Goal: Contribute content: Contribute content

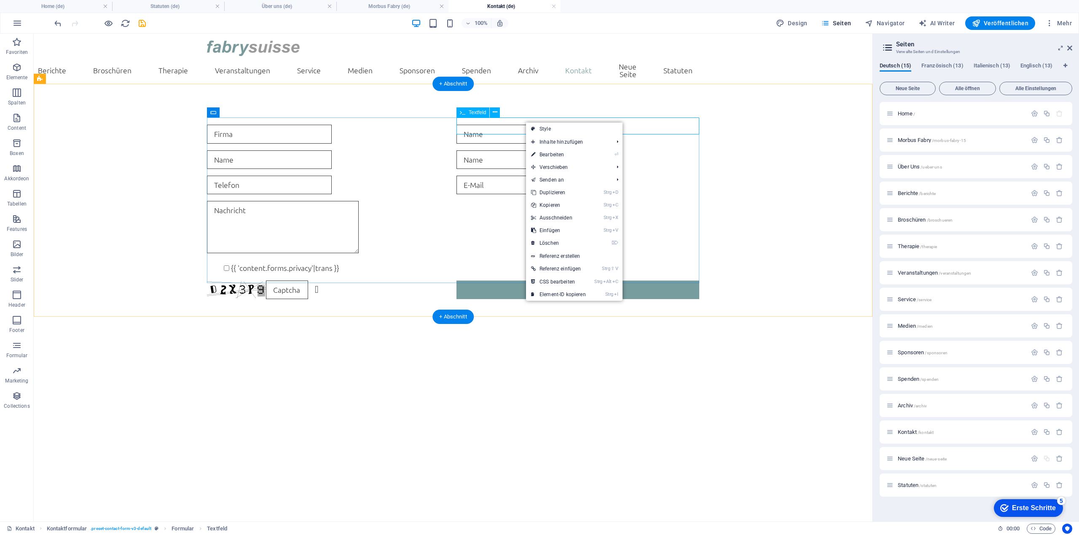
click at [511, 125] on div at bounding box center [578, 134] width 243 height 19
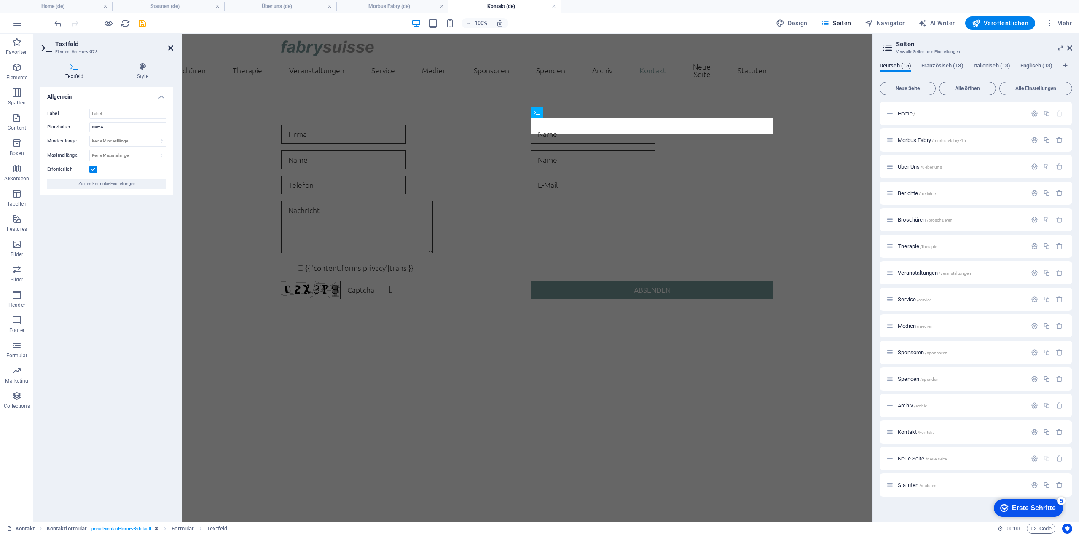
click at [169, 48] on icon at bounding box center [170, 48] width 5 height 7
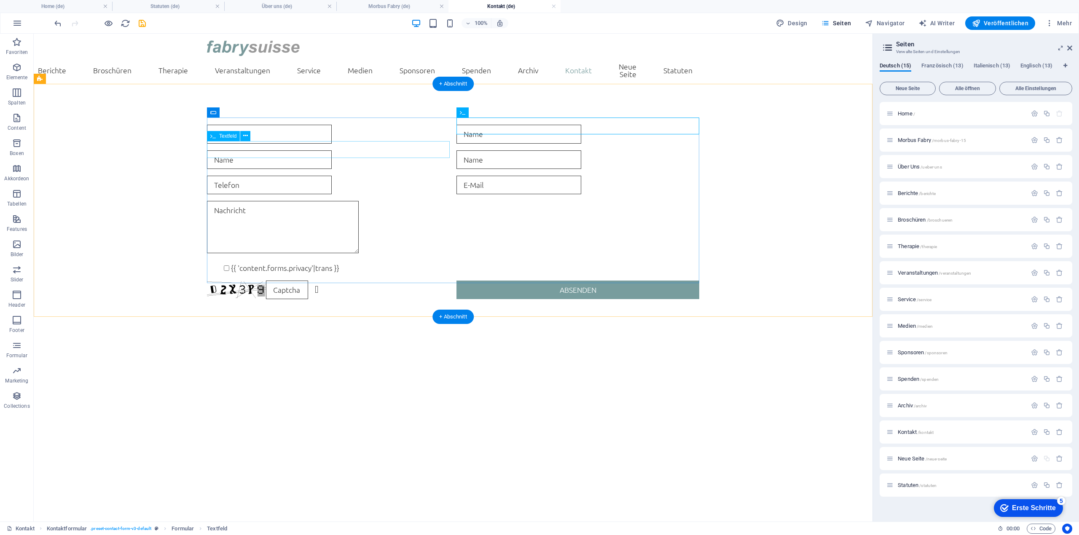
click at [307, 150] on div at bounding box center [328, 159] width 243 height 19
click at [306, 150] on div at bounding box center [328, 159] width 243 height 19
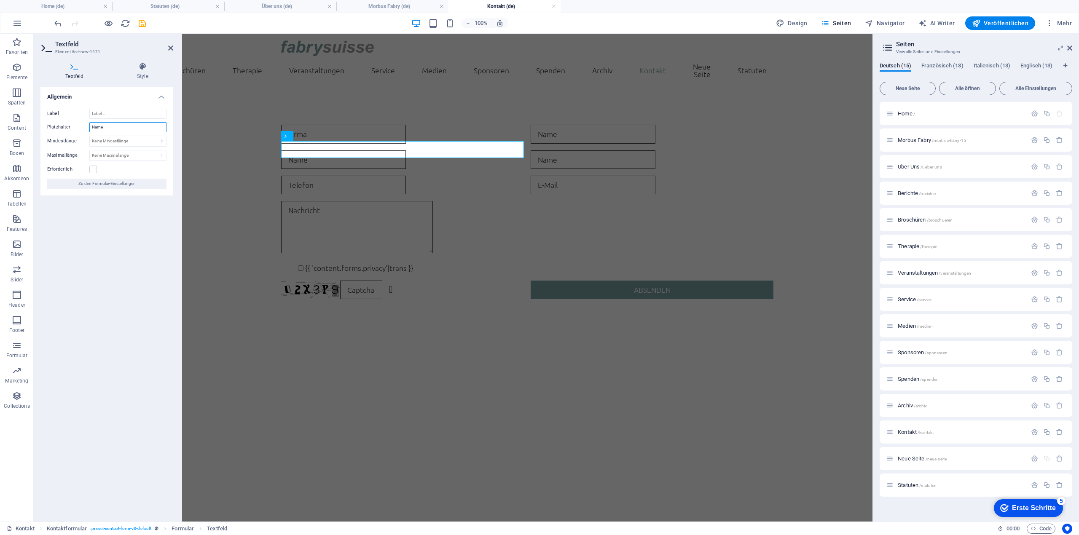
click at [114, 125] on input "Name" at bounding box center [127, 127] width 77 height 10
drag, startPoint x: 118, startPoint y: 128, endPoint x: 75, endPoint y: 137, distance: 44.2
click at [54, 128] on div "Platzhalter Nachname" at bounding box center [106, 127] width 119 height 10
type input "Vorname"
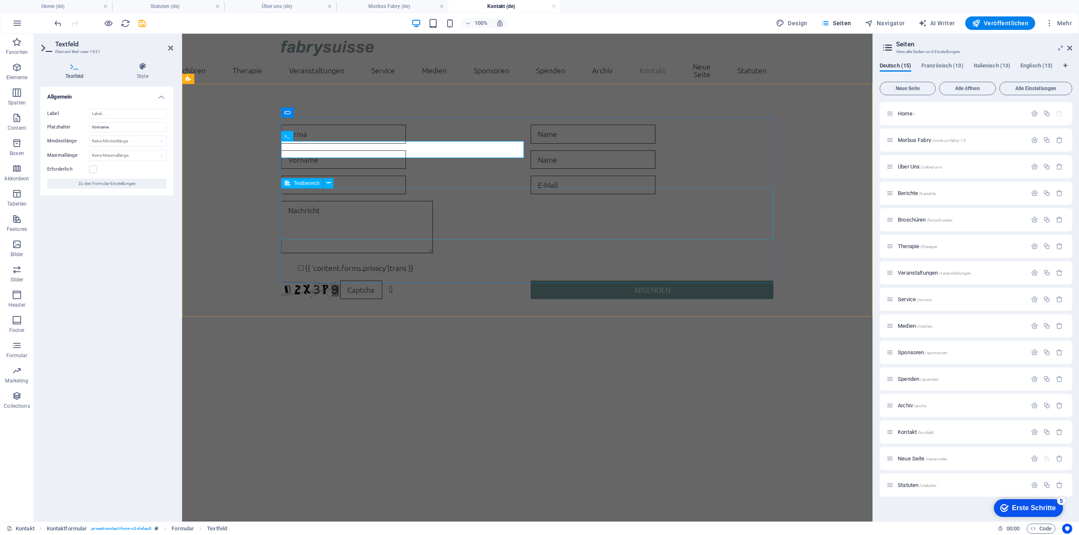
click at [495, 229] on div at bounding box center [527, 228] width 492 height 55
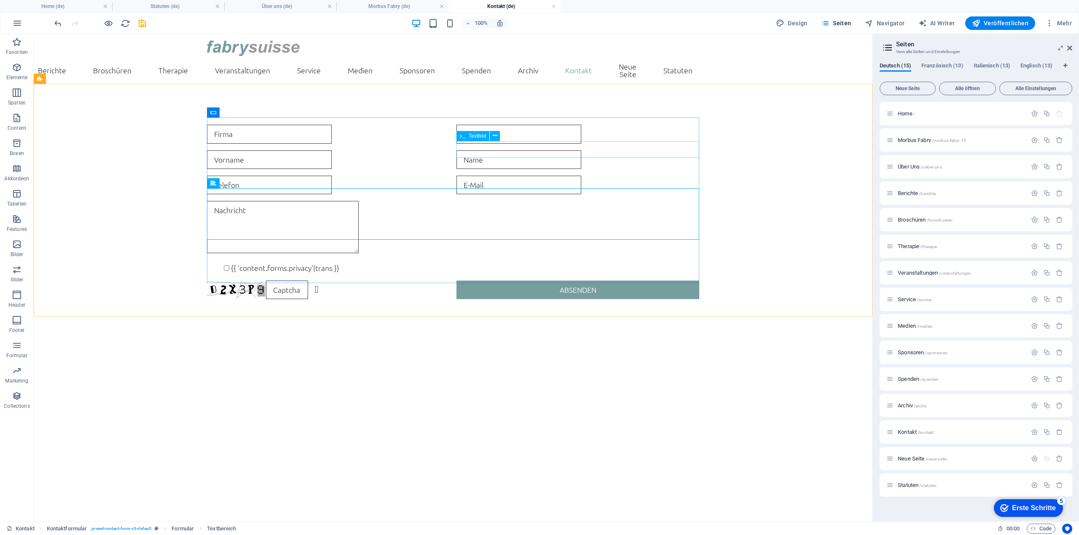
click at [521, 150] on div at bounding box center [578, 159] width 243 height 19
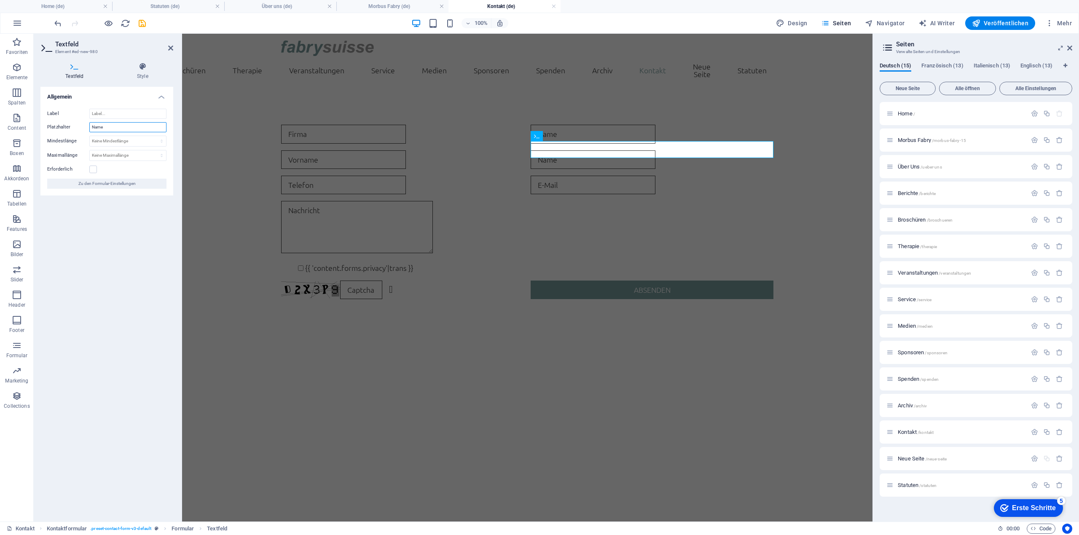
click at [120, 131] on input "Name" at bounding box center [127, 127] width 77 height 10
type input "Strasse/Nr."
click at [91, 172] on label at bounding box center [93, 170] width 8 height 8
click at [0, 0] on input "Erforderlich" at bounding box center [0, 0] width 0 height 0
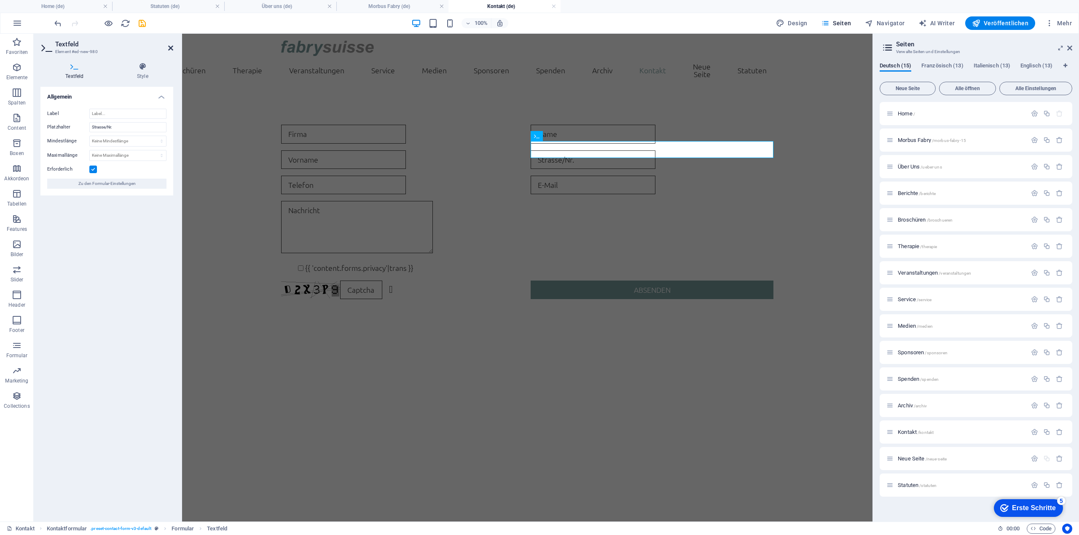
click at [170, 49] on icon at bounding box center [170, 48] width 5 height 7
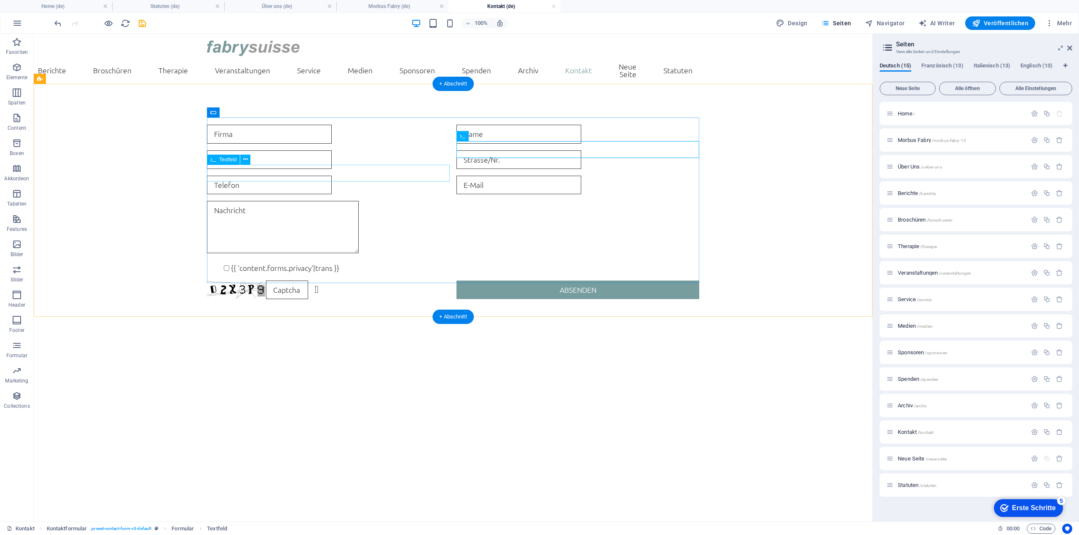
click at [287, 176] on div at bounding box center [328, 185] width 243 height 19
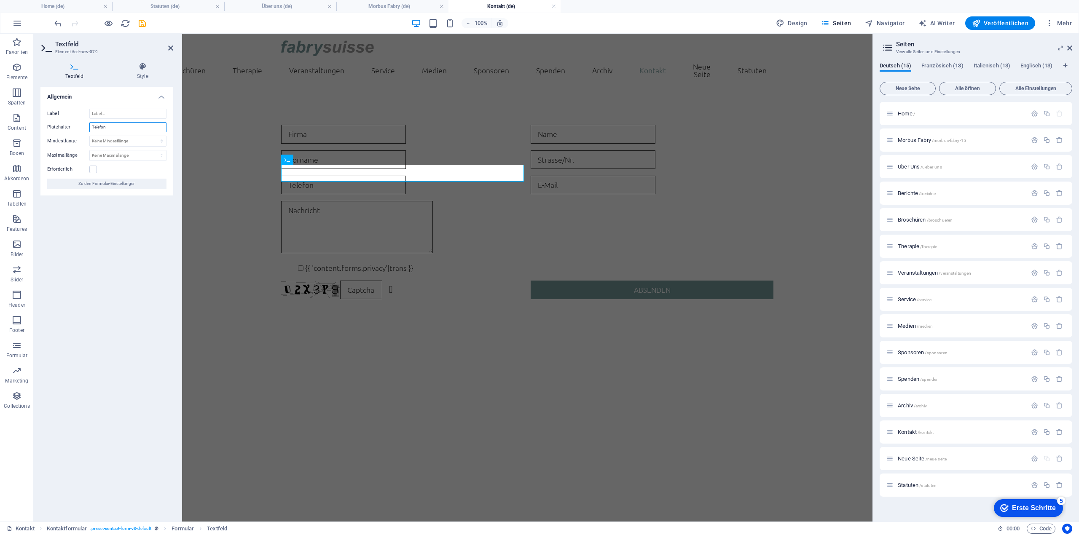
click at [117, 129] on input "Telefon" at bounding box center [127, 127] width 77 height 10
type input "E-Mail"
click at [93, 169] on label at bounding box center [93, 170] width 8 height 8
click at [0, 0] on input "Erforderlich" at bounding box center [0, 0] width 0 height 0
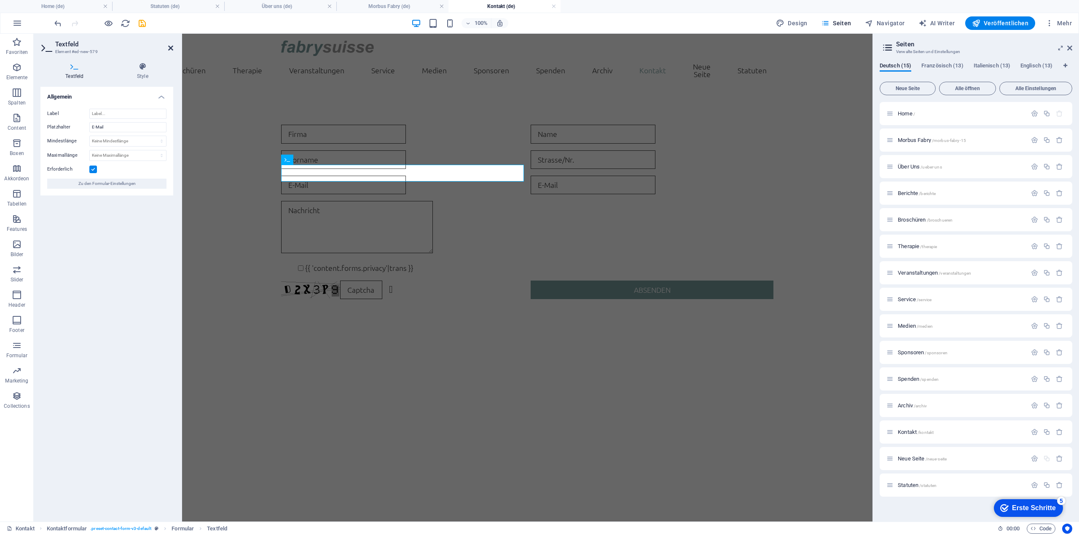
click at [169, 48] on icon at bounding box center [170, 48] width 5 height 7
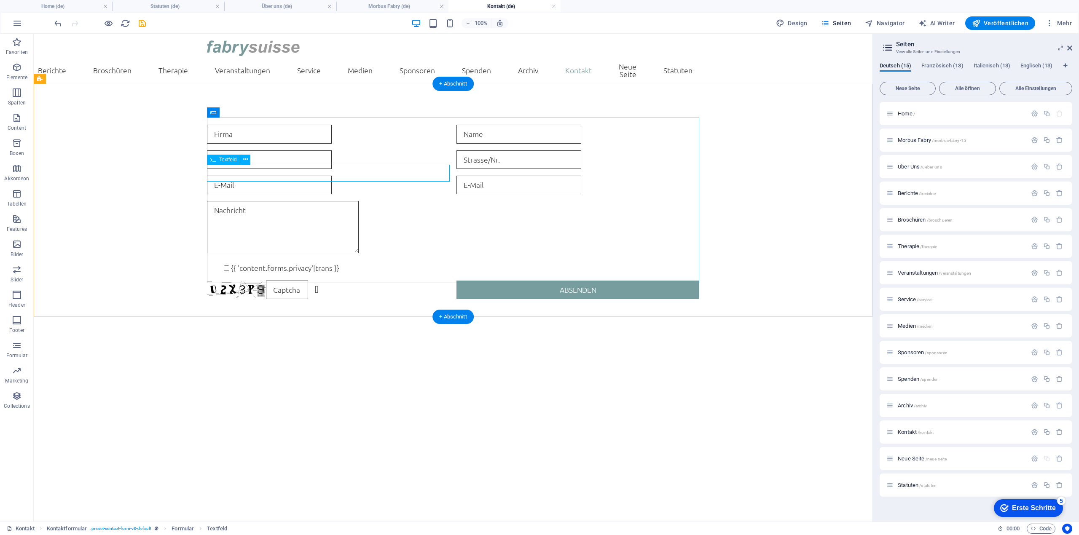
click at [355, 176] on div at bounding box center [328, 185] width 243 height 19
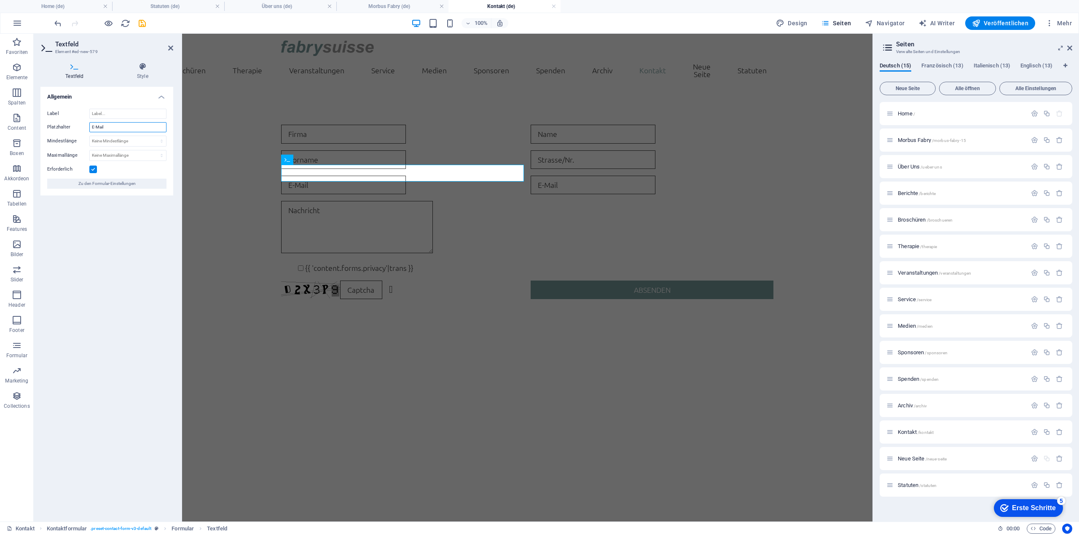
drag, startPoint x: 129, startPoint y: 130, endPoint x: 62, endPoint y: 129, distance: 66.6
click at [62, 129] on div "Platzhalter E-Mail" at bounding box center [106, 127] width 119 height 10
click at [105, 114] on input "Label" at bounding box center [127, 114] width 77 height 10
drag, startPoint x: 113, startPoint y: 125, endPoint x: 84, endPoint y: 123, distance: 29.6
click at [84, 123] on div "Platzhalter E-Mail" at bounding box center [106, 127] width 119 height 10
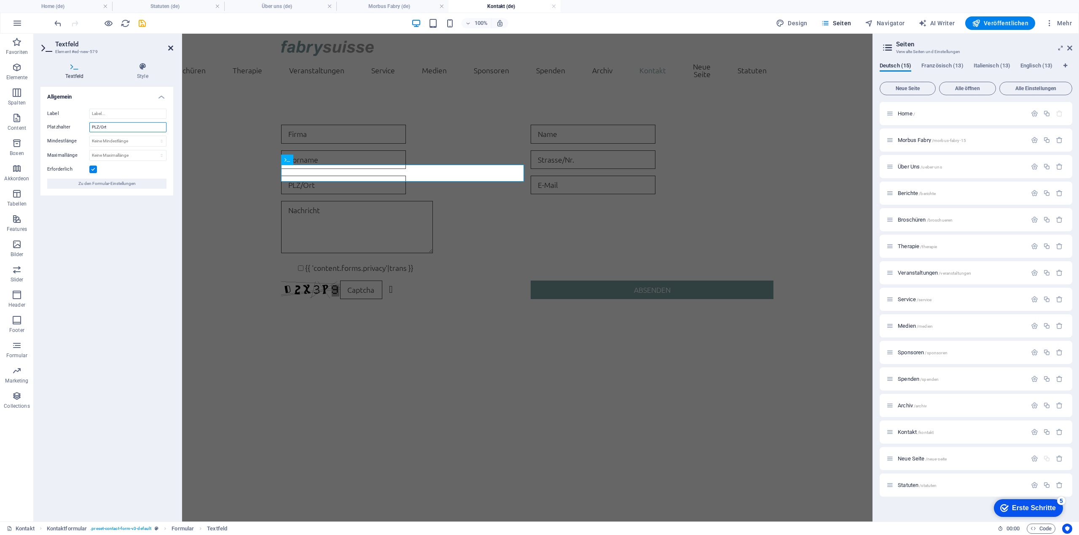
type input "PLZ/Ort"
click at [172, 50] on icon at bounding box center [170, 48] width 5 height 7
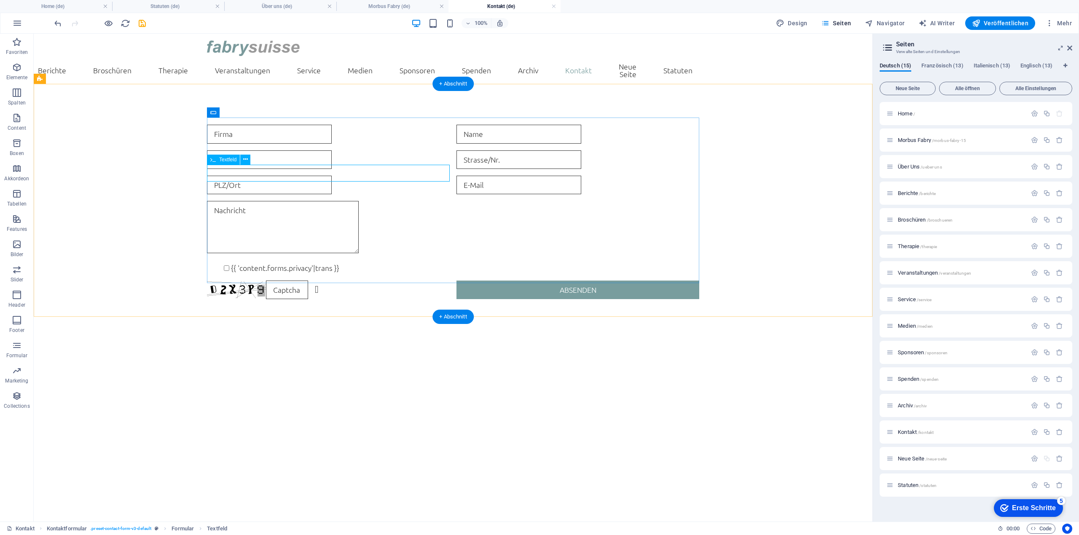
click at [332, 176] on div at bounding box center [328, 185] width 243 height 19
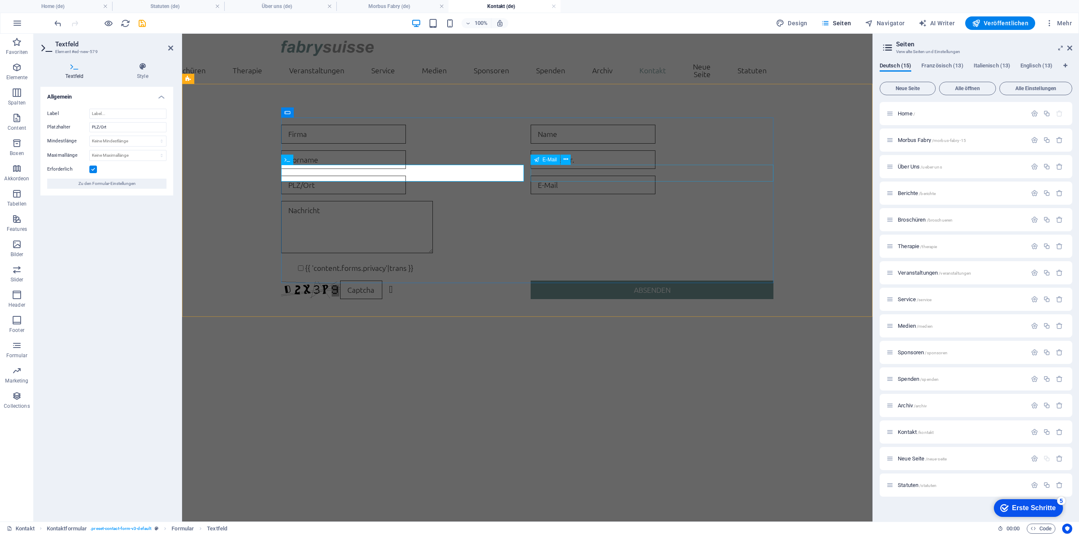
click at [572, 176] on div at bounding box center [652, 185] width 243 height 19
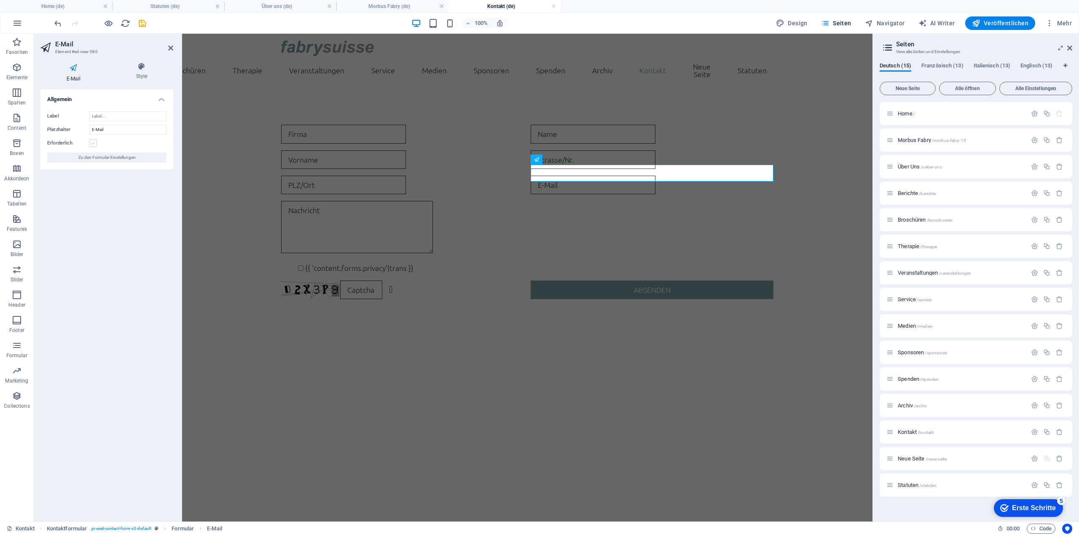
click at [93, 142] on label at bounding box center [93, 144] width 8 height 8
click at [0, 0] on input "Erforderlich" at bounding box center [0, 0] width 0 height 0
click at [172, 45] on icon at bounding box center [170, 48] width 5 height 7
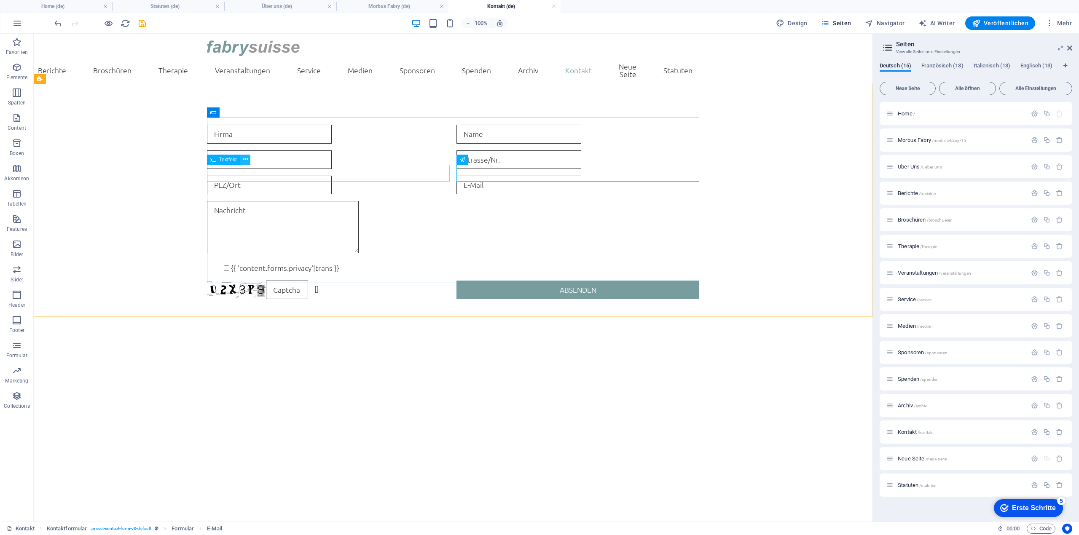
click at [241, 160] on button at bounding box center [245, 160] width 10 height 10
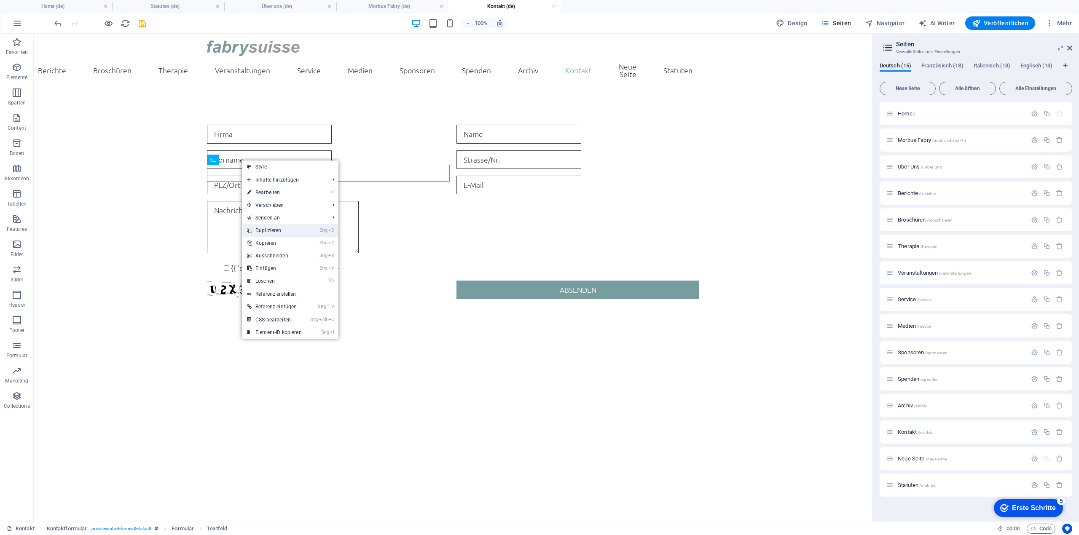
click at [286, 232] on link "Strg D Duplizieren" at bounding box center [274, 230] width 65 height 13
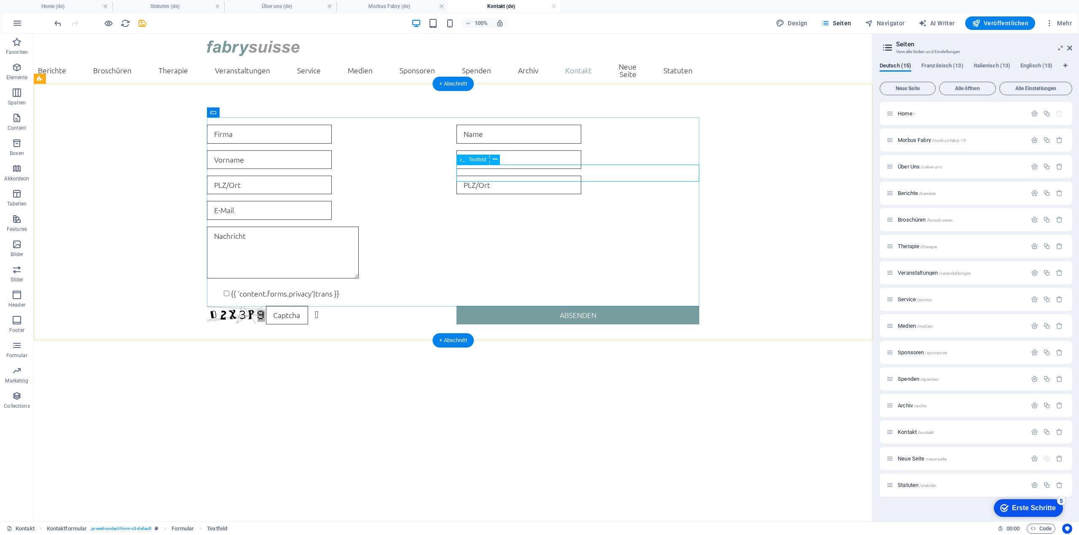
click at [513, 177] on div at bounding box center [578, 185] width 243 height 19
click at [491, 176] on div at bounding box center [578, 185] width 243 height 19
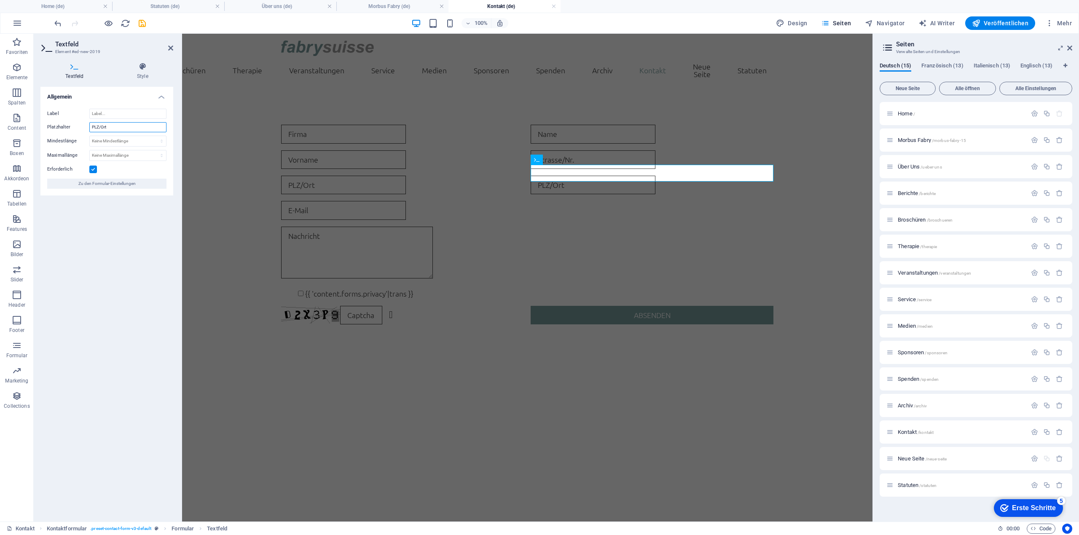
click at [128, 128] on input "PLZ/Ort" at bounding box center [127, 127] width 77 height 10
type input "Telefon"
click at [167, 47] on h2 "Textfeld" at bounding box center [114, 44] width 118 height 8
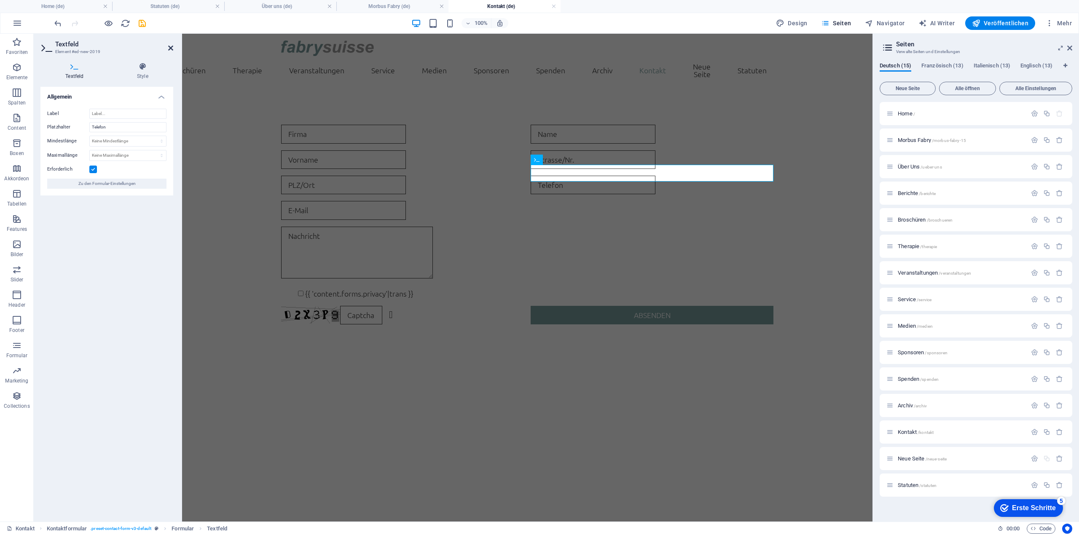
drag, startPoint x: 171, startPoint y: 47, endPoint x: 137, endPoint y: 27, distance: 39.7
click at [171, 47] on icon at bounding box center [170, 48] width 5 height 7
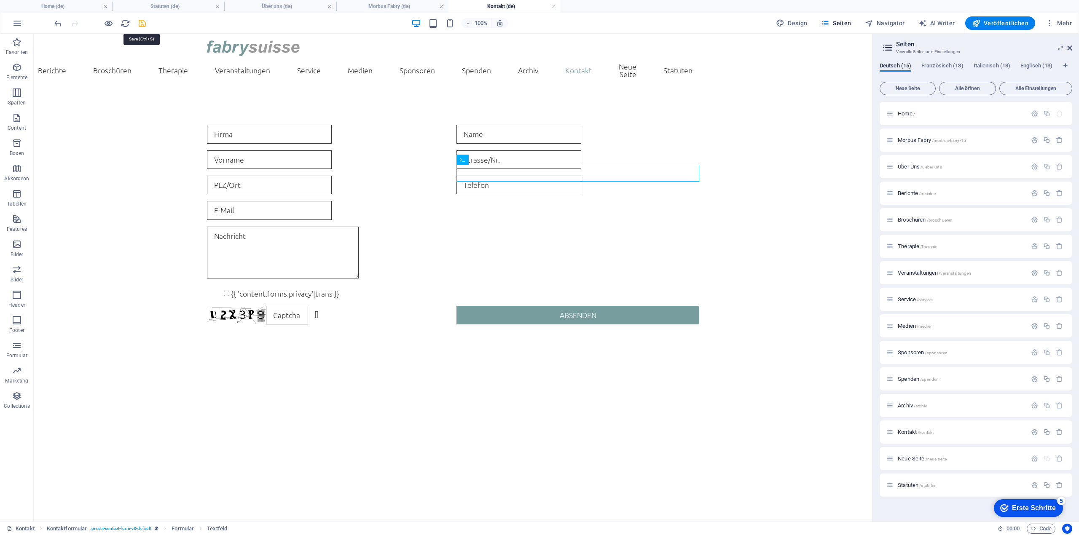
drag, startPoint x: 141, startPoint y: 21, endPoint x: 507, endPoint y: 88, distance: 372.4
click at [141, 21] on icon "save" at bounding box center [142, 24] width 10 height 10
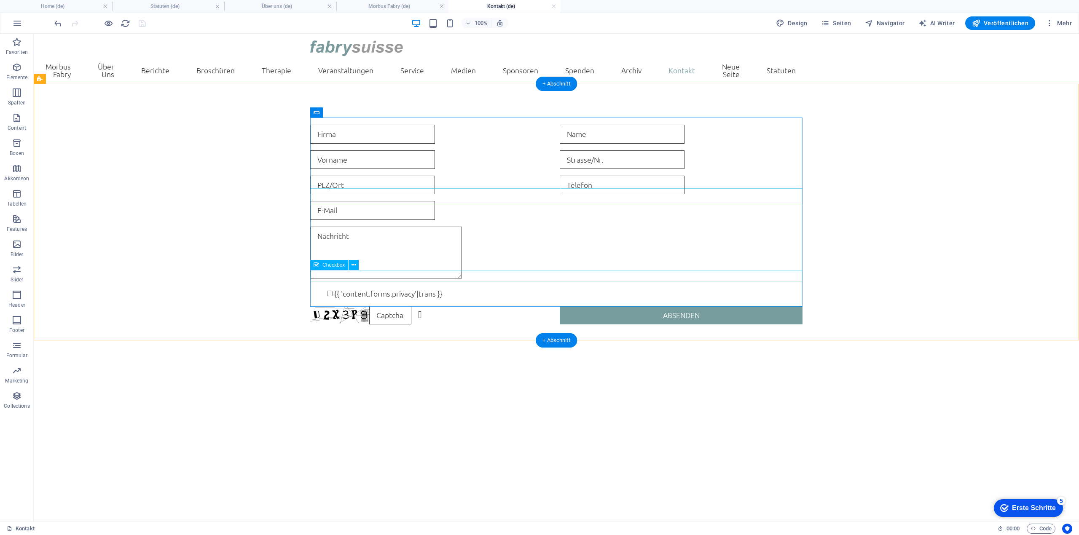
click at [380, 288] on div "{{ 'content.forms.privacy'|trans }}" at bounding box center [556, 293] width 492 height 11
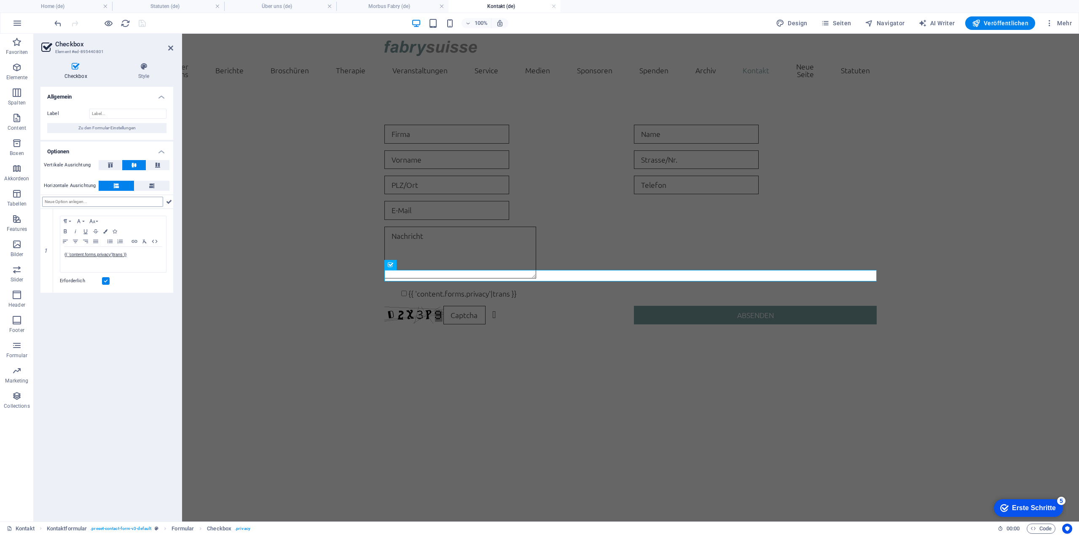
click at [84, 202] on input "text" at bounding box center [102, 202] width 121 height 10
click at [129, 256] on p "{{ 'content.forms.privacy'|trans }}" at bounding box center [112, 255] width 97 height 8
drag, startPoint x: 147, startPoint y: 255, endPoint x: 52, endPoint y: 253, distance: 94.9
click at [52, 253] on div "1 Formatierung Normal Überschrift 1 Überschrift 2 Überschrift 3 Überschrift 4 H…" at bounding box center [106, 251] width 133 height 84
click at [170, 46] on icon at bounding box center [170, 48] width 5 height 7
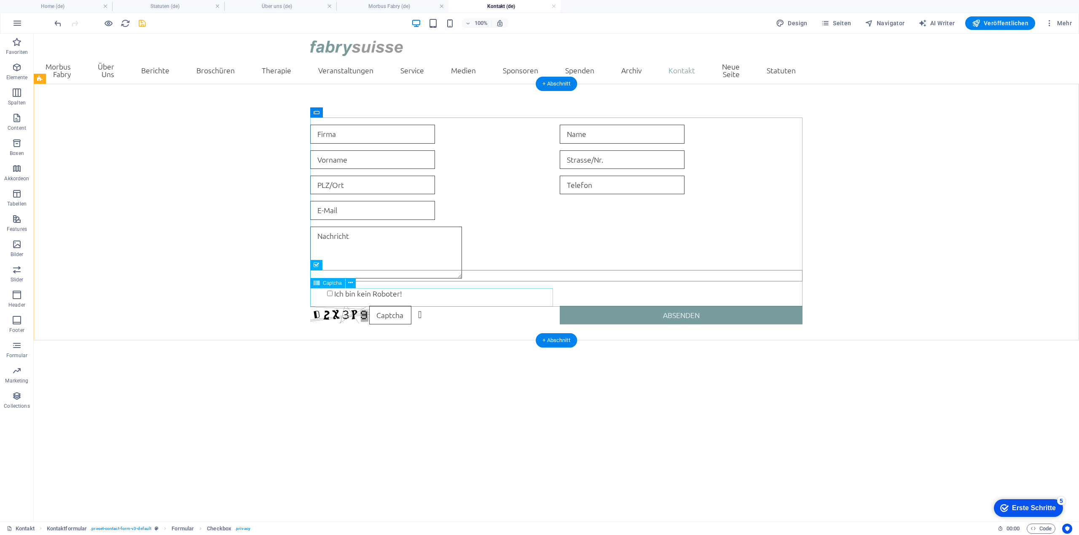
click at [405, 306] on div "Nicht lesbar? Neu generieren" at bounding box center [431, 315] width 243 height 19
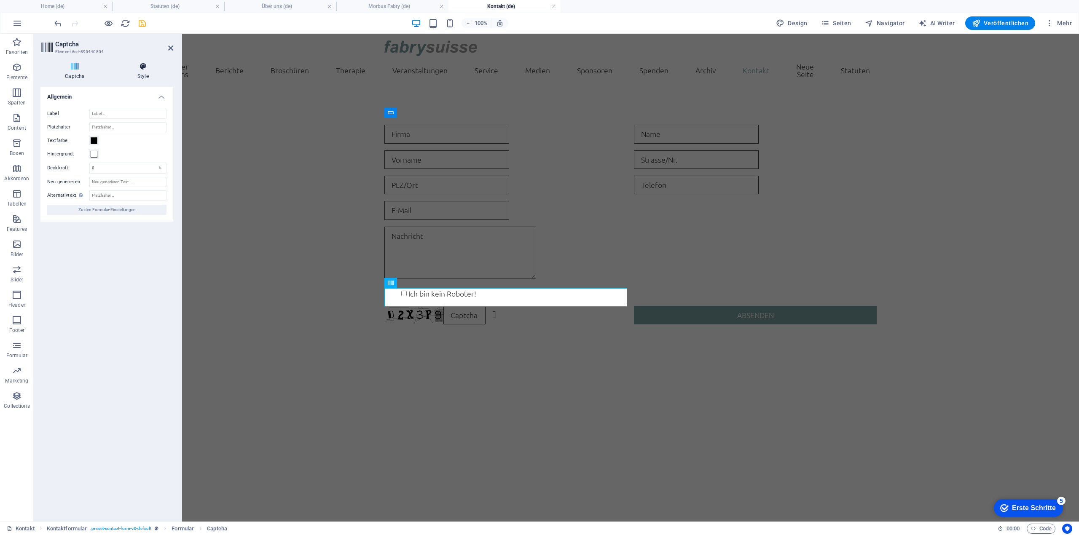
click at [142, 69] on icon at bounding box center [143, 66] width 60 height 8
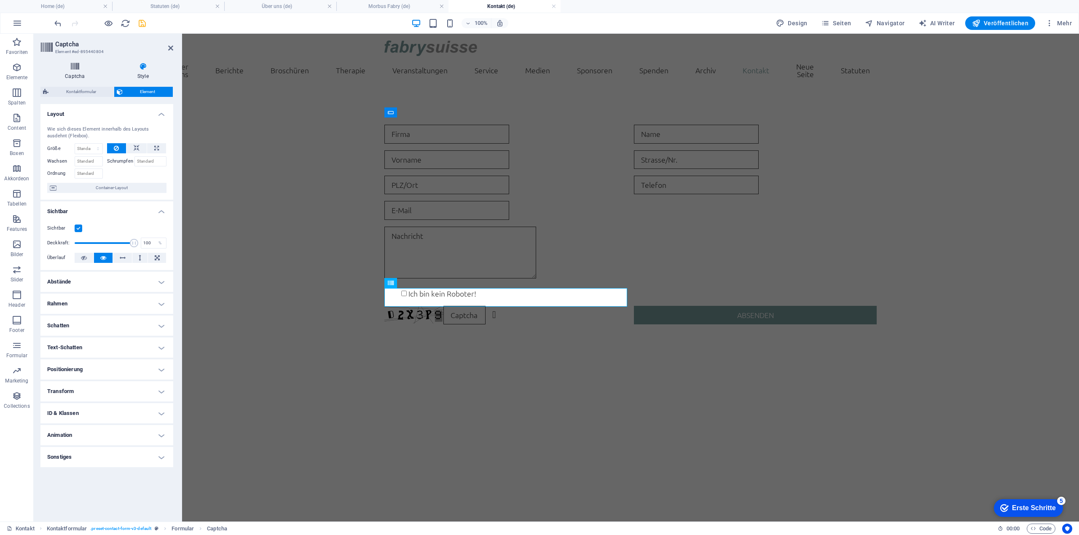
click at [81, 67] on icon at bounding box center [74, 66] width 69 height 8
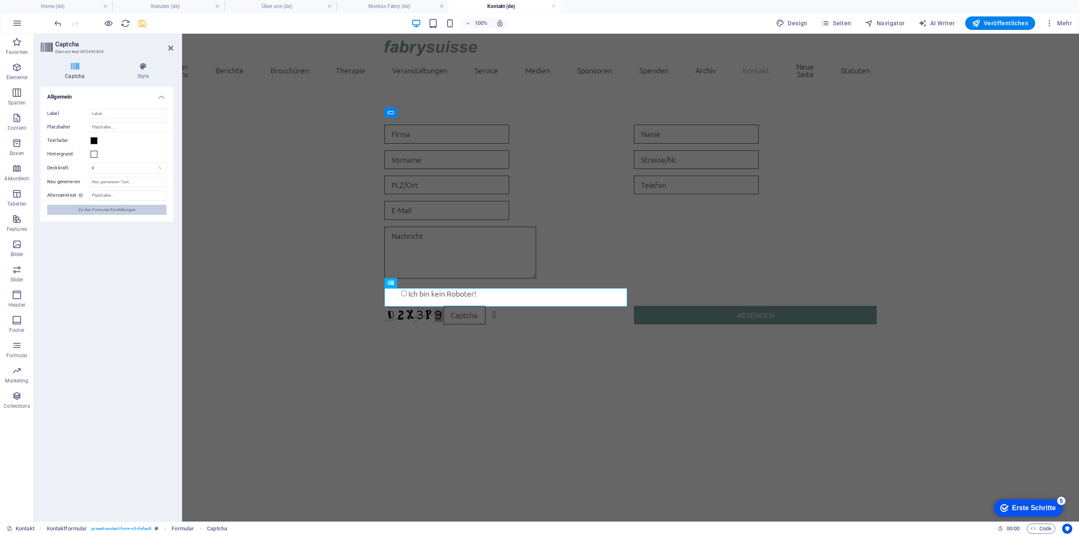
click at [121, 209] on span "Zu den Formular-Einstellungen" at bounding box center [106, 210] width 57 height 10
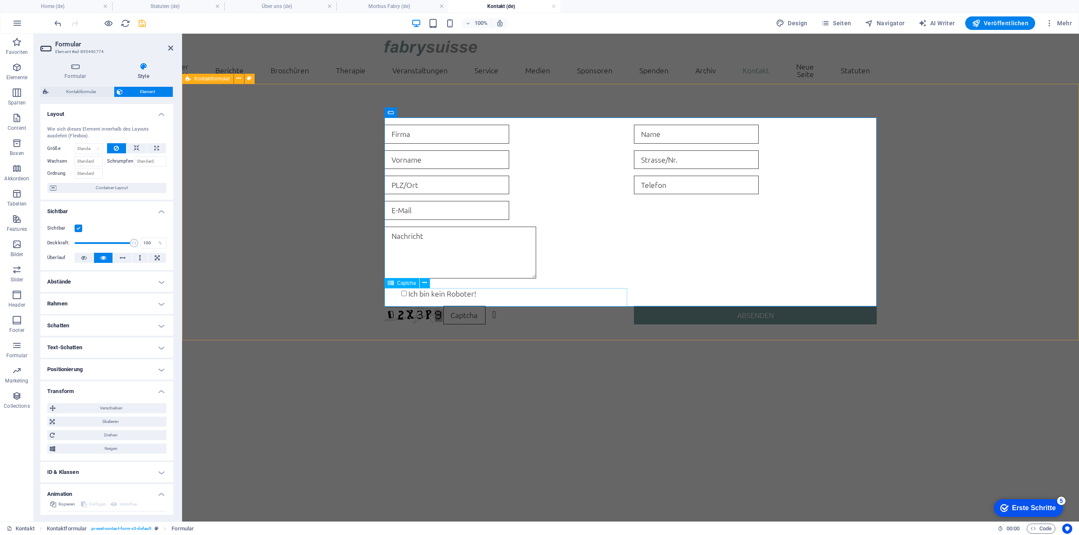
click at [465, 306] on input "text" at bounding box center [464, 315] width 42 height 19
click at [477, 306] on input "text" at bounding box center [464, 315] width 42 height 19
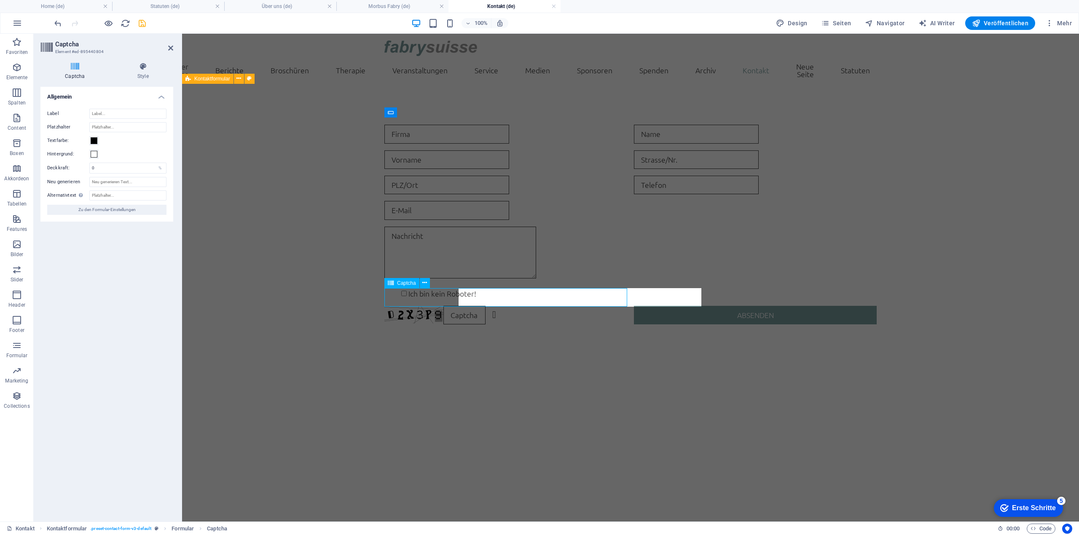
click at [477, 306] on input "text" at bounding box center [464, 315] width 42 height 19
click at [471, 306] on input "text" at bounding box center [464, 315] width 42 height 19
click at [386, 338] on div "Ich bin kein Roboter! Nicht lesbar? Neu generieren Absenden" at bounding box center [630, 224] width 897 height 267
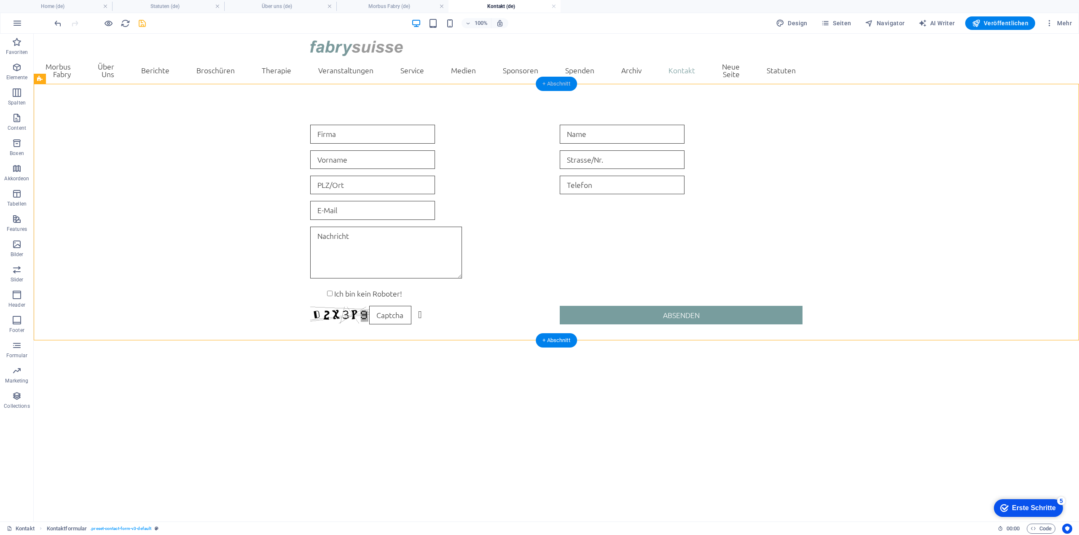
click at [545, 82] on div "+ Abschnitt" at bounding box center [556, 84] width 41 height 14
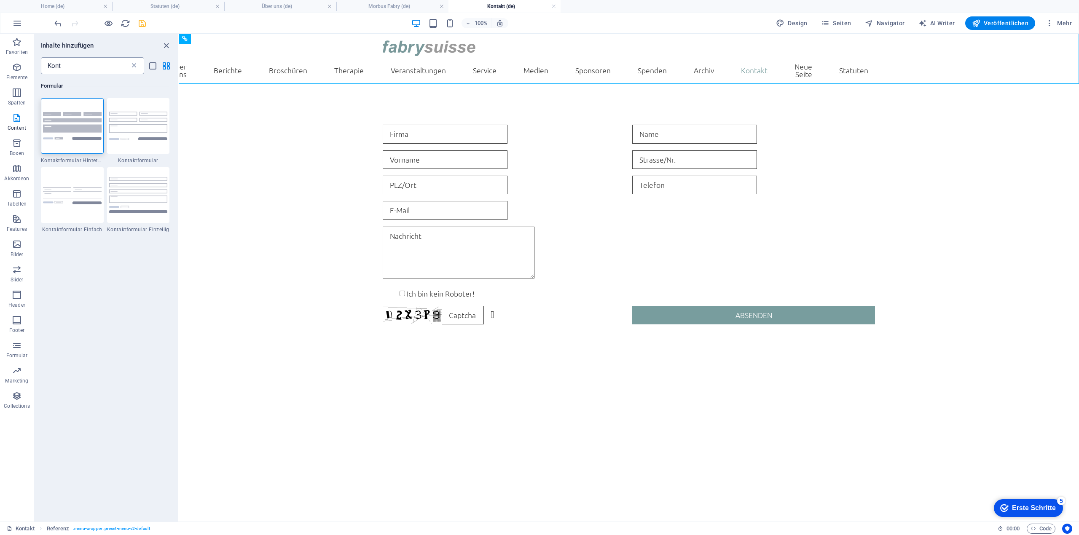
click at [136, 65] on icon at bounding box center [134, 66] width 8 height 8
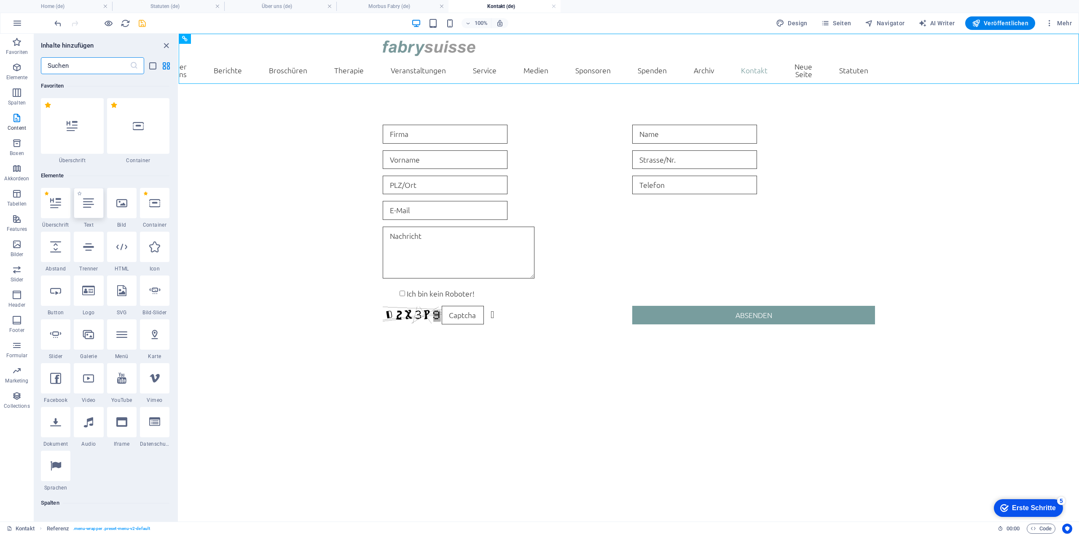
click at [85, 204] on icon at bounding box center [88, 203] width 11 height 11
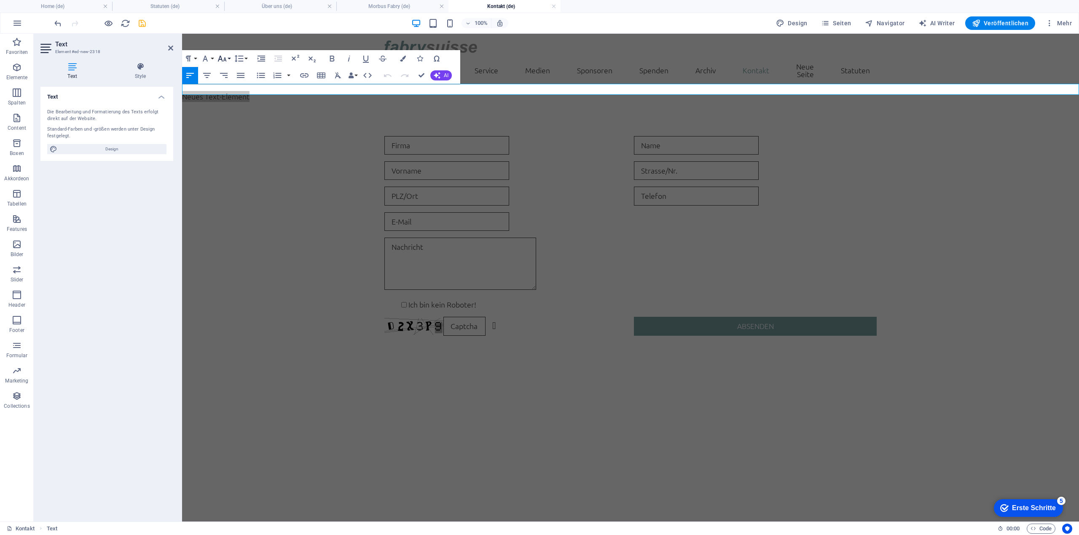
click at [226, 60] on icon "button" at bounding box center [222, 59] width 10 height 10
click at [234, 161] on link "24" at bounding box center [231, 163] width 30 height 13
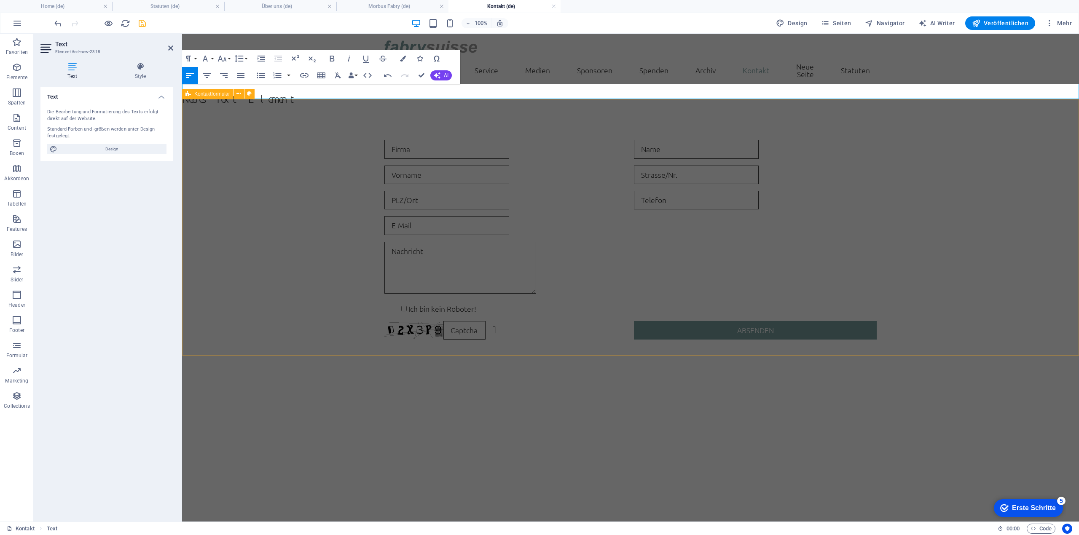
click at [309, 142] on div "Ich bin kein Roboter! Nicht lesbar? Neu generieren Absenden" at bounding box center [630, 239] width 897 height 267
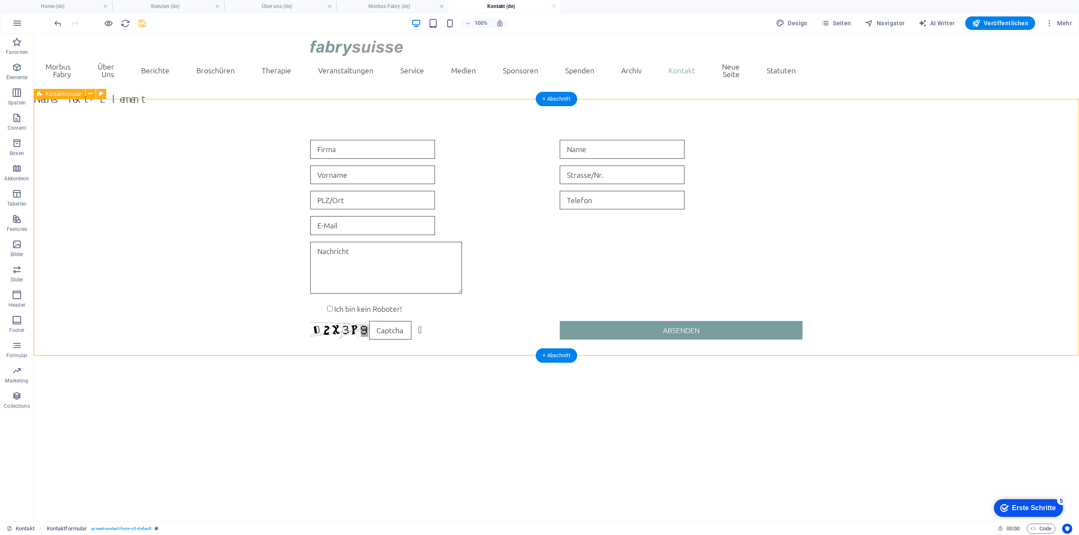
click at [416, 106] on div "Ich bin kein Roboter! Nicht lesbar? Neu generieren Absenden" at bounding box center [556, 239] width 1045 height 267
click at [64, 77] on icon at bounding box center [64, 78] width 5 height 9
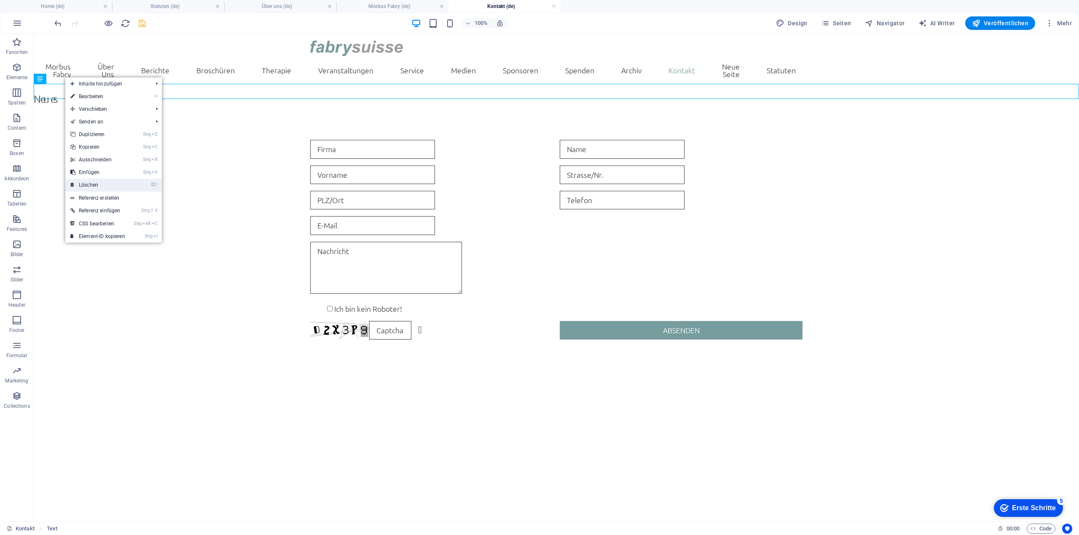
click at [110, 183] on link "⌦ Löschen" at bounding box center [97, 185] width 65 height 13
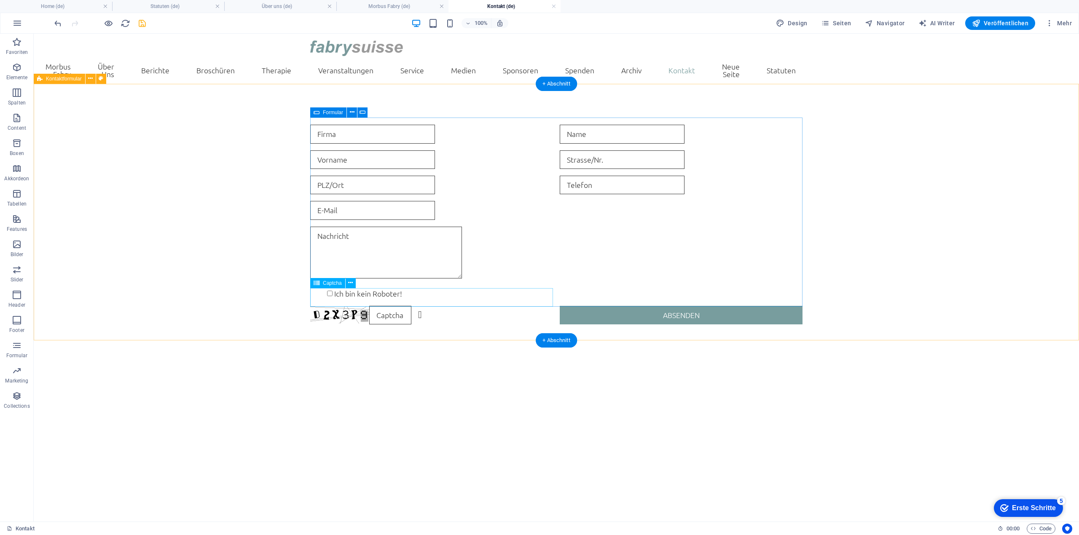
click at [392, 306] on div "Nicht lesbar? Neu generieren" at bounding box center [431, 315] width 243 height 19
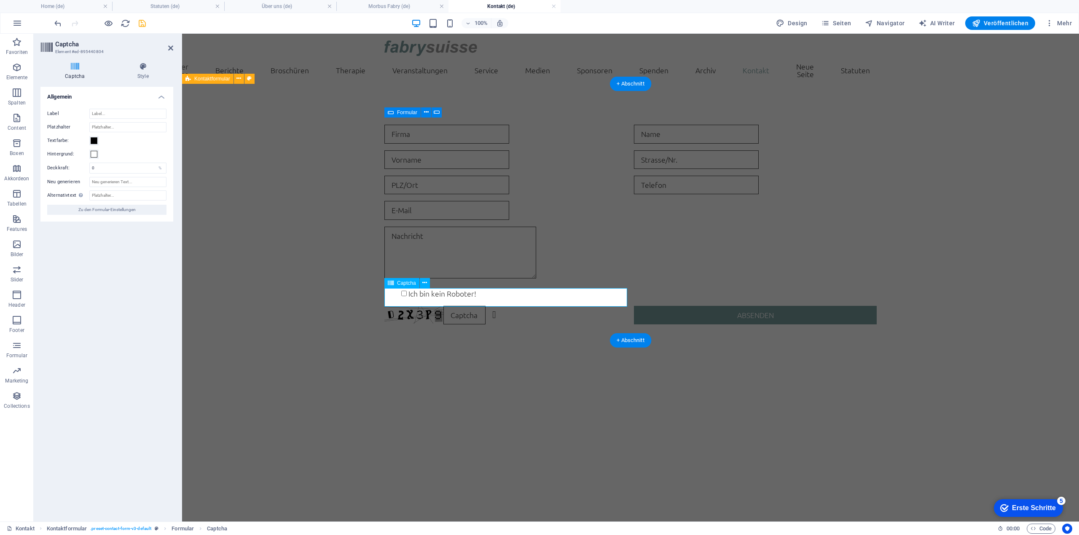
click at [486, 306] on input "text" at bounding box center [464, 315] width 42 height 19
drag, startPoint x: 487, startPoint y: 298, endPoint x: 452, endPoint y: 299, distance: 35.0
click at [452, 306] on input "text" at bounding box center [464, 315] width 42 height 19
click at [117, 110] on input "Label" at bounding box center [127, 114] width 77 height 10
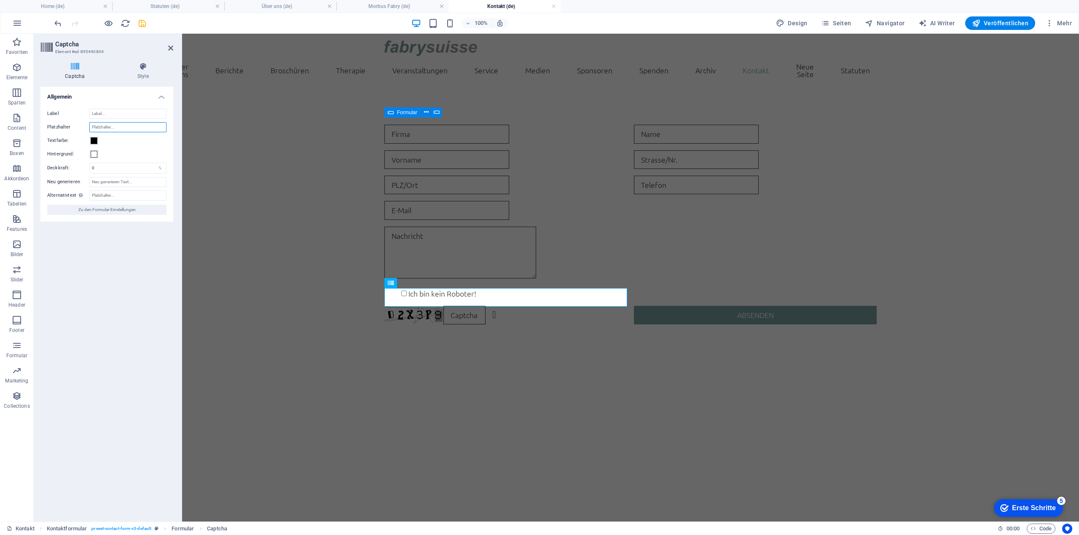
click at [126, 129] on input "Platzhalter" at bounding box center [127, 127] width 77 height 10
click at [94, 140] on span at bounding box center [94, 140] width 7 height 7
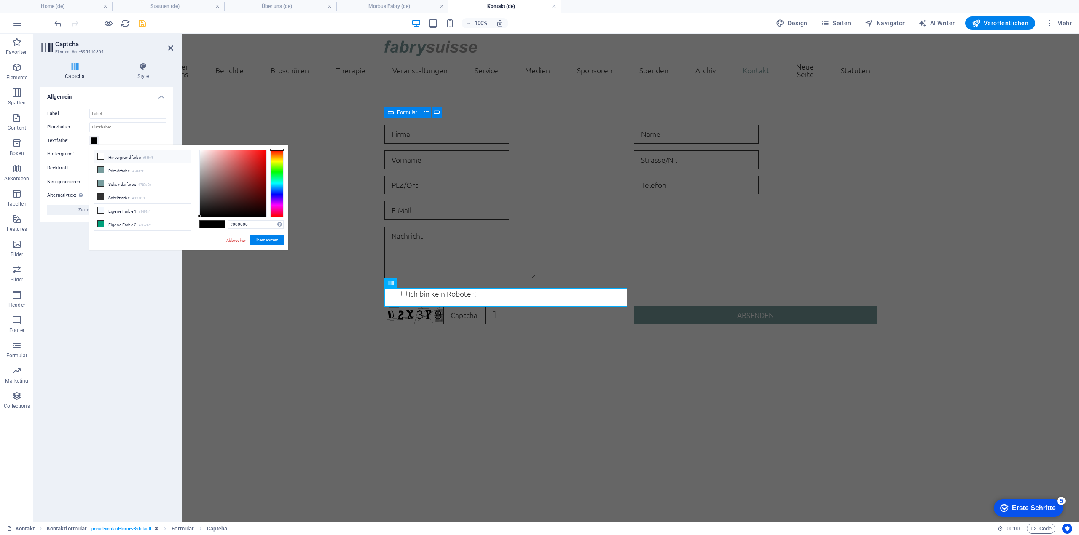
click at [119, 158] on li "Hintergrundfarbe #ffffff" at bounding box center [142, 156] width 97 height 13
click at [130, 209] on li "Eigene Farbe 1 #f4f9ff" at bounding box center [142, 210] width 97 height 13
click at [129, 154] on li "Hintergrundfarbe #ffffff" at bounding box center [142, 156] width 97 height 13
click at [261, 238] on button "Übernehmen" at bounding box center [267, 240] width 34 height 10
click at [261, 243] on button "Übernehmen" at bounding box center [267, 240] width 34 height 10
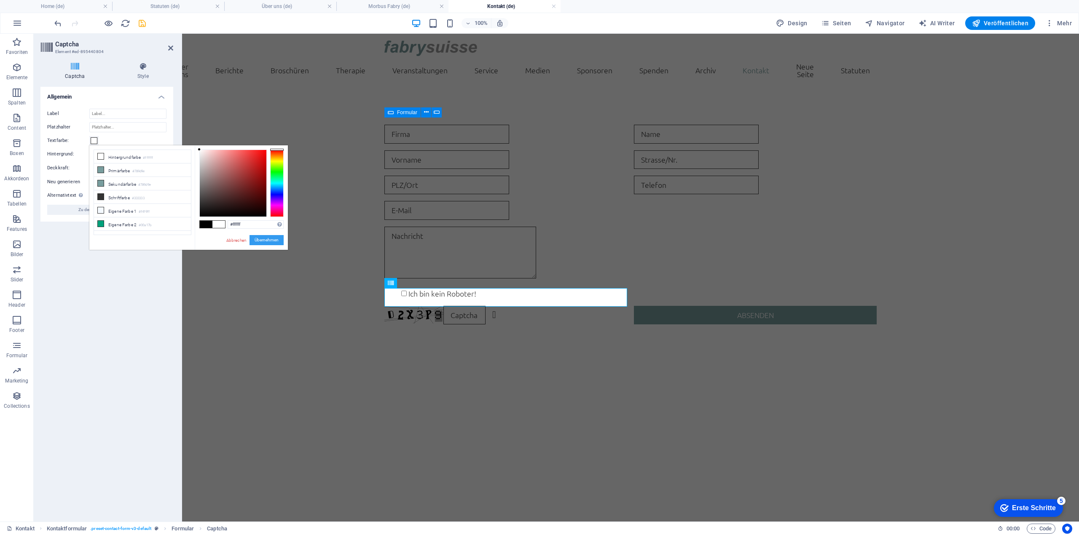
click at [264, 242] on button "Übernehmen" at bounding box center [267, 240] width 34 height 10
click at [262, 242] on button "Übernehmen" at bounding box center [267, 240] width 34 height 10
click at [125, 193] on li "Schriftfarbe #333333" at bounding box center [142, 197] width 97 height 13
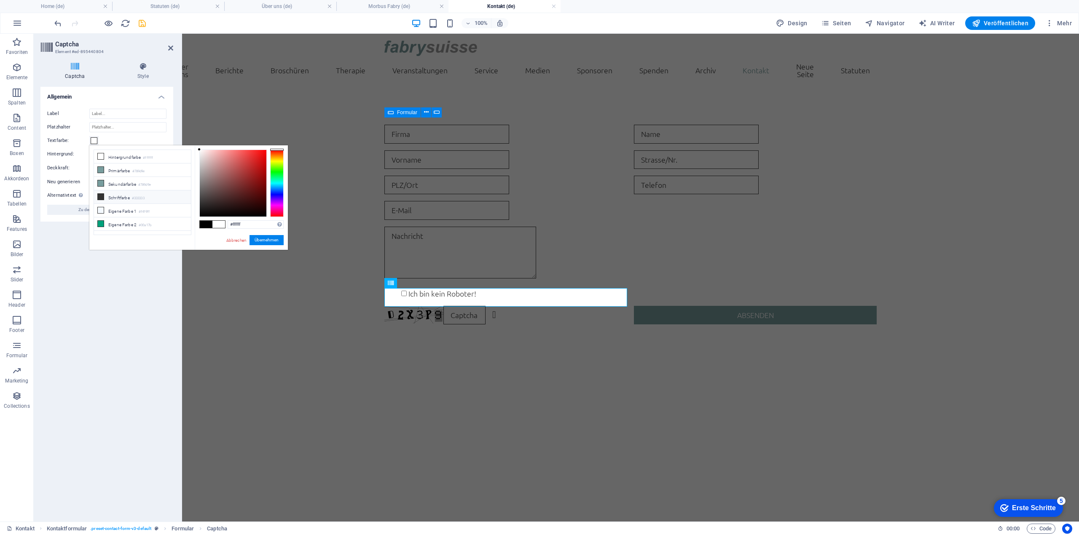
type input "#333333"
click at [263, 239] on button "Übernehmen" at bounding box center [267, 240] width 34 height 10
click at [159, 91] on h4 "Allgemein" at bounding box center [106, 94] width 133 height 15
click at [172, 44] on h2 "Captcha" at bounding box center [114, 44] width 118 height 8
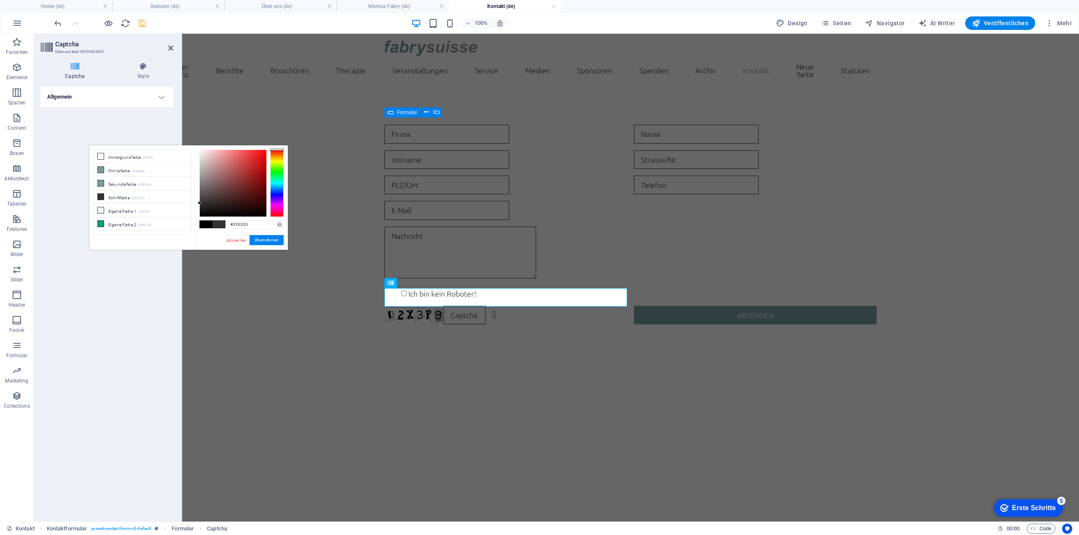
drag, startPoint x: 138, startPoint y: 16, endPoint x: 138, endPoint y: 21, distance: 5.1
click at [138, 17] on div "100% Design Seiten Navigator AI Writer Veröffentlichen Mehr" at bounding box center [539, 23] width 1078 height 20
click at [138, 21] on icon "save" at bounding box center [142, 24] width 10 height 10
click at [138, 21] on div at bounding box center [100, 22] width 94 height 13
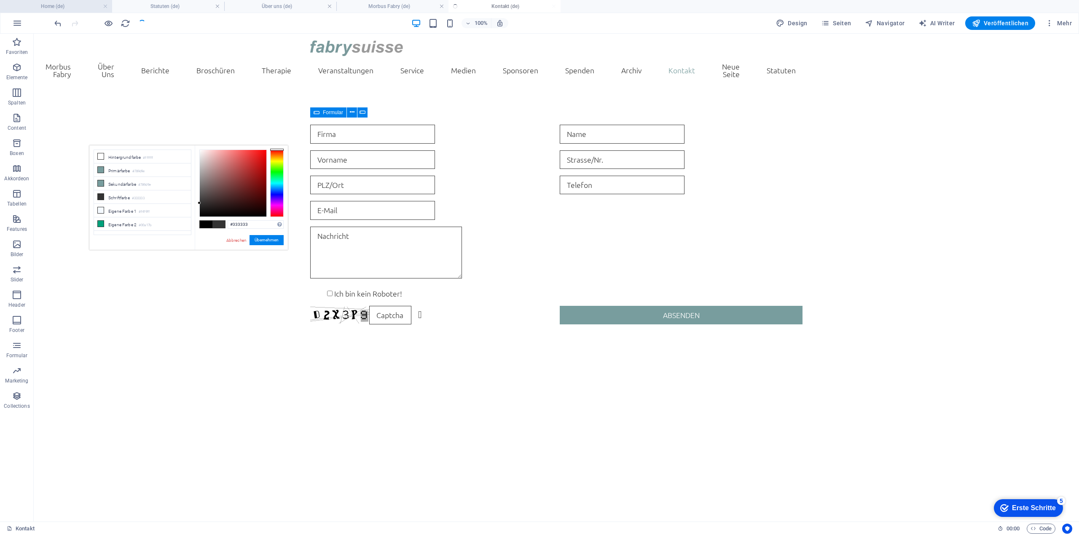
drag, startPoint x: 138, startPoint y: 21, endPoint x: 83, endPoint y: 0, distance: 58.4
click at [137, 21] on div at bounding box center [100, 22] width 94 height 13
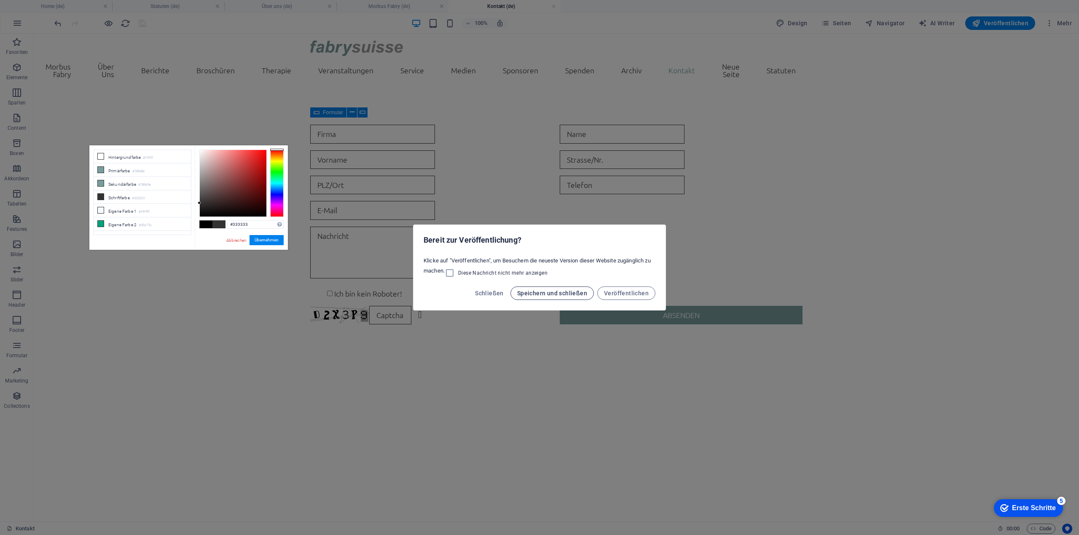
click at [573, 293] on span "Speichern und schließen" at bounding box center [552, 293] width 70 height 7
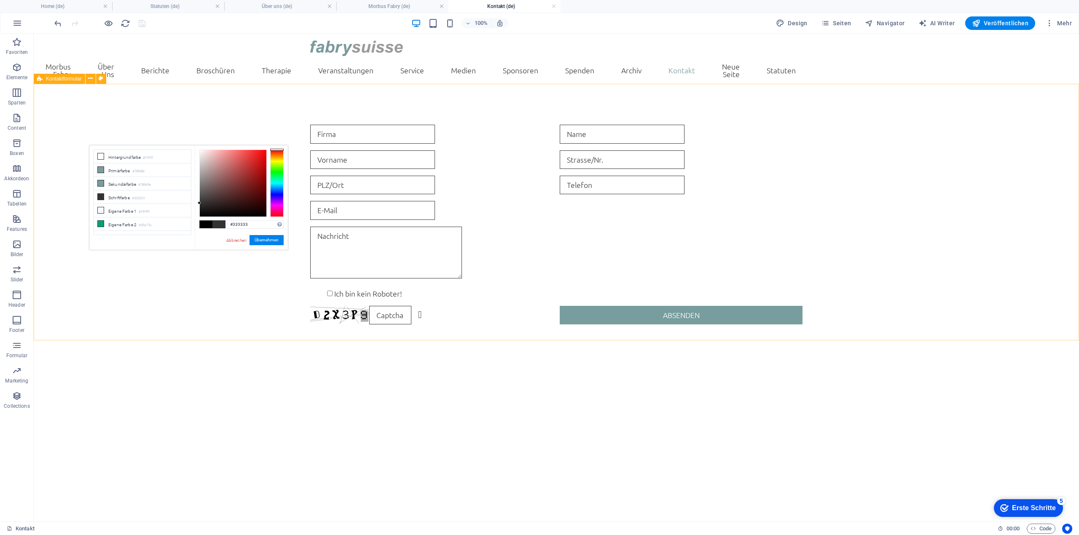
click at [56, 80] on span "Kontaktformular" at bounding box center [64, 78] width 36 height 5
click at [89, 76] on icon at bounding box center [90, 78] width 5 height 9
click at [247, 319] on div "Ich bin kein Roboter! Nicht lesbar? Neu generieren Absenden" at bounding box center [556, 224] width 1045 height 267
click at [240, 242] on link "Abbrechen" at bounding box center [237, 240] width 22 height 6
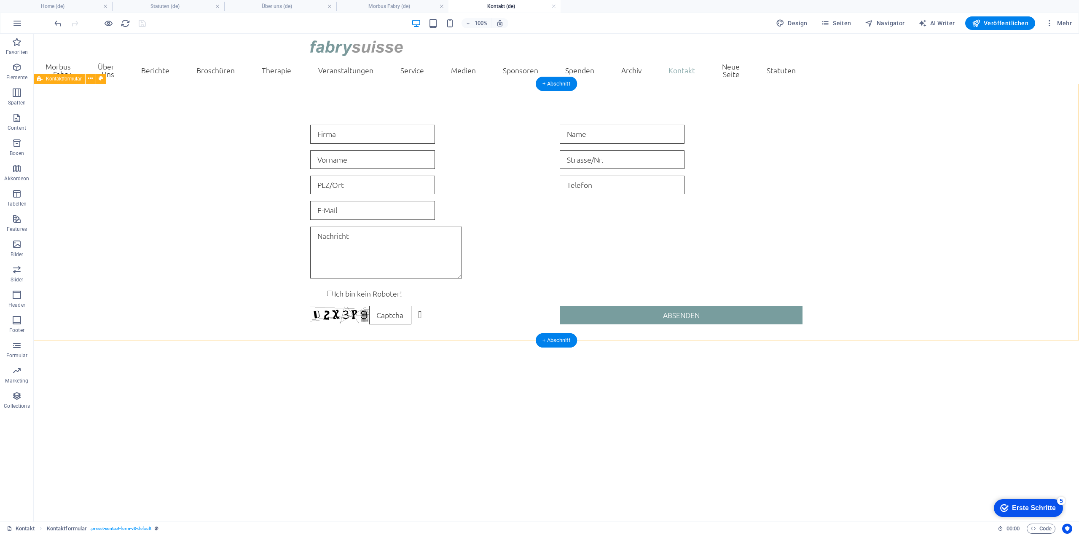
click at [166, 134] on div "Ich bin kein Roboter! Nicht lesbar? Neu generieren Absenden" at bounding box center [556, 224] width 1045 height 267
select select "rem"
select select "px"
select select "rem"
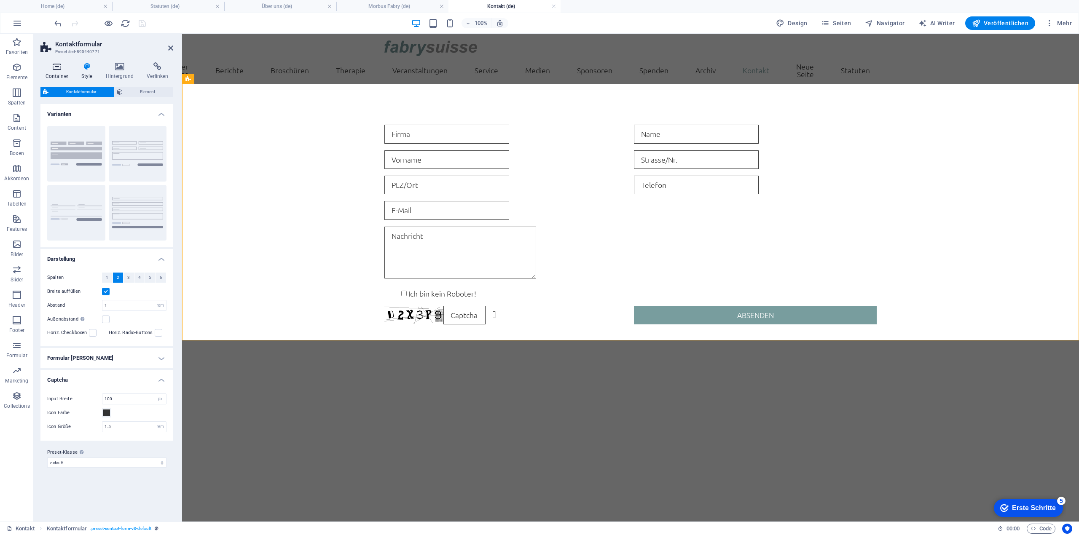
click at [50, 69] on icon at bounding box center [56, 66] width 32 height 8
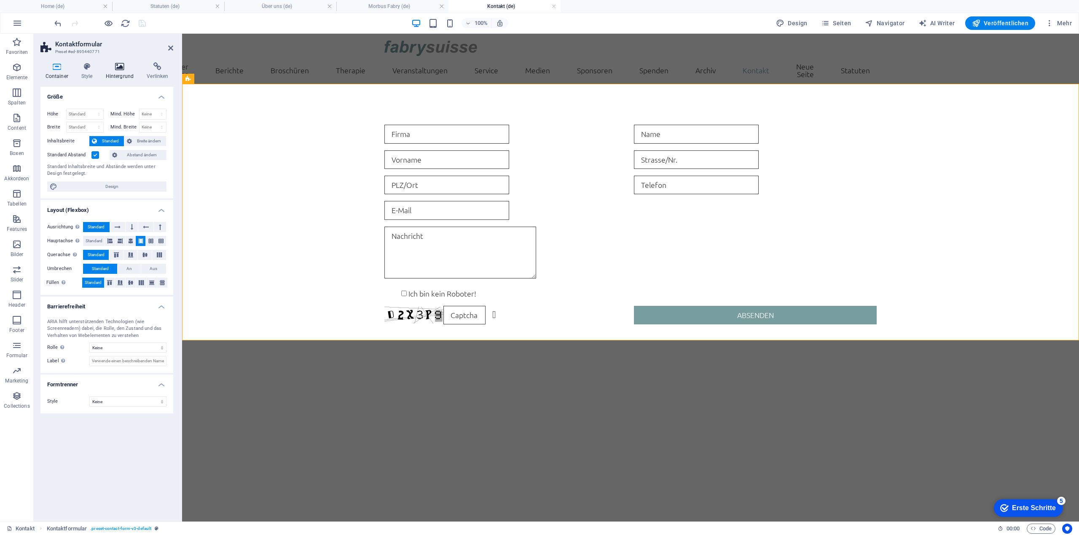
click at [125, 64] on icon at bounding box center [120, 66] width 38 height 8
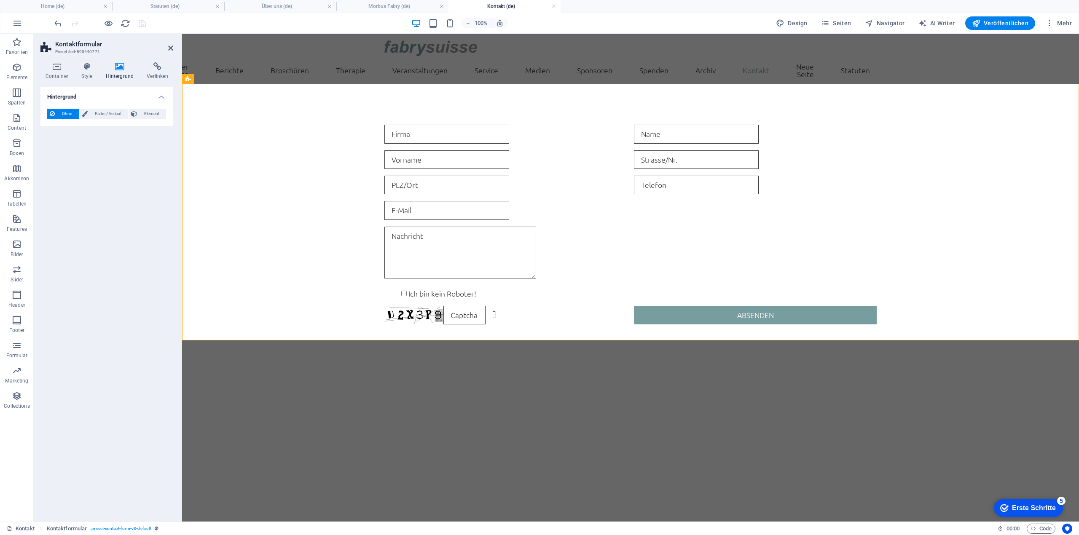
click at [1023, 507] on div "Erste Schritte" at bounding box center [1034, 509] width 44 height 8
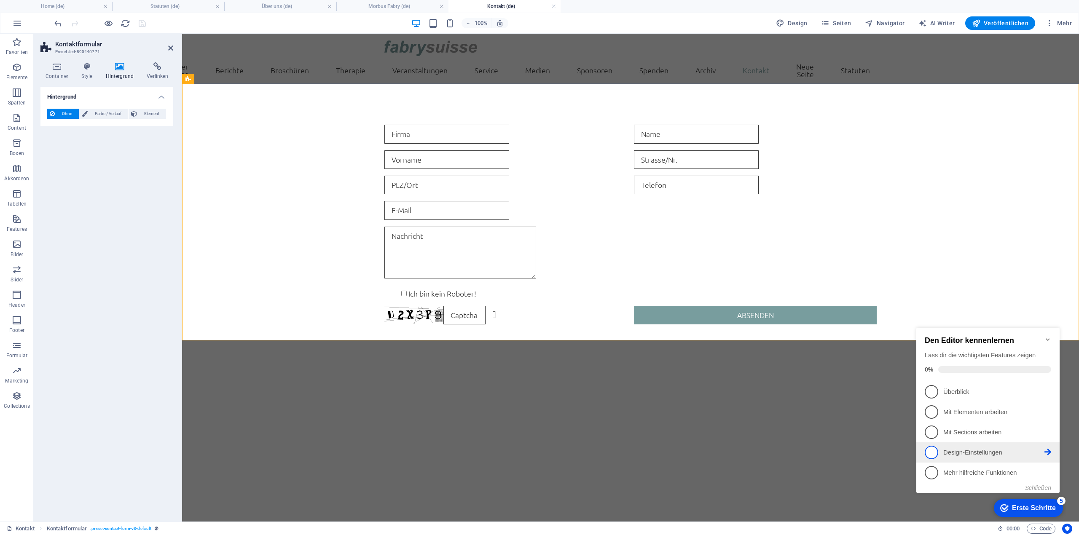
click at [980, 450] on p "Design-Einstellungen - incomplete" at bounding box center [993, 453] width 101 height 9
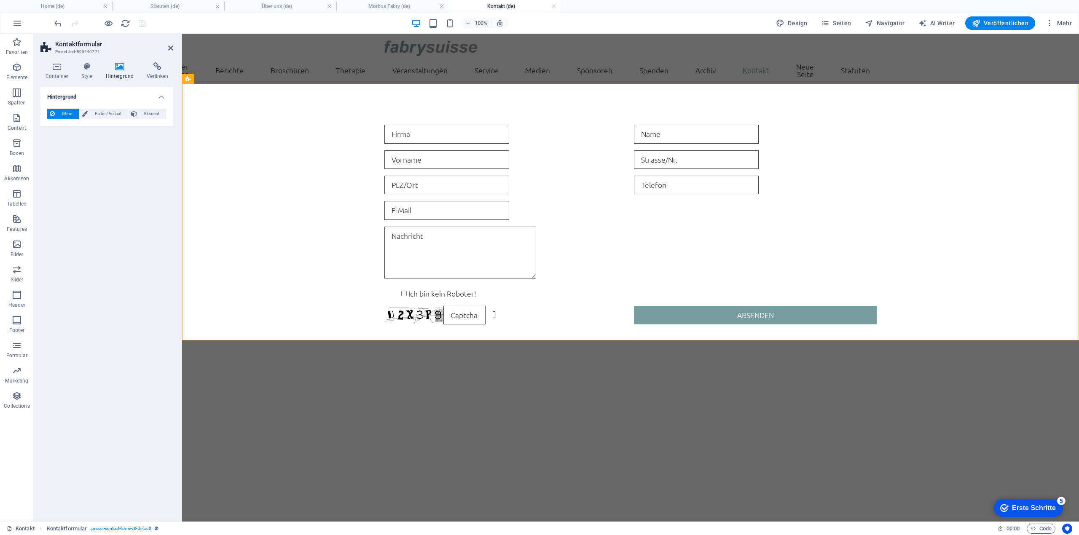
click at [1034, 505] on div "Erste Schritte" at bounding box center [1034, 509] width 44 height 8
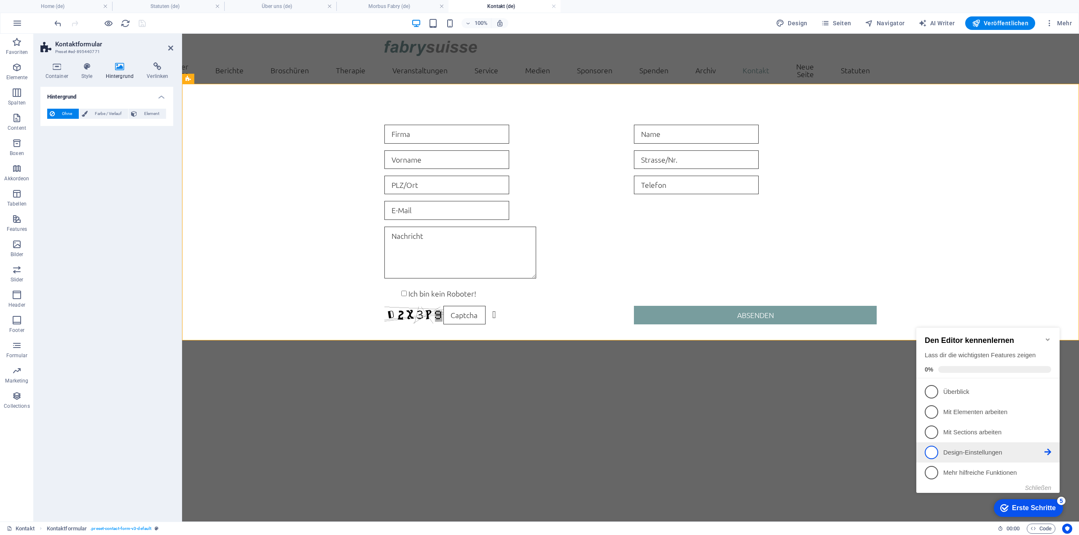
click at [928, 450] on span "4" at bounding box center [931, 452] width 13 height 13
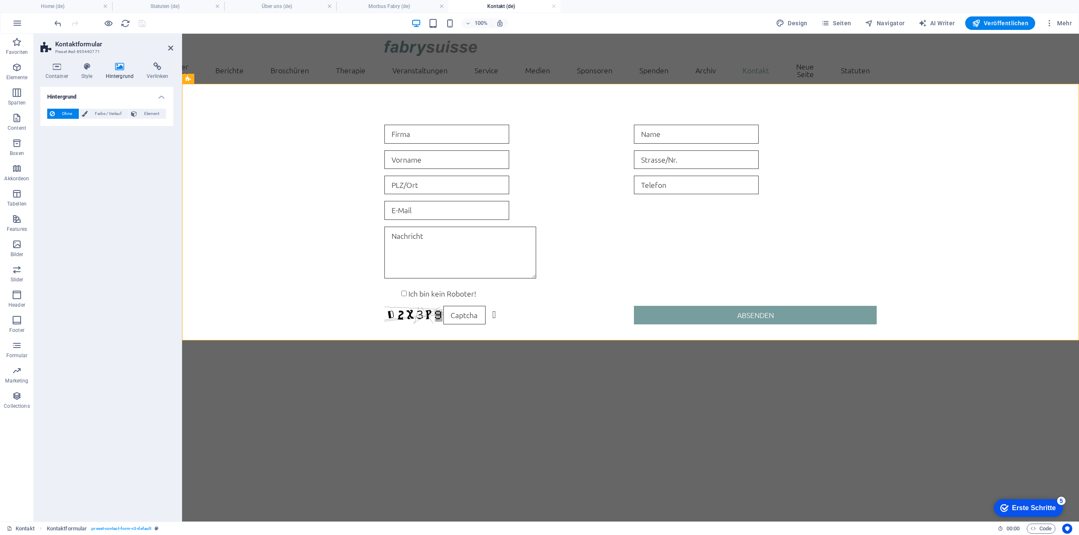
click at [1032, 506] on div "Erste Schritte" at bounding box center [1034, 509] width 44 height 8
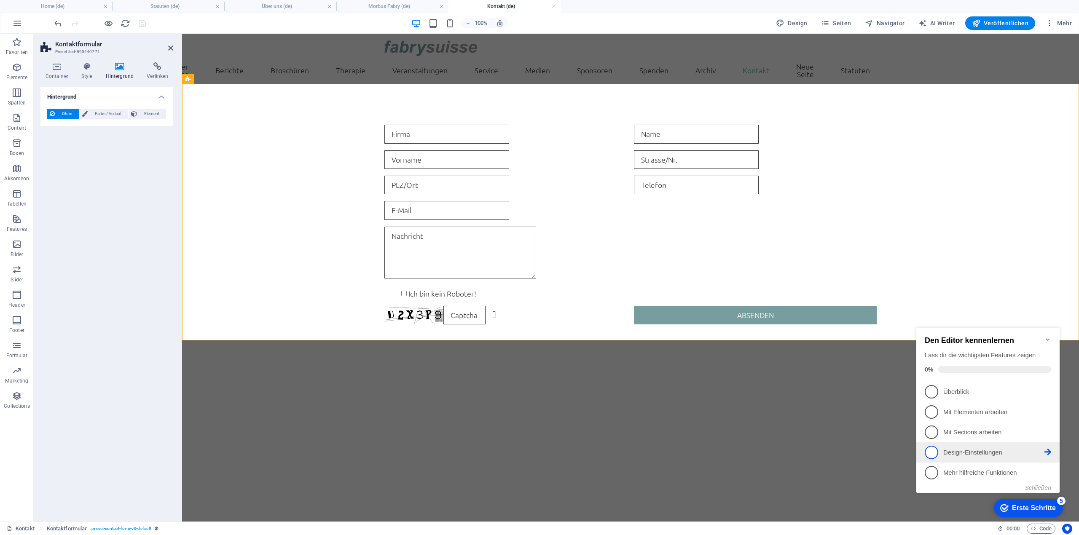
click at [938, 455] on link "4 Design-Einstellungen - incomplete" at bounding box center [988, 452] width 126 height 13
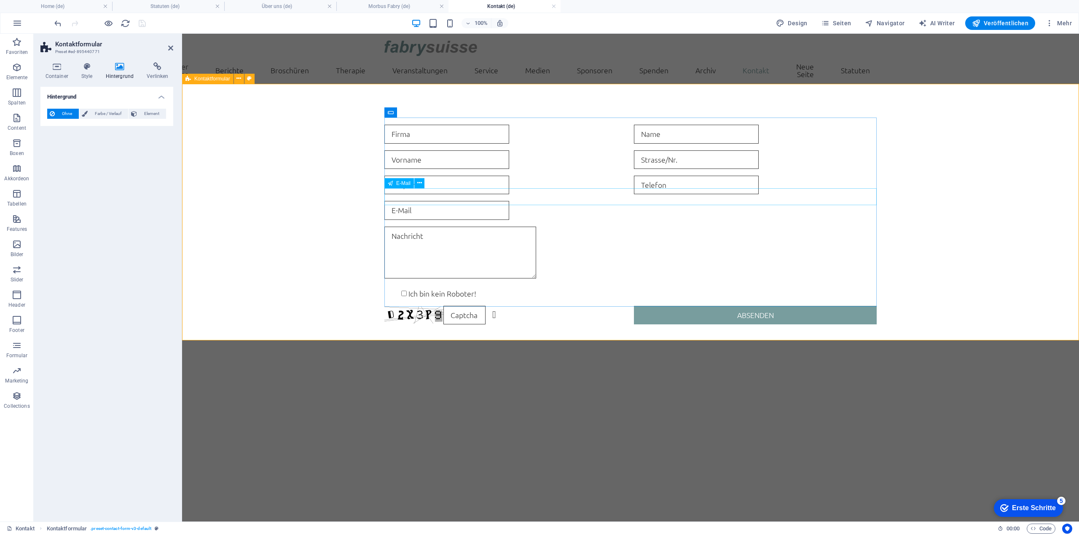
click at [509, 201] on input "email" at bounding box center [446, 210] width 125 height 19
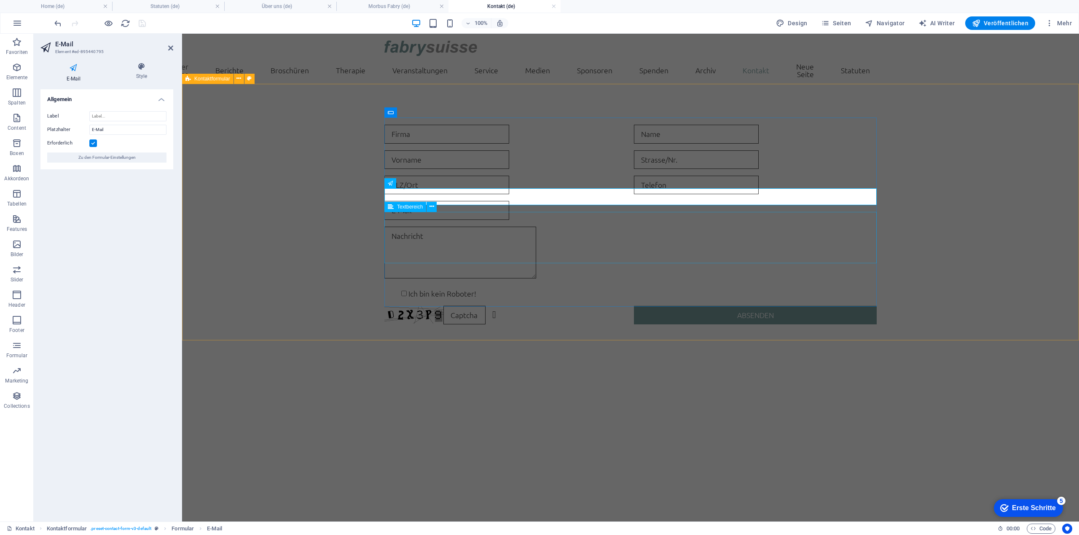
click at [544, 228] on div at bounding box center [630, 254] width 492 height 55
click at [692, 228] on div at bounding box center [630, 254] width 492 height 55
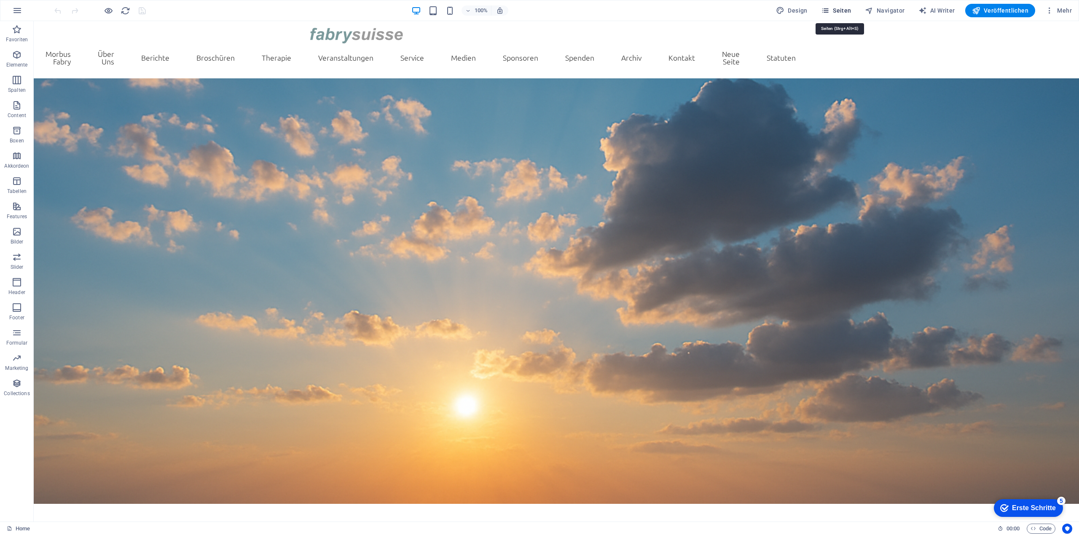
click at [834, 11] on span "Seiten" at bounding box center [836, 10] width 30 height 8
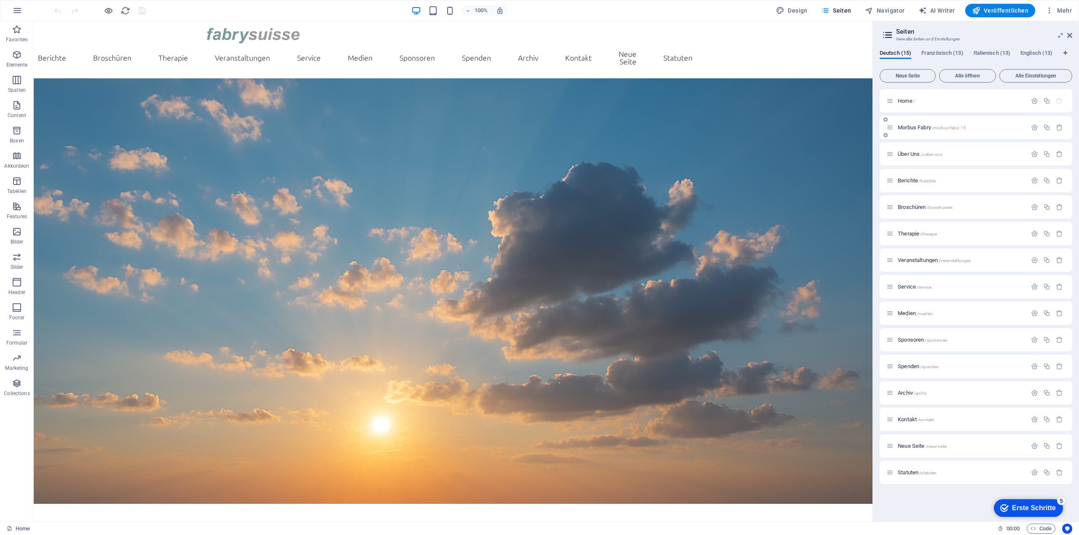
click at [918, 126] on span "Morbus Fabry /morbus-fabry-15" at bounding box center [932, 127] width 68 height 6
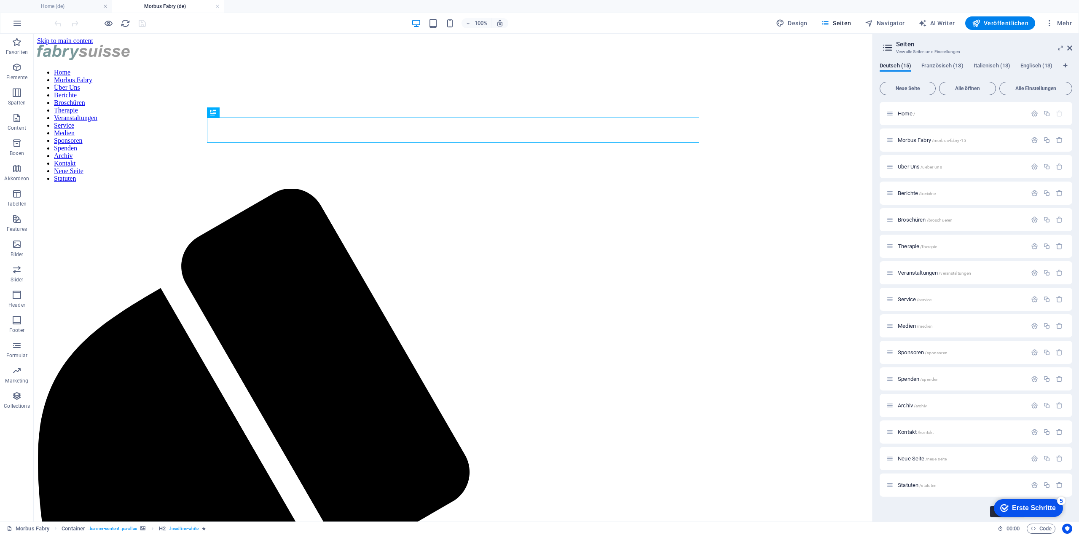
click at [1002, 530] on h6 "00 : 00" at bounding box center [1009, 529] width 22 height 10
click at [1001, 527] on icon at bounding box center [1000, 528] width 5 height 5
click at [1046, 529] on span "Code" at bounding box center [1041, 529] width 21 height 10
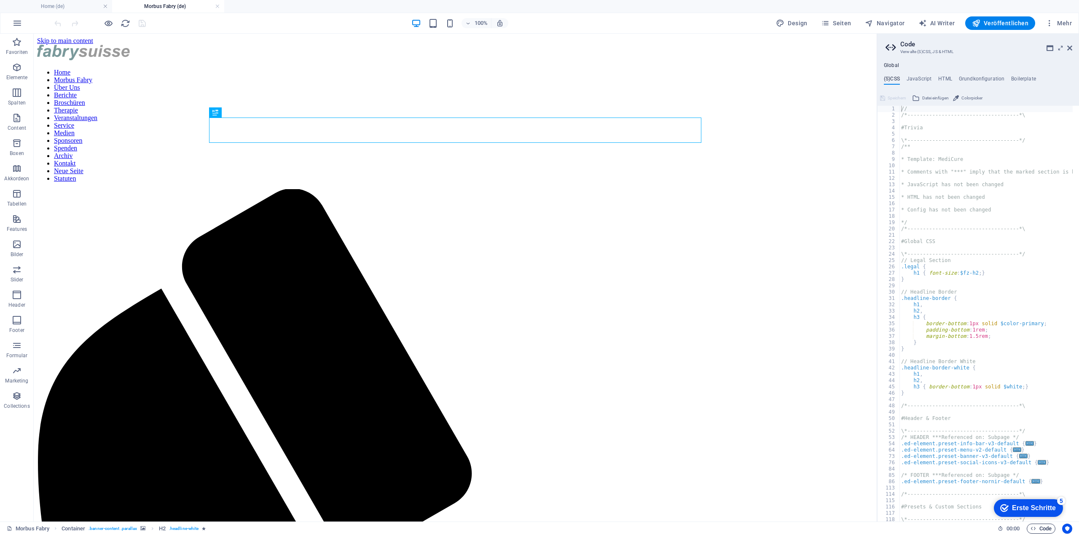
click at [1046, 529] on span "Code" at bounding box center [1041, 529] width 21 height 10
click at [1031, 528] on icon "button" at bounding box center [1033, 528] width 5 height 5
click at [1069, 48] on icon at bounding box center [1069, 48] width 5 height 7
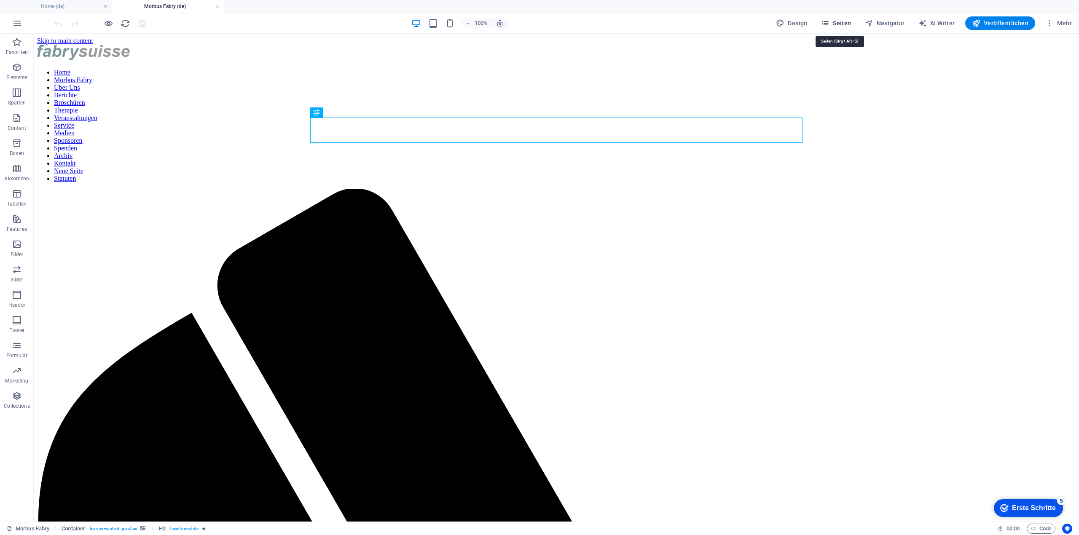
click at [844, 19] on span "Seiten" at bounding box center [836, 23] width 30 height 8
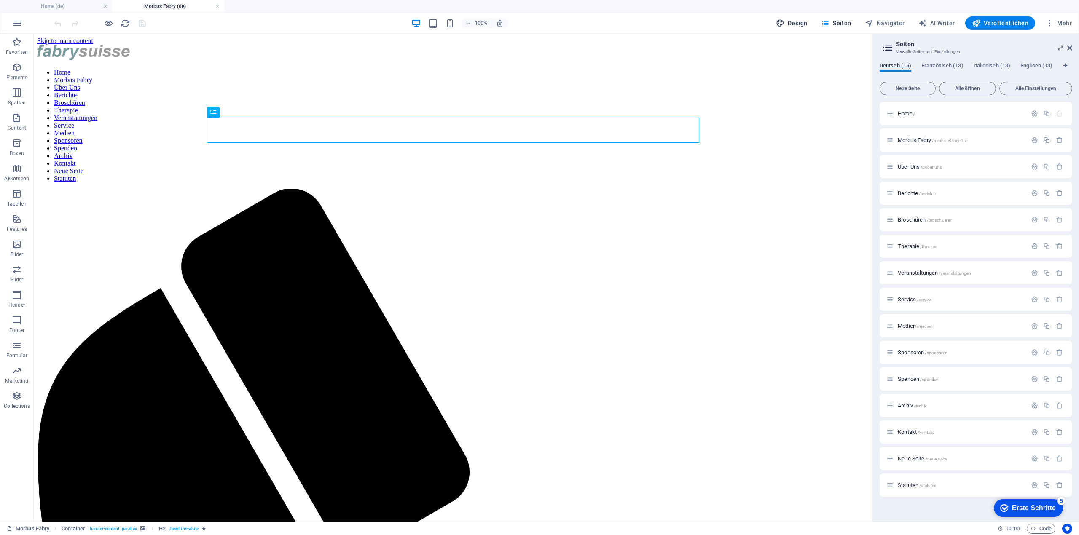
click at [802, 16] on div "100% Design Seiten Navigator AI Writer Veröffentlichen Mehr" at bounding box center [539, 23] width 1078 height 20
click at [800, 19] on span "Design" at bounding box center [792, 23] width 32 height 8
select select "rem"
select select "300"
select select "px"
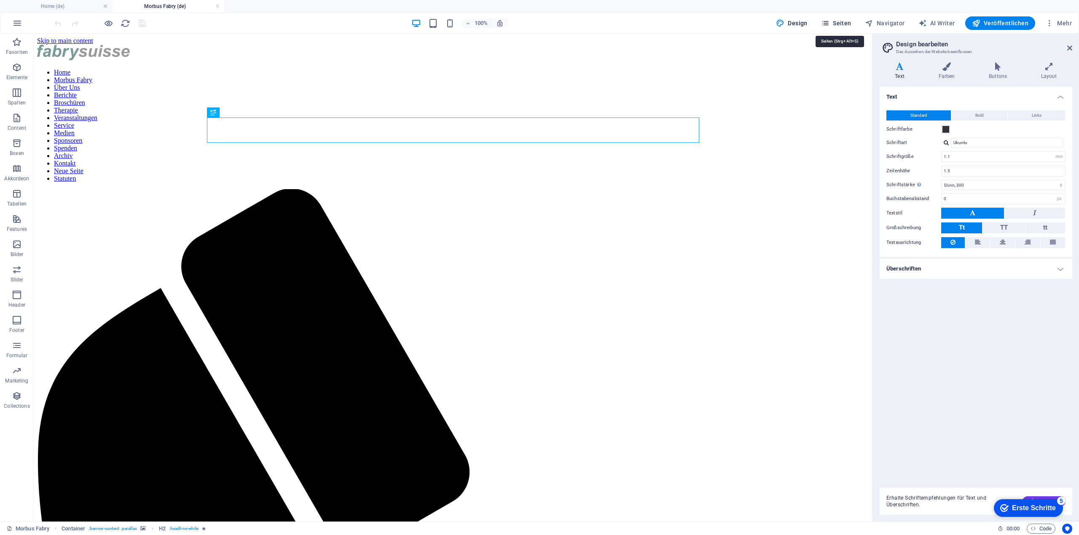
click at [839, 21] on span "Seiten" at bounding box center [836, 23] width 30 height 8
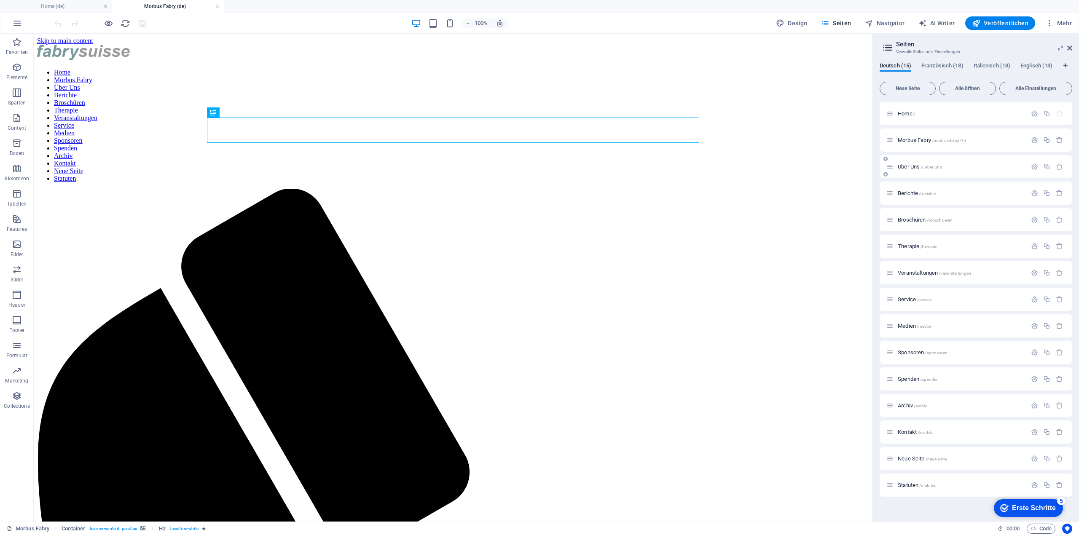
drag, startPoint x: 947, startPoint y: 166, endPoint x: 922, endPoint y: 156, distance: 26.1
click at [938, 136] on div "Home / Morbus Fabry /morbus-fabry-15 Über Uns /ueber-uns Berichte /berichte Bro…" at bounding box center [976, 299] width 193 height 395
drag, startPoint x: 893, startPoint y: 165, endPoint x: 904, endPoint y: 135, distance: 31.5
click at [904, 135] on div "Home / Morbus Fabry /morbus-fabry-15 Über Uns /ueber-uns Berichte /berichte Bro…" at bounding box center [976, 299] width 193 height 395
drag, startPoint x: 890, startPoint y: 486, endPoint x: 907, endPoint y: 151, distance: 335.5
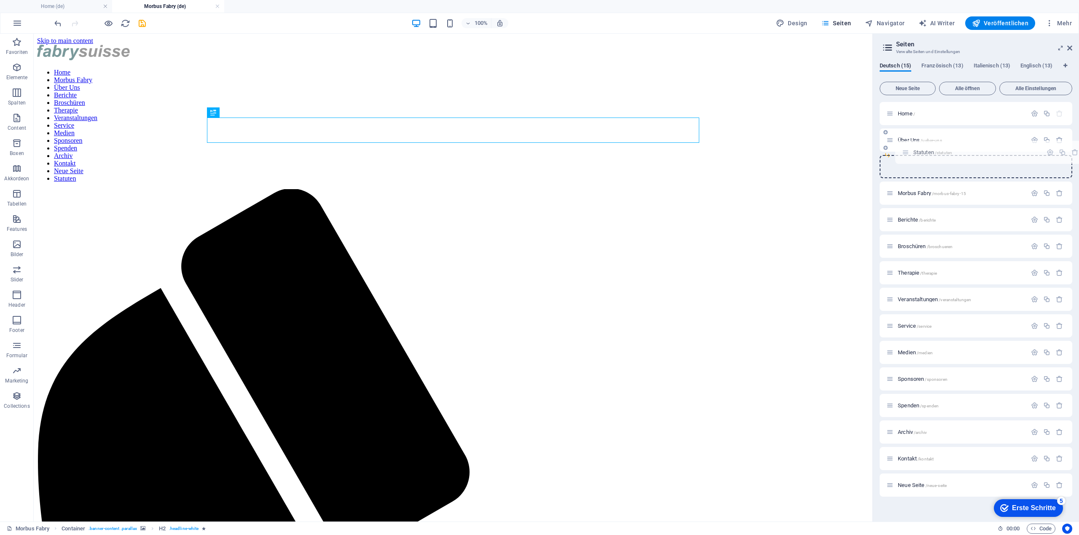
click at [907, 151] on div "Home / Über Uns /ueber-uns Morbus Fabry /morbus-fabry-15 Berichte /berichte Bro…" at bounding box center [976, 286] width 193 height 368
click at [1049, 156] on icon "button" at bounding box center [1046, 156] width 7 height 7
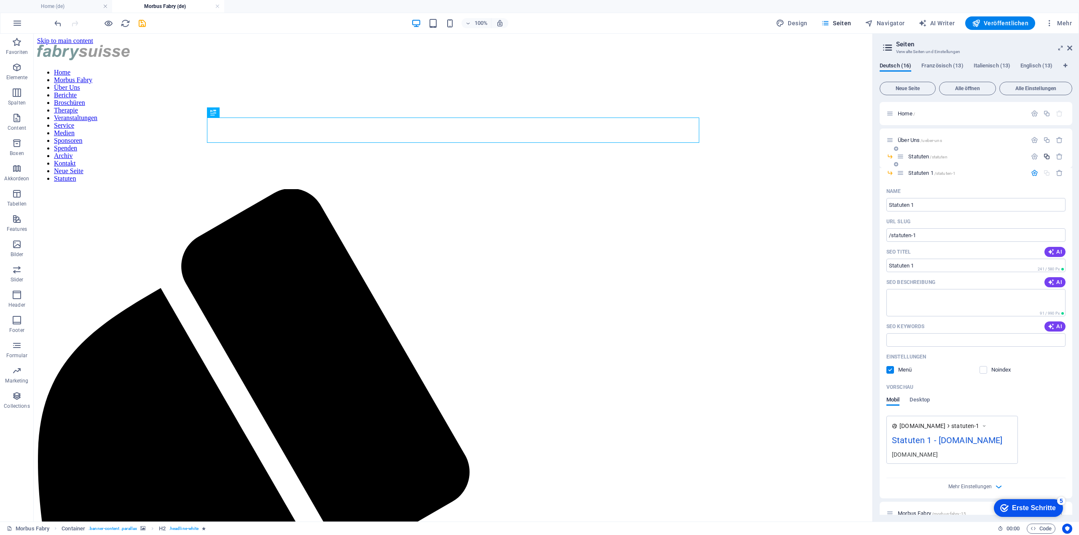
click at [1046, 155] on icon "button" at bounding box center [1046, 156] width 7 height 7
click at [924, 172] on span "Statuten 2 /statuten-2" at bounding box center [931, 173] width 47 height 6
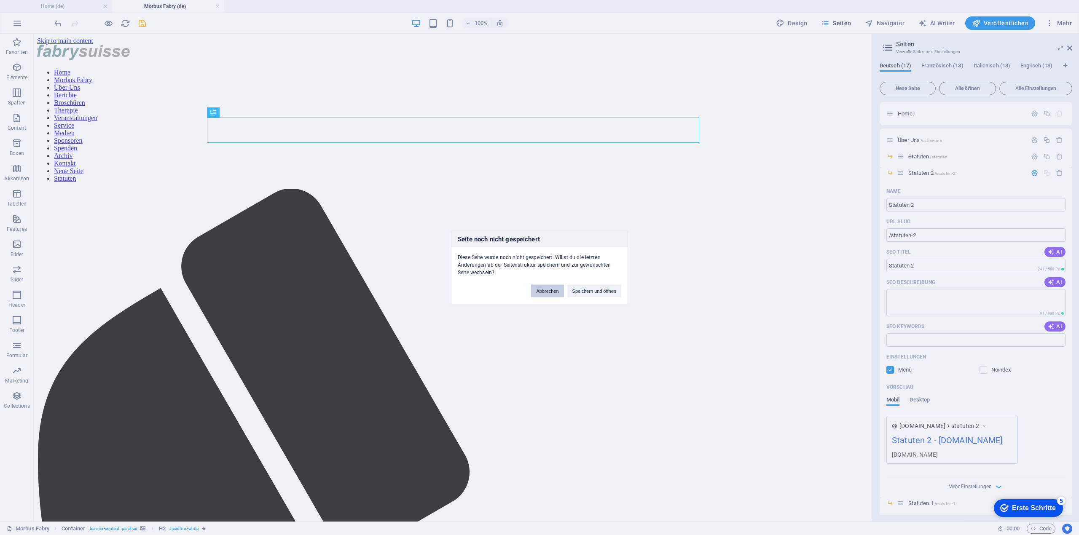
click at [556, 293] on button "Abbrechen" at bounding box center [547, 291] width 32 height 13
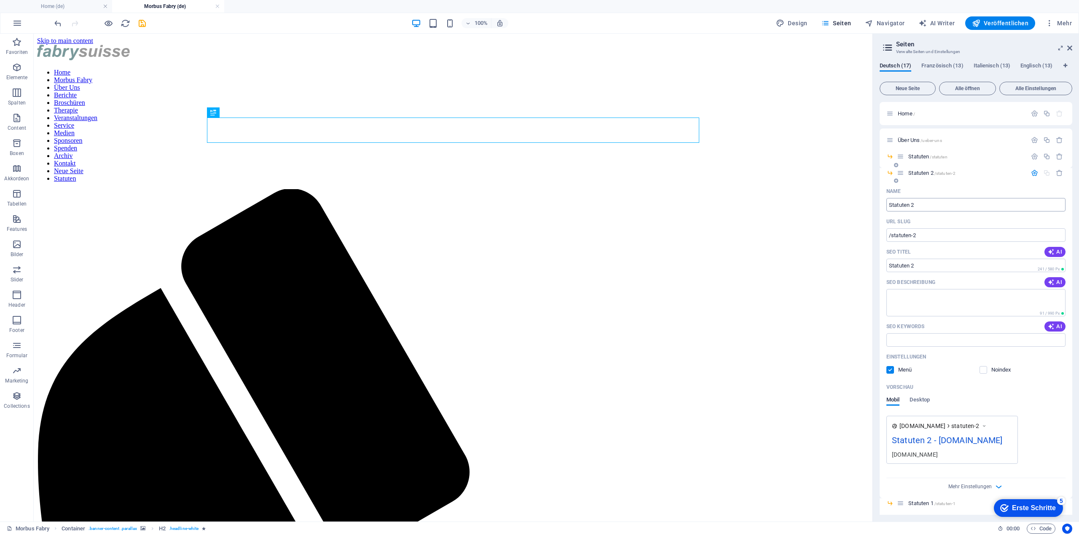
click at [922, 207] on input "Statuten 2" at bounding box center [976, 204] width 179 height 13
click at [928, 207] on input "Statuten 2" at bounding box center [976, 204] width 179 height 13
type input "Vorstand und Bei"
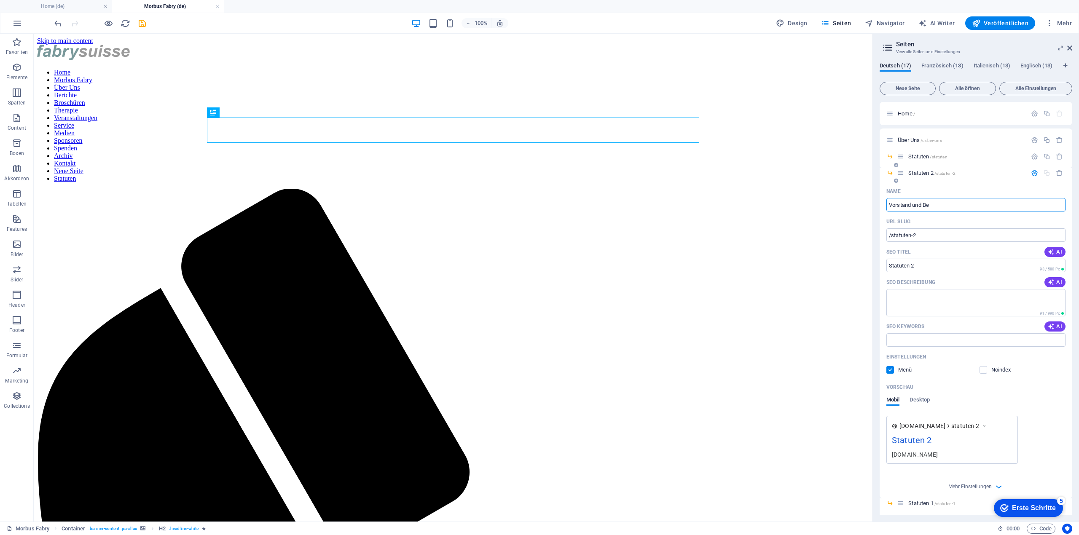
type input "/vorstand-und-be"
type input "Vorstand und Be"
type input "Vorstand und Beir"
type input "/vorstand-und-beir"
type input "Vorstand und Beir"
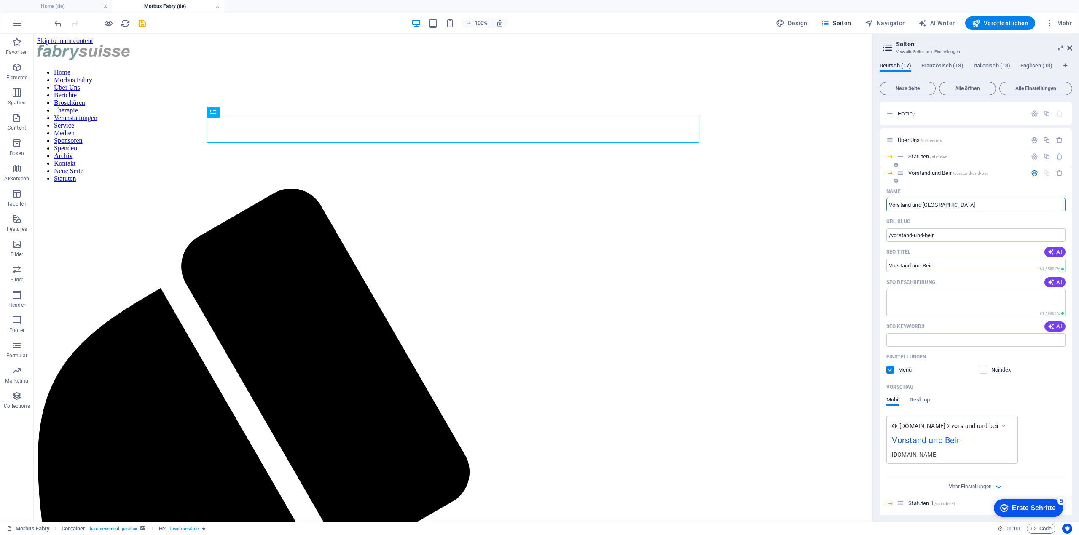
type input "Vorstand und Beirut"
type input "/vorstand-und-beirut"
type input "Vorstand und Beirut"
click at [922, 158] on span "Statuten /statuten" at bounding box center [927, 156] width 39 height 6
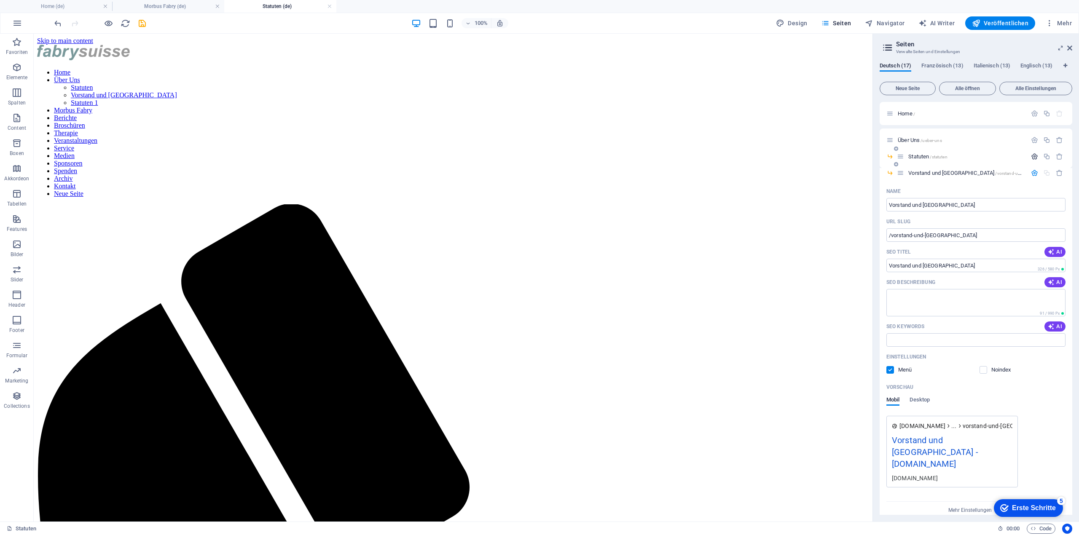
click at [1034, 156] on icon "button" at bounding box center [1034, 156] width 7 height 7
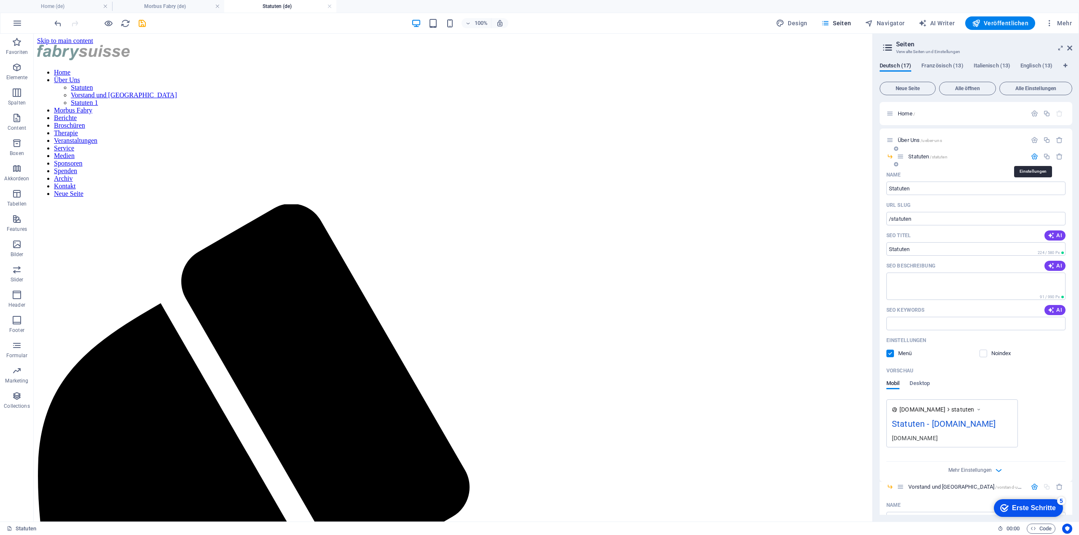
click at [1034, 158] on icon "button" at bounding box center [1034, 156] width 7 height 7
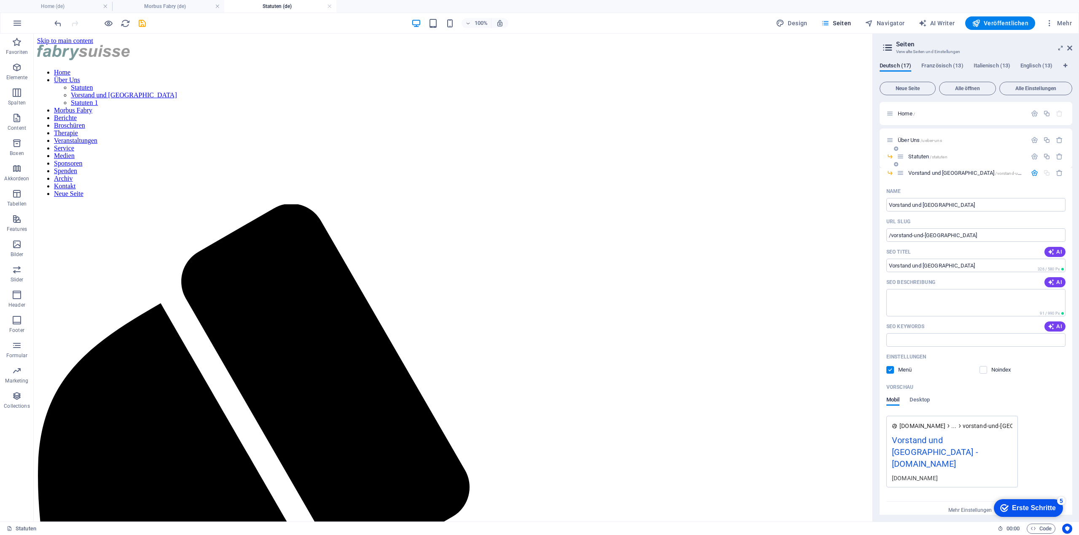
click at [1031, 167] on div "Statuten /statuten" at bounding box center [976, 160] width 193 height 16
click at [1031, 170] on icon "button" at bounding box center [1034, 172] width 7 height 7
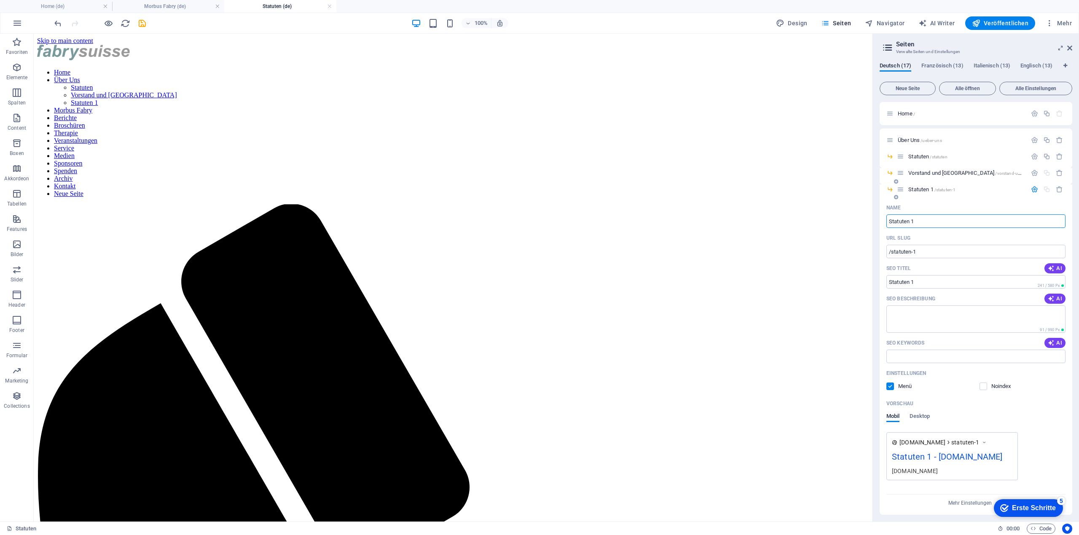
click at [925, 220] on input "Statuten 1" at bounding box center [976, 221] width 179 height 13
type input "Jahresberich"
type input "/jahresber"
type input "Jahresber"
type input "Jahresbericht"
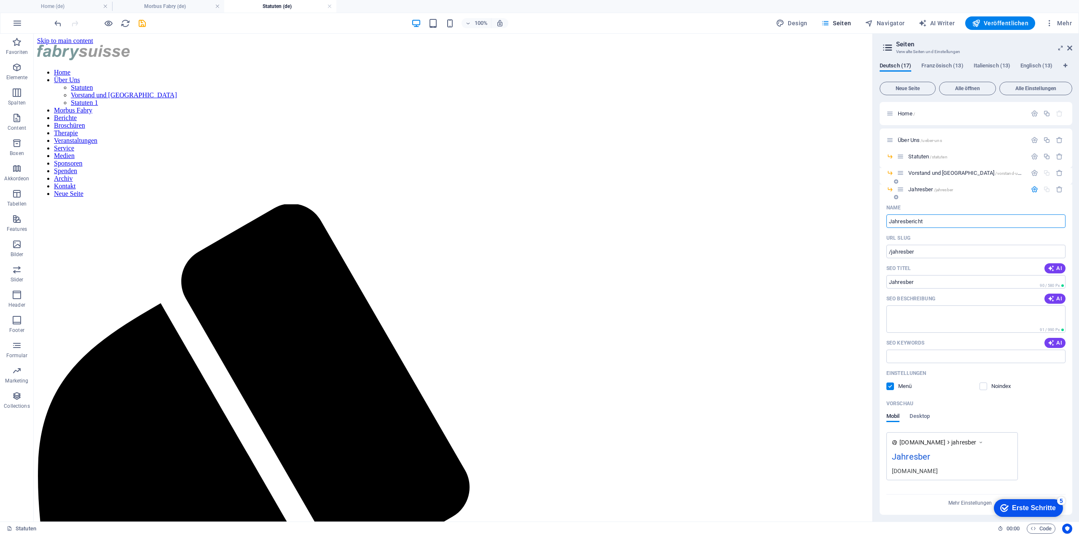
type input "/jahresbericht"
type input "Jahresbericht"
click at [1035, 188] on icon "button" at bounding box center [1034, 189] width 7 height 7
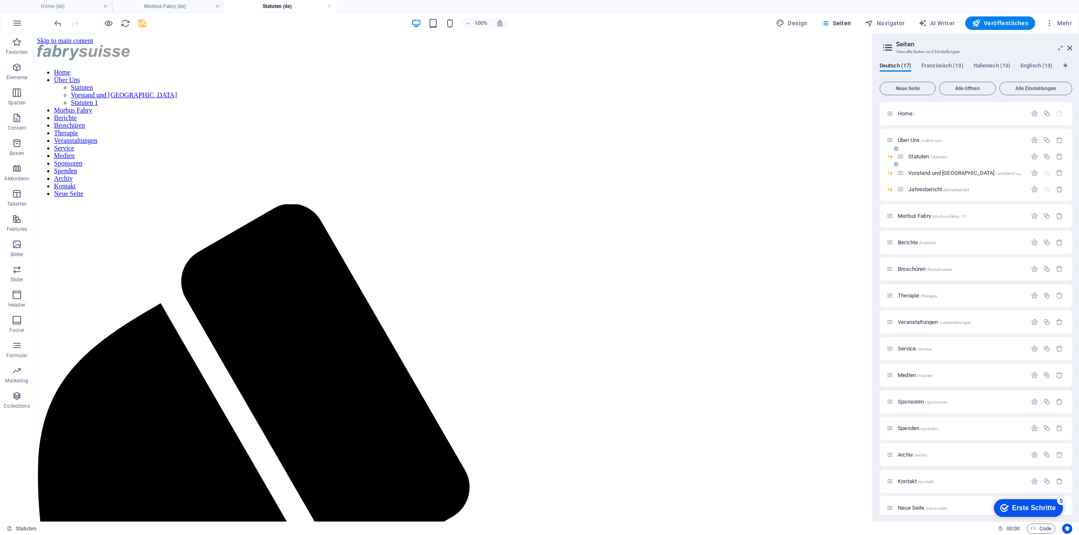
click at [922, 156] on span "Statuten /statuten" at bounding box center [927, 156] width 39 height 6
click at [916, 159] on span "Statuten /statuten" at bounding box center [927, 156] width 39 height 6
click at [923, 156] on span "Statuten /statuten" at bounding box center [927, 156] width 39 height 6
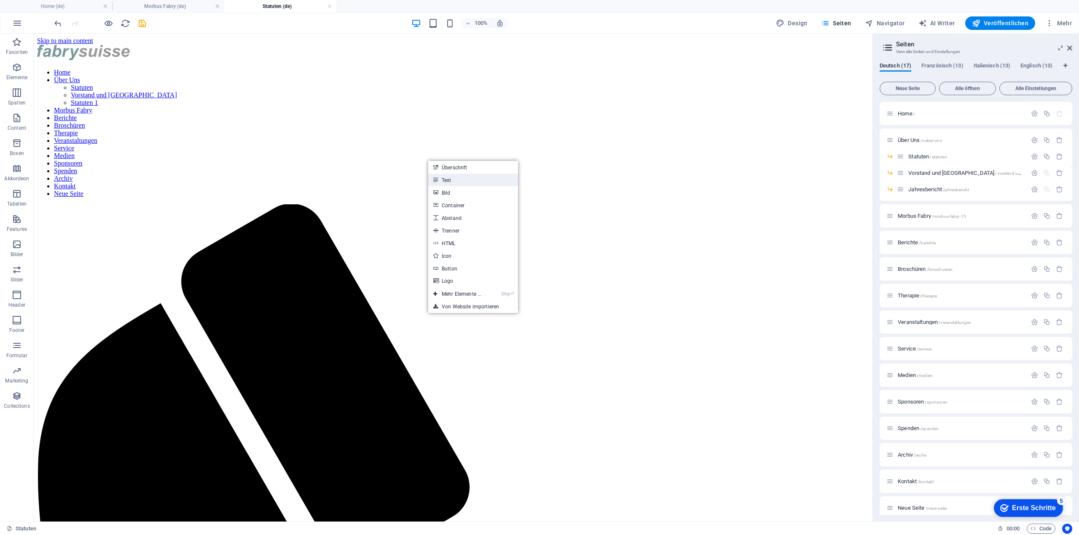
click at [470, 177] on link "Text" at bounding box center [473, 180] width 90 height 13
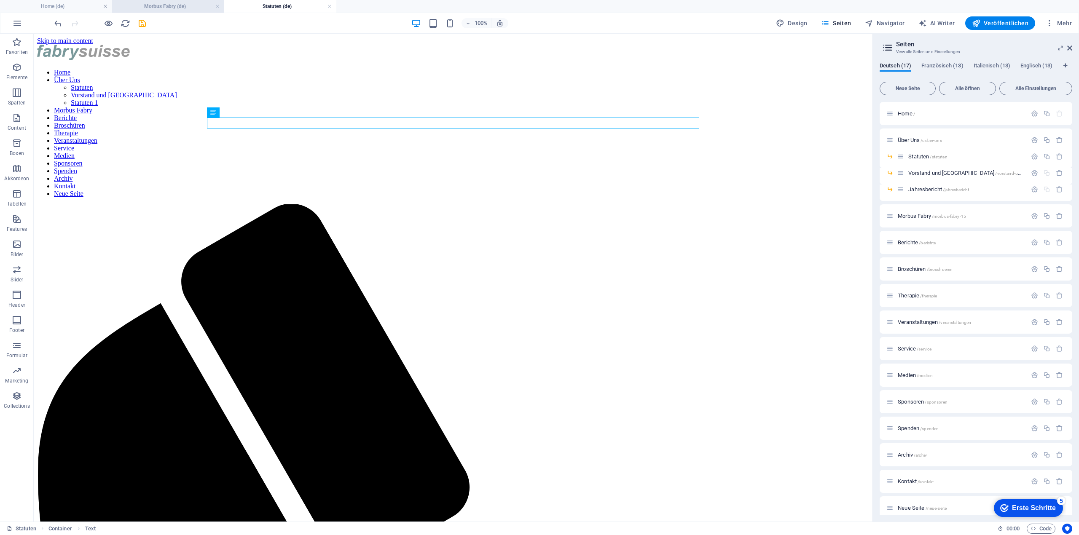
click at [182, 6] on h4 "Morbus Fabry (de)" at bounding box center [168, 6] width 112 height 9
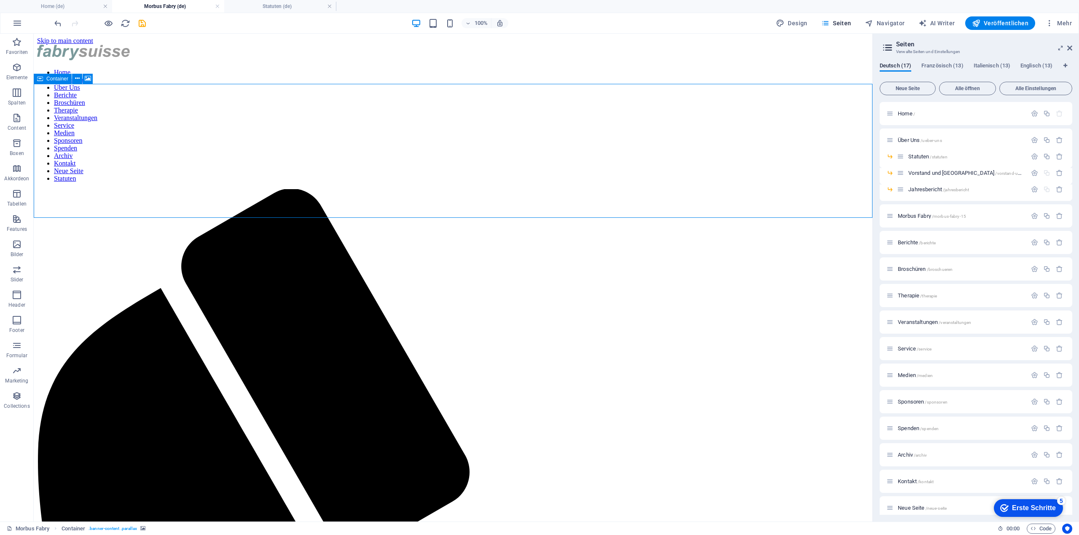
click at [42, 80] on icon at bounding box center [40, 79] width 6 height 10
click at [77, 80] on icon at bounding box center [77, 78] width 5 height 9
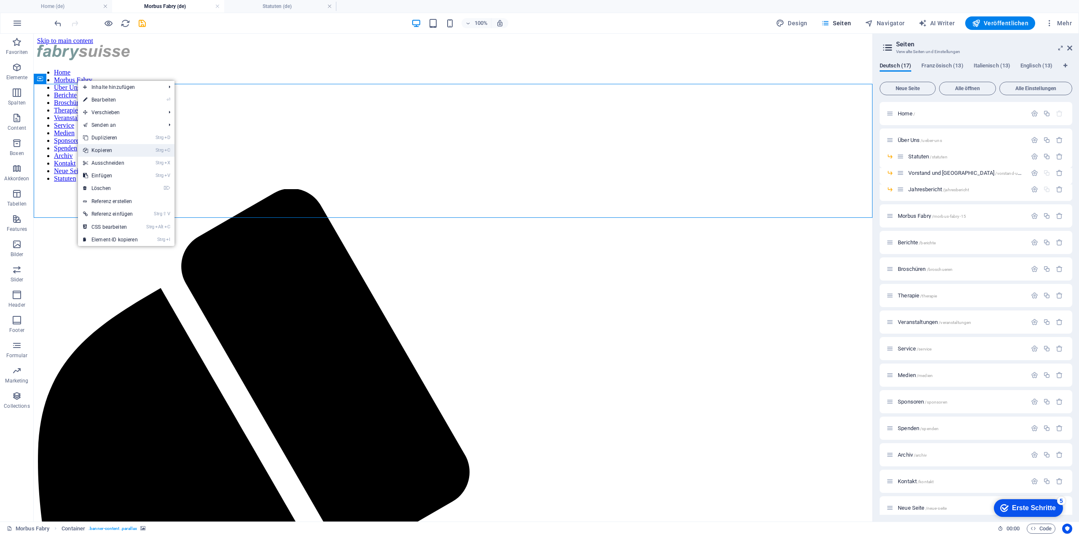
click at [111, 149] on link "Strg C Kopieren" at bounding box center [110, 150] width 65 height 13
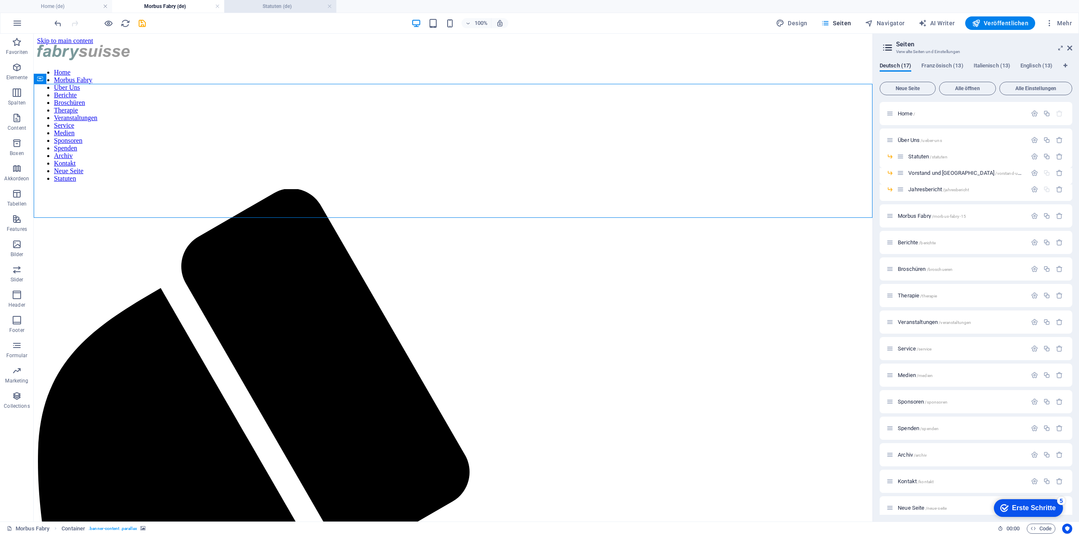
click at [245, 10] on h4 "Statuten (de)" at bounding box center [280, 6] width 112 height 9
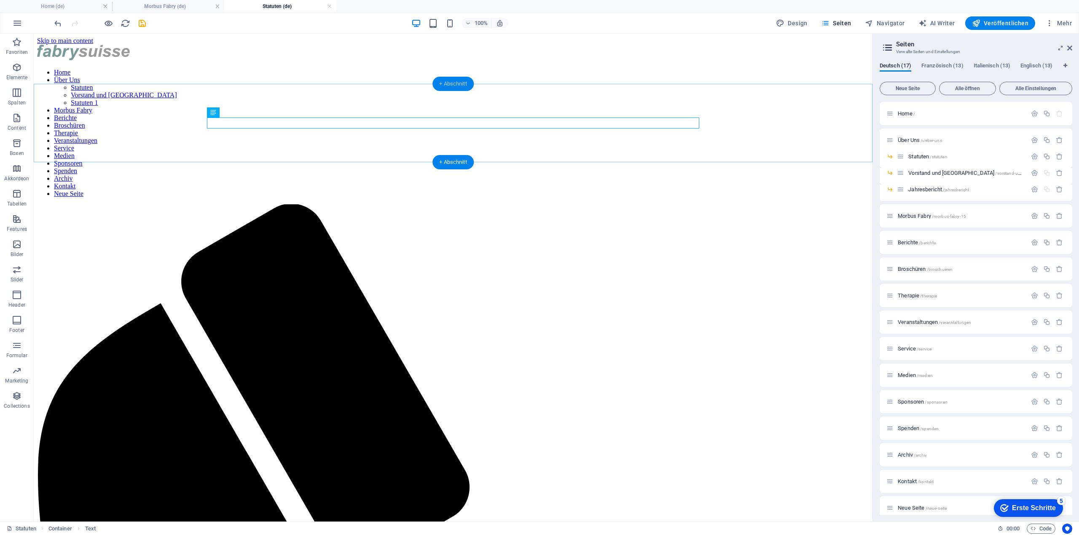
click at [458, 83] on div "+ Abschnitt" at bounding box center [453, 84] width 41 height 14
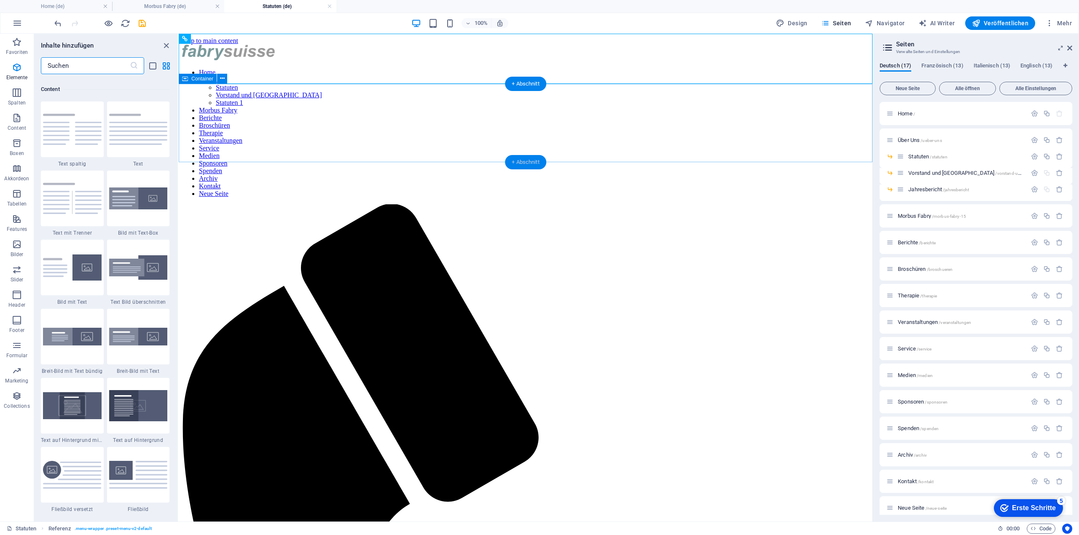
scroll to position [1475, 0]
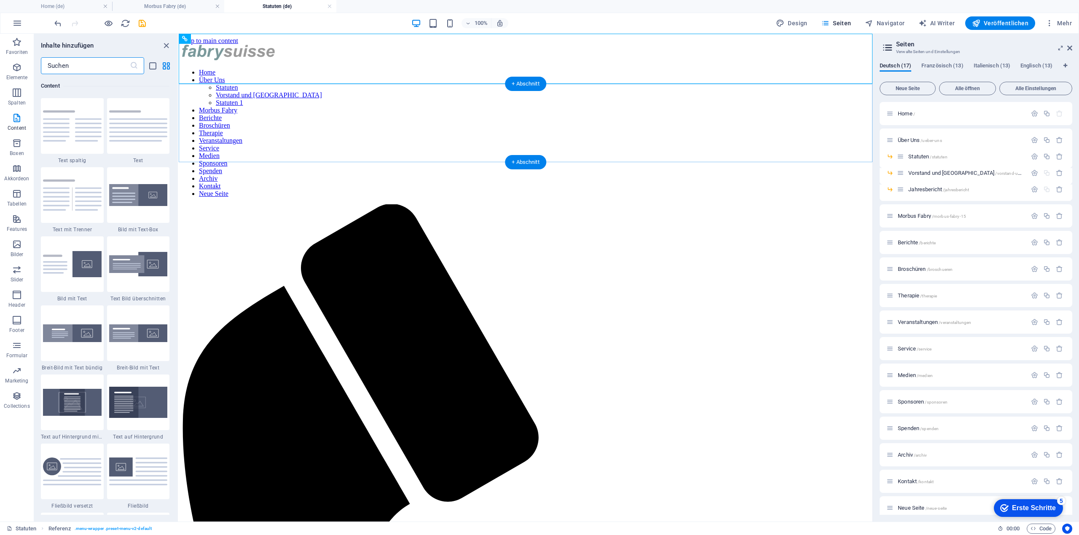
click at [522, 85] on div "+ Abschnitt" at bounding box center [525, 84] width 41 height 14
click at [168, 45] on icon "close panel" at bounding box center [166, 46] width 10 height 10
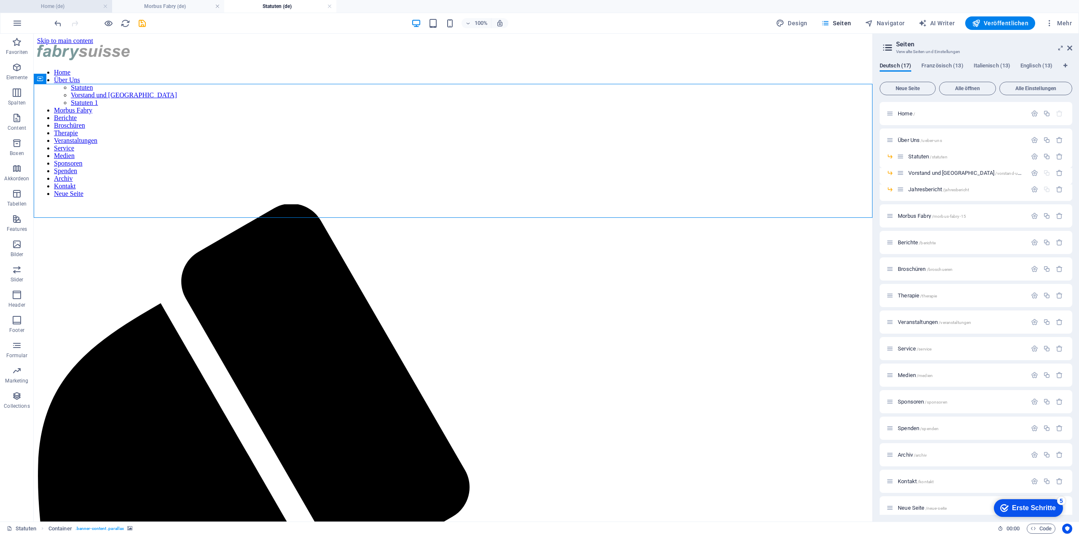
click at [84, 4] on h4 "Home (de)" at bounding box center [56, 6] width 112 height 9
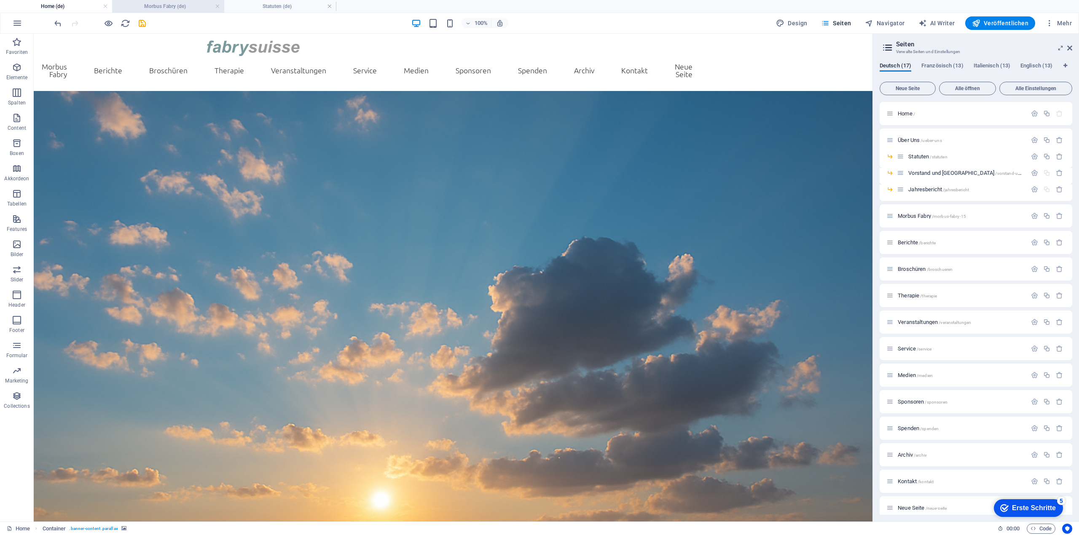
click at [132, 5] on h4 "Morbus Fabry (de)" at bounding box center [168, 6] width 112 height 9
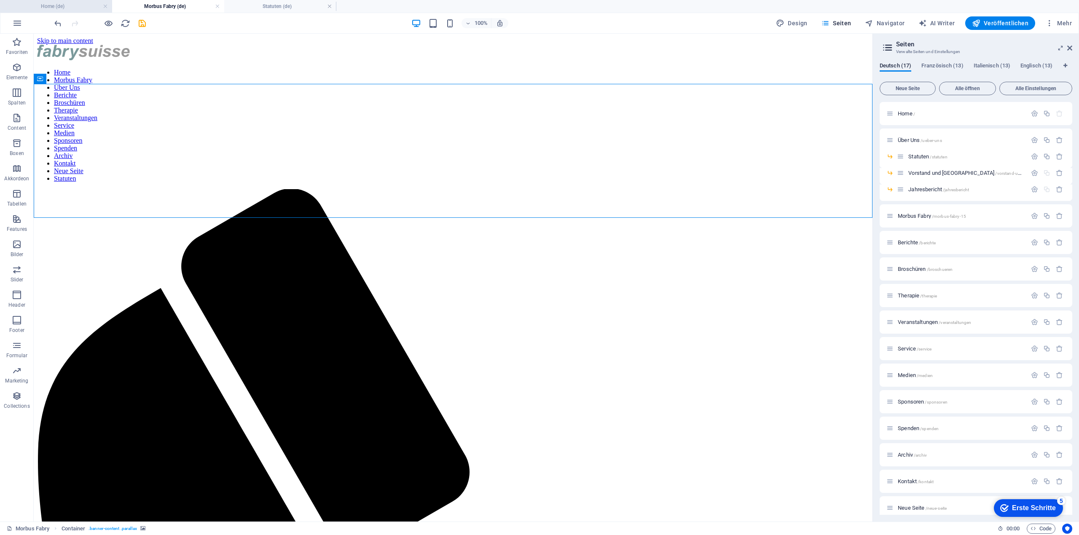
drag, startPoint x: 70, startPoint y: 8, endPoint x: 349, endPoint y: 77, distance: 287.2
click at [70, 8] on h4 "Home (de)" at bounding box center [56, 6] width 112 height 9
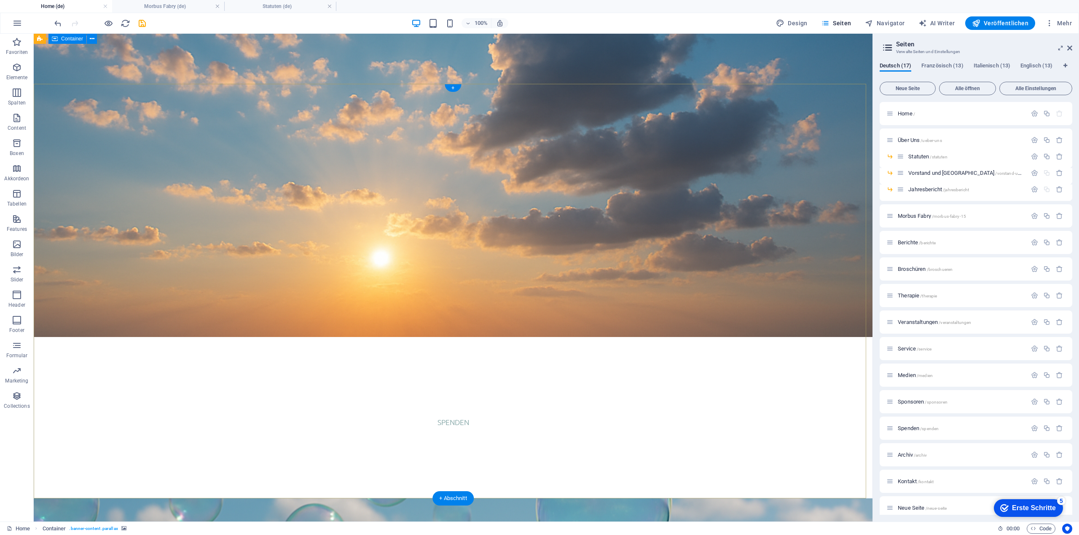
scroll to position [0, 0]
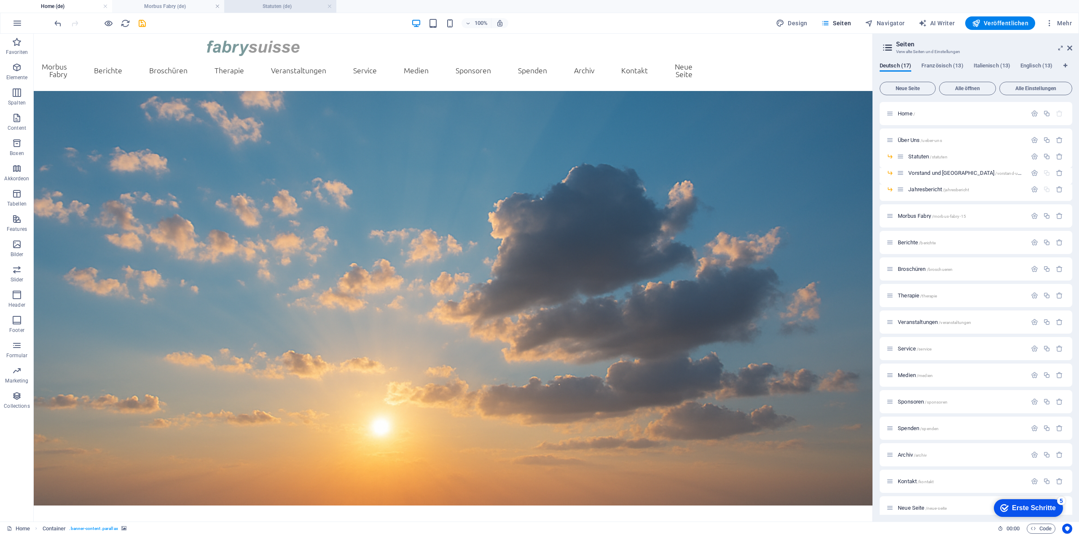
click at [270, 5] on h4 "Statuten (de)" at bounding box center [280, 6] width 112 height 9
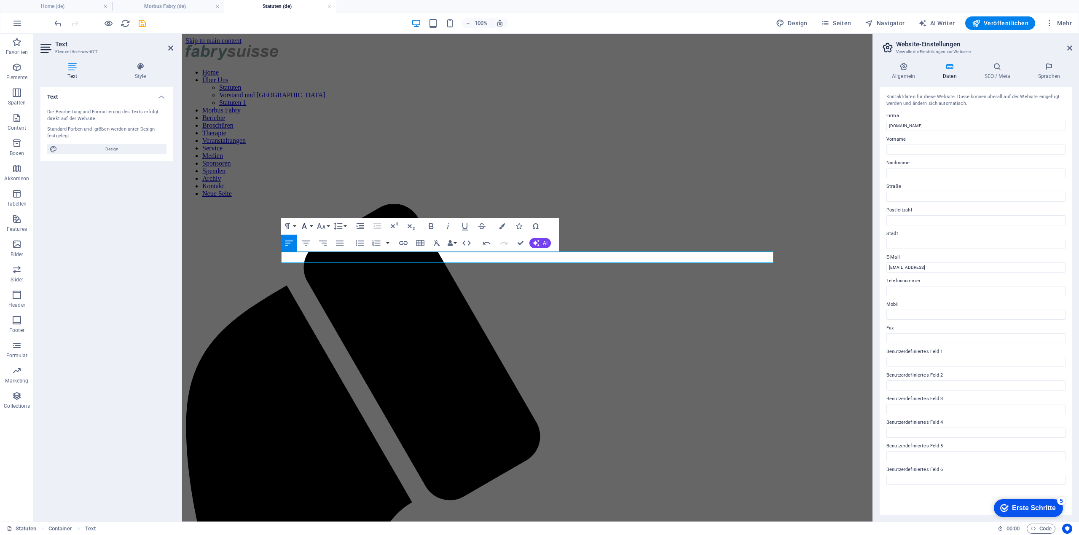
click at [306, 223] on icon "button" at bounding box center [304, 226] width 10 height 10
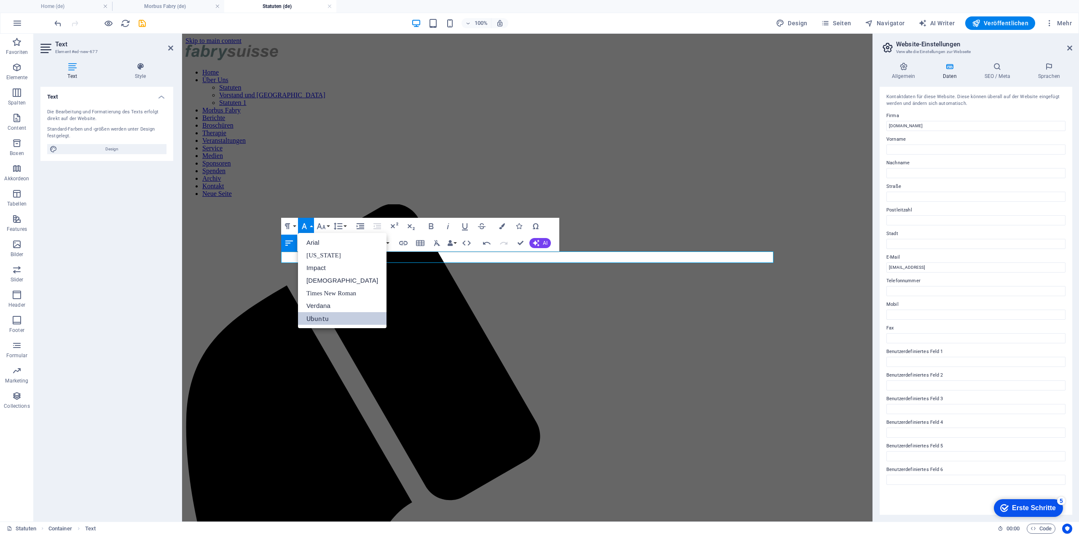
click at [311, 226] on button "Schriftart" at bounding box center [306, 226] width 16 height 17
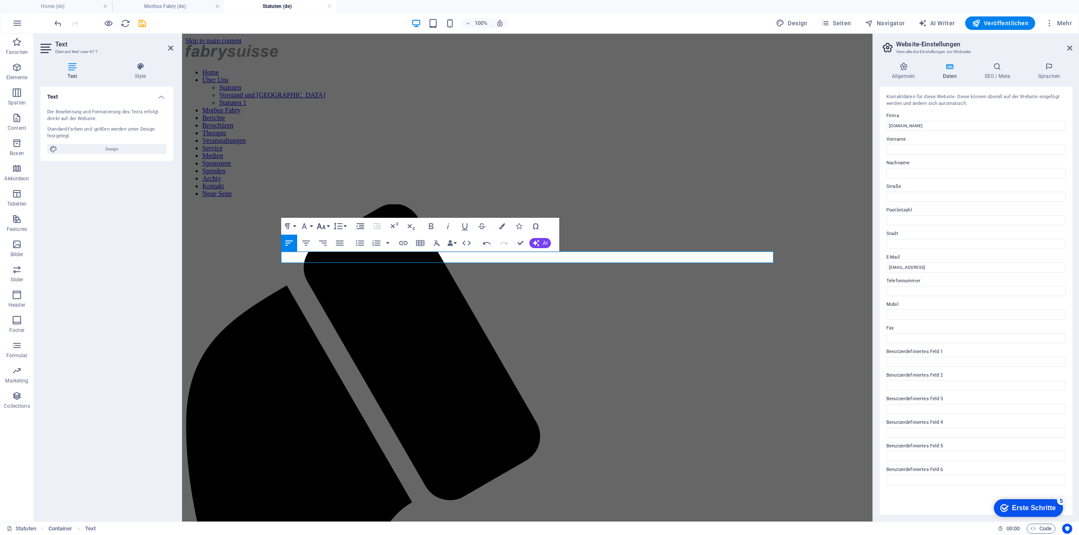
click at [323, 228] on icon "button" at bounding box center [321, 226] width 9 height 6
click at [336, 325] on link "48" at bounding box center [330, 327] width 30 height 13
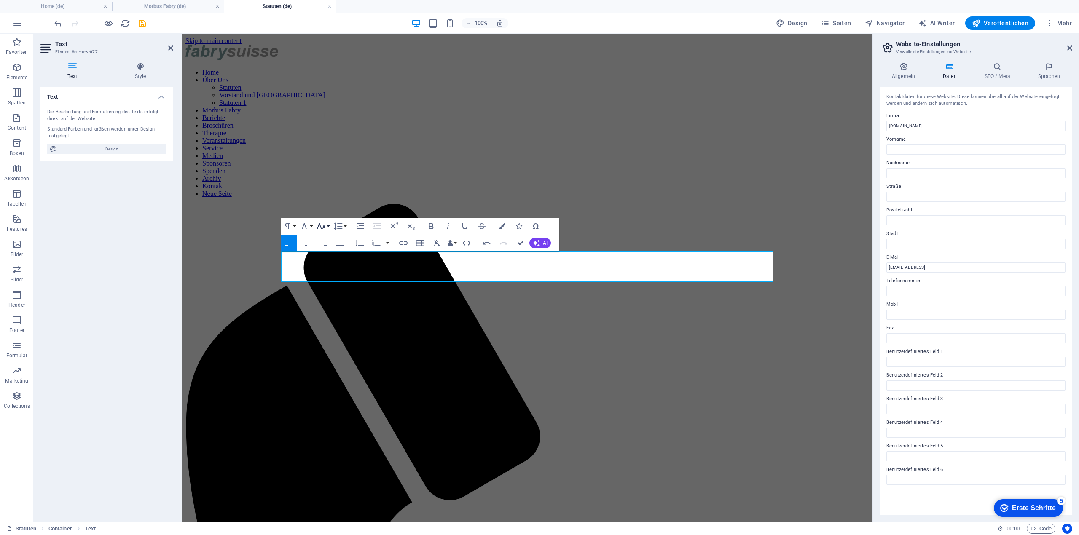
click at [328, 227] on button "Schriftgröße" at bounding box center [323, 226] width 16 height 17
click at [334, 337] on link "96" at bounding box center [330, 339] width 30 height 13
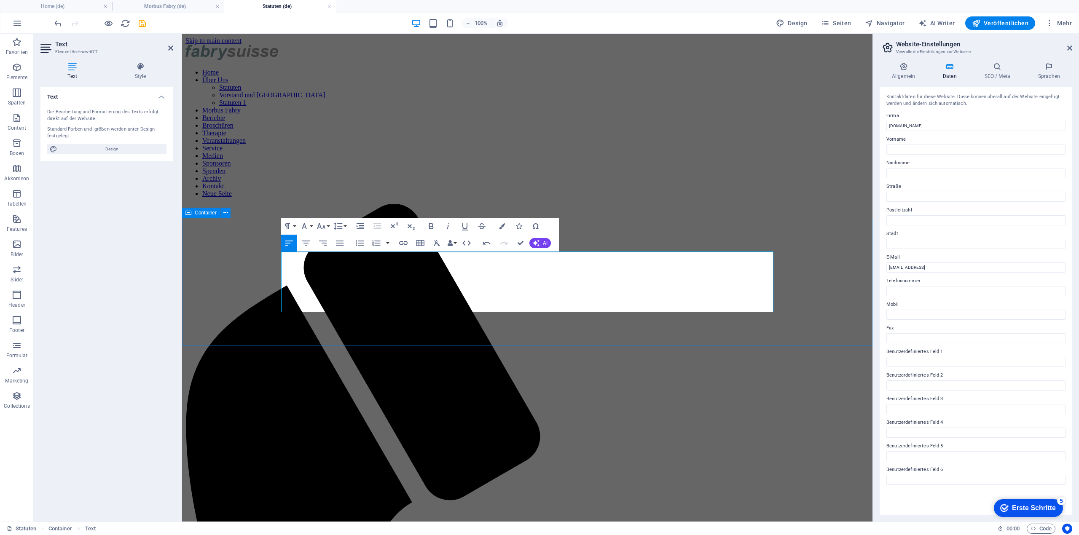
drag, startPoint x: 385, startPoint y: 295, endPoint x: 276, endPoint y: 287, distance: 109.5
click at [321, 230] on icon "button" at bounding box center [321, 226] width 10 height 10
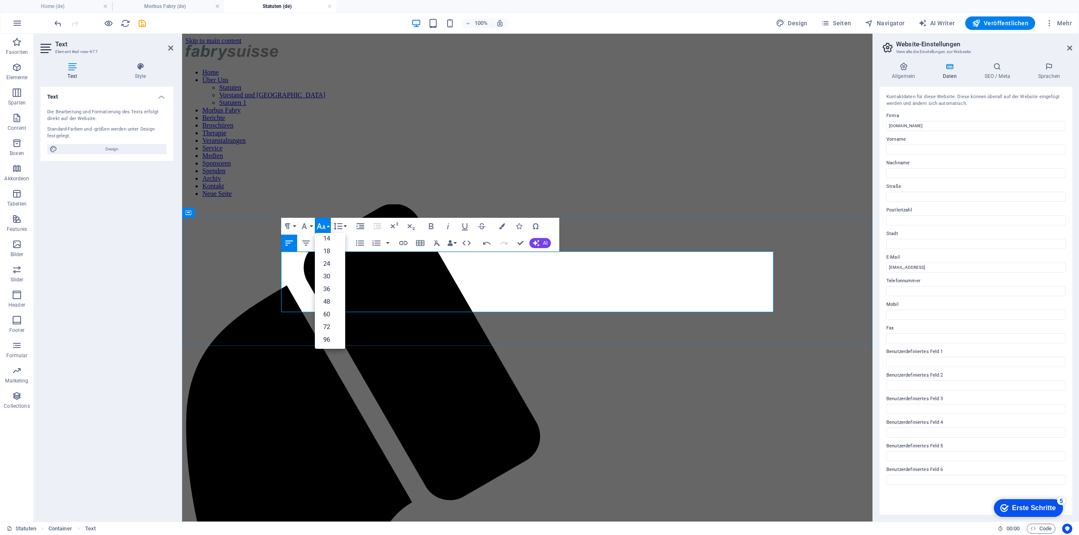
click at [335, 338] on link "96" at bounding box center [330, 339] width 30 height 13
click at [323, 227] on icon "button" at bounding box center [321, 226] width 9 height 6
click at [333, 285] on link "36" at bounding box center [330, 289] width 30 height 13
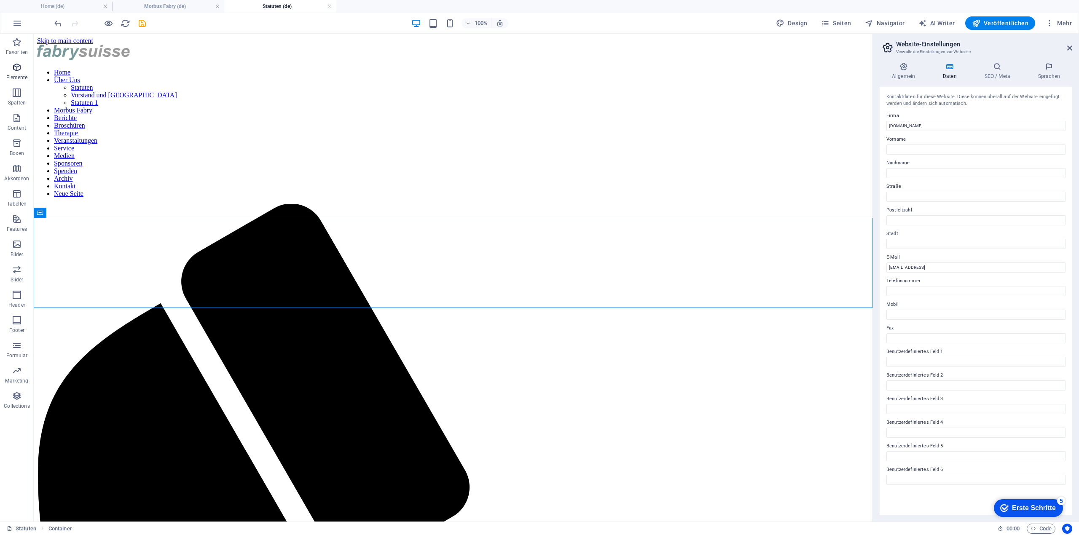
click at [21, 71] on icon "button" at bounding box center [17, 67] width 10 height 10
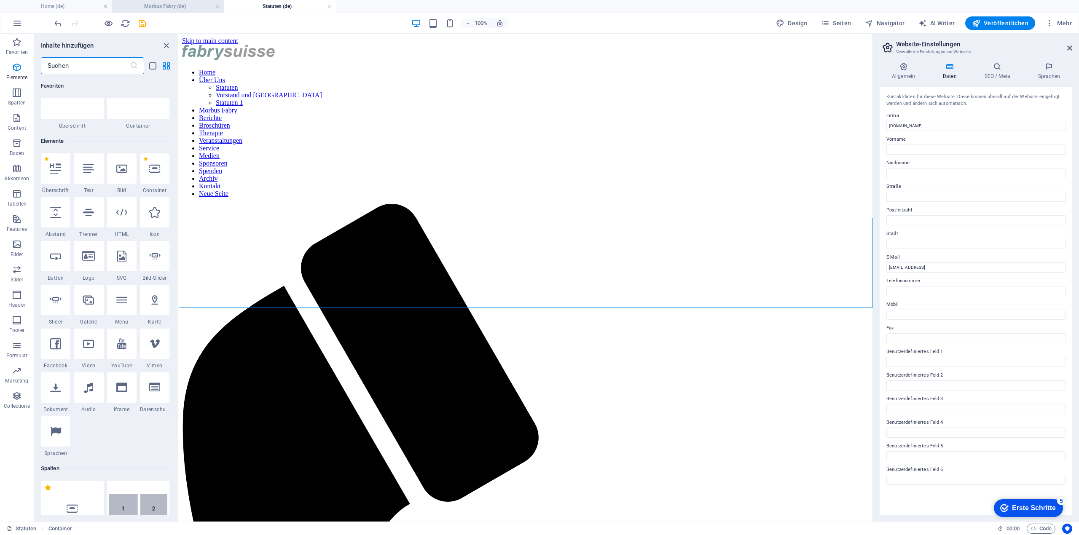
scroll to position [90, 0]
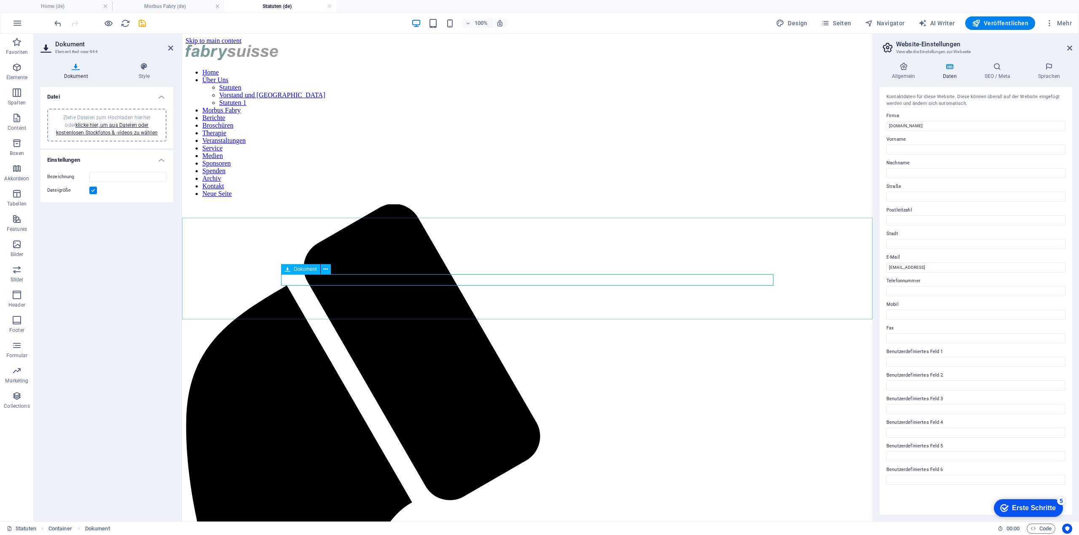
click at [94, 127] on link "klicke hier, um aus Dateien oder kostenlosen Stockfotos & -videos zu wählen" at bounding box center [107, 128] width 102 height 13
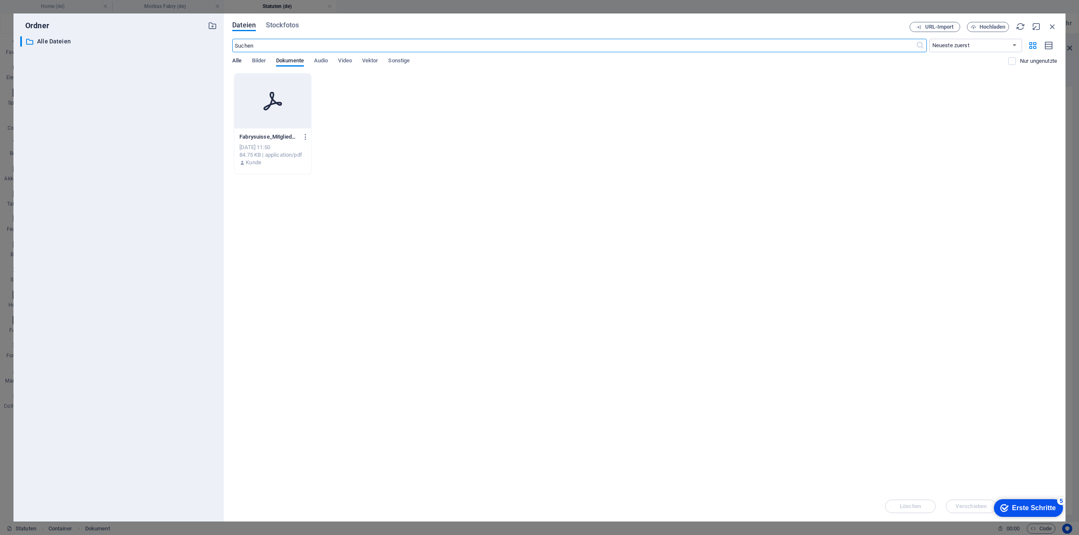
click at [238, 57] on span "Alle" at bounding box center [236, 62] width 9 height 12
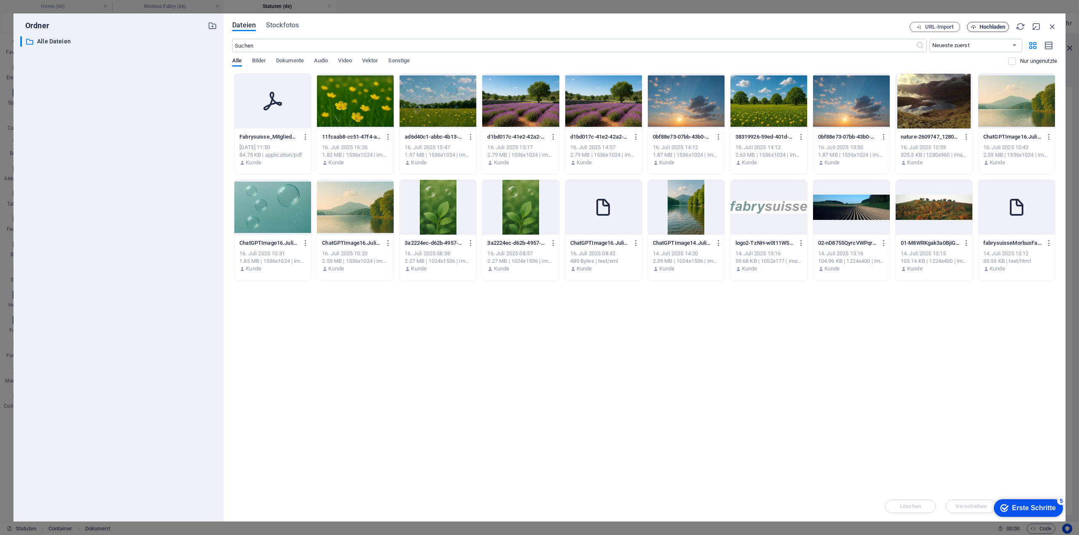
click at [986, 28] on span "Hochladen" at bounding box center [993, 26] width 26 height 5
type input "Leitlinien-2017-01.pdfSeiteStatuten-OlLJMgWLoCixFjNzhPVfEA.pdf"
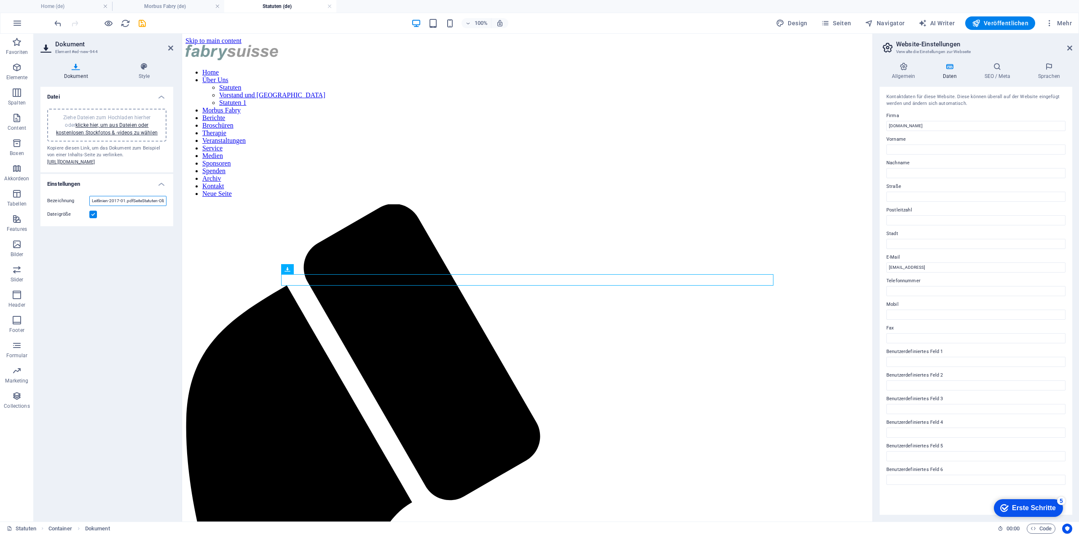
click at [141, 206] on input "Leitlinien-2017-01.pdfSeiteStatuten-OlLJMgWLoCixFjNzhPVfEA.pdf" at bounding box center [127, 201] width 77 height 10
click at [91, 218] on label at bounding box center [93, 215] width 8 height 8
click at [0, 0] on input "Dateigröße" at bounding box center [0, 0] width 0 height 0
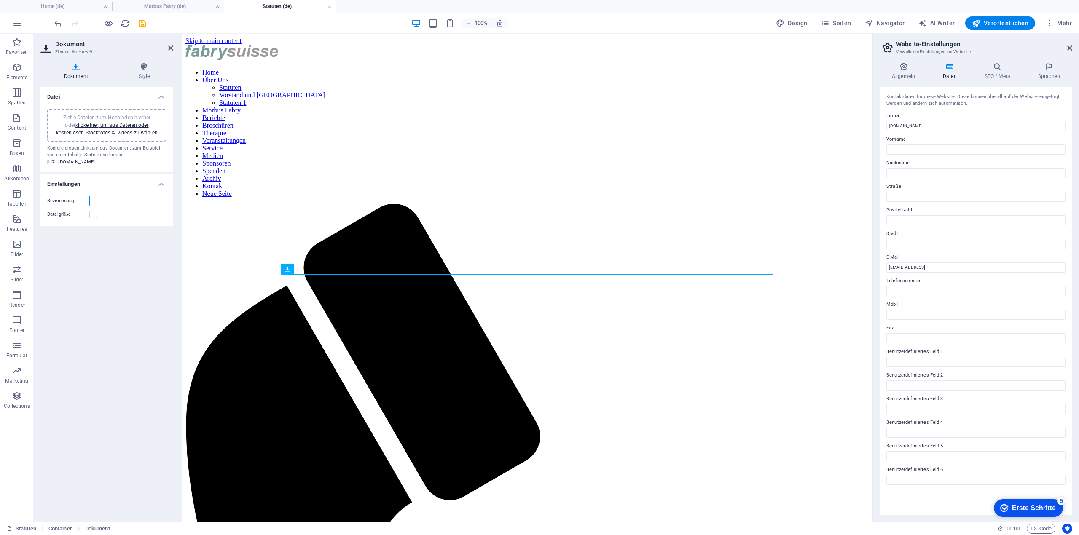
click at [114, 206] on input "Bezeichnung" at bounding box center [127, 201] width 77 height 10
type input "Statuten 2026"
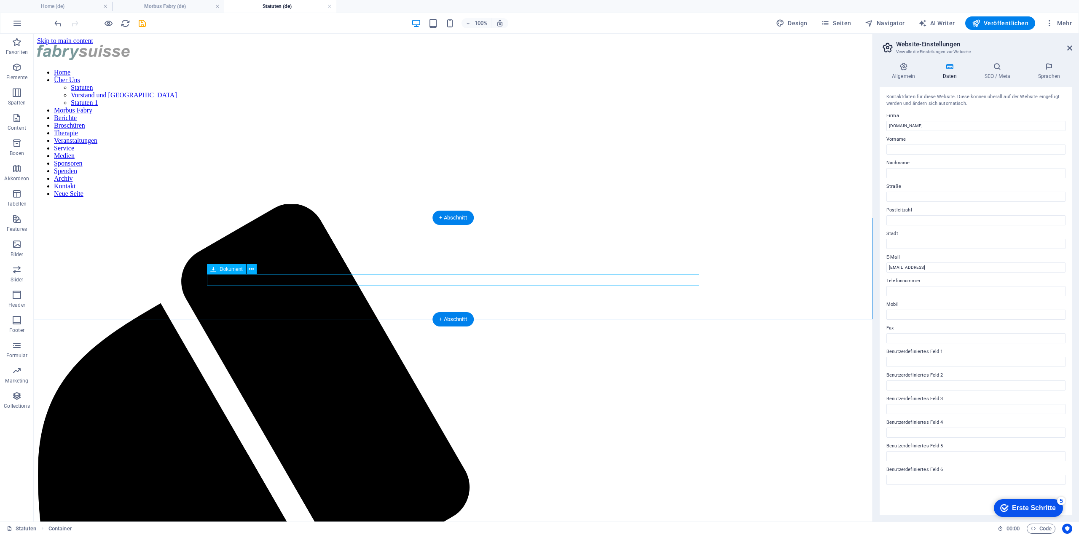
click at [251, 269] on icon at bounding box center [251, 269] width 5 height 9
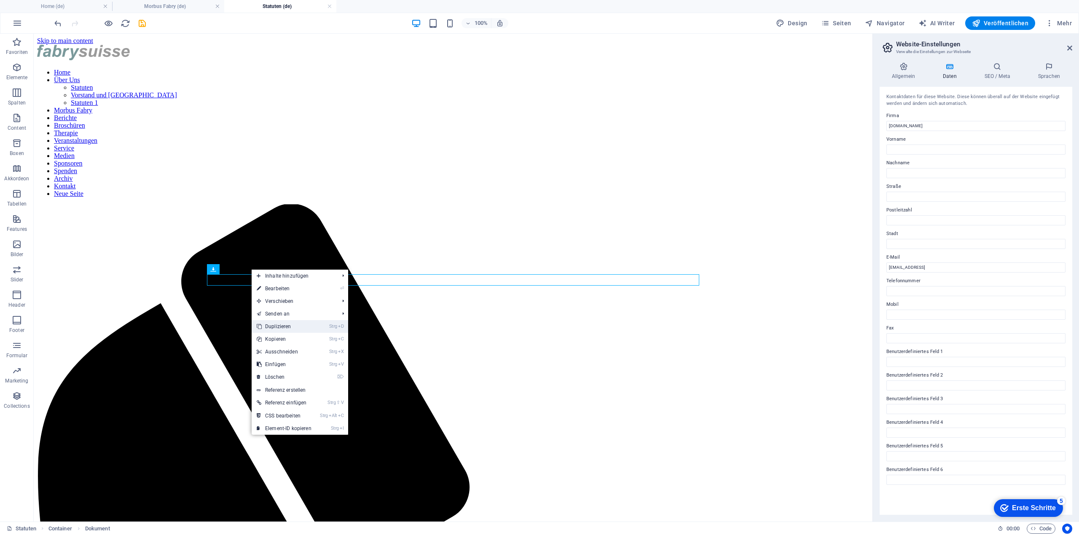
click at [292, 327] on link "Strg D Duplizieren" at bounding box center [284, 326] width 65 height 13
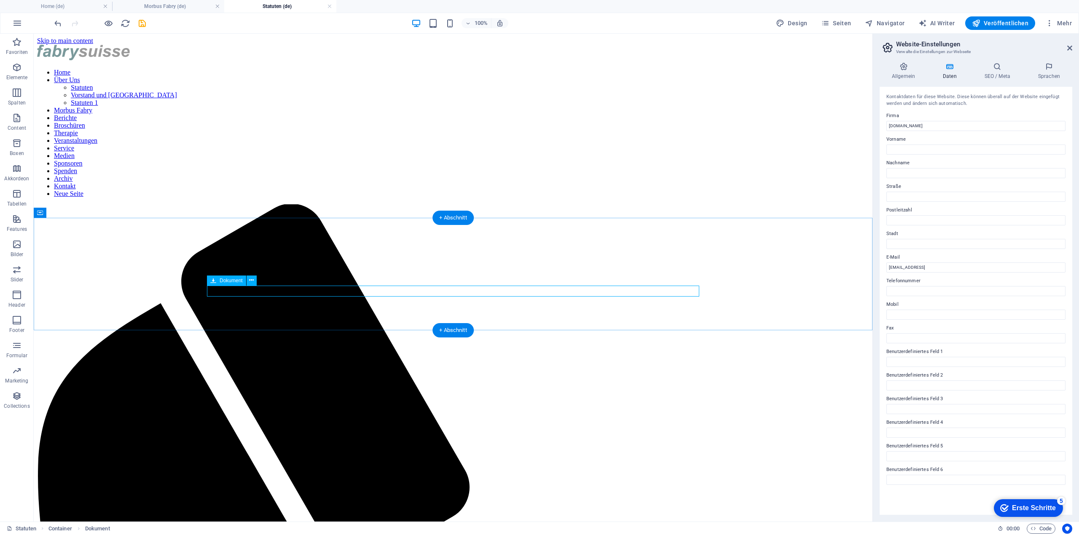
click at [14, 91] on icon "button" at bounding box center [17, 93] width 10 height 10
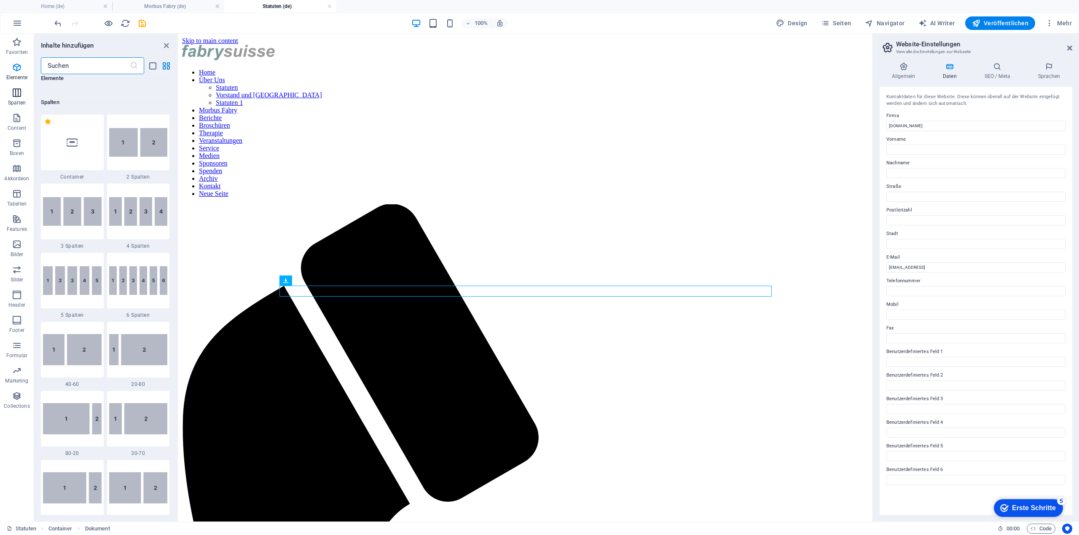
scroll to position [417, 0]
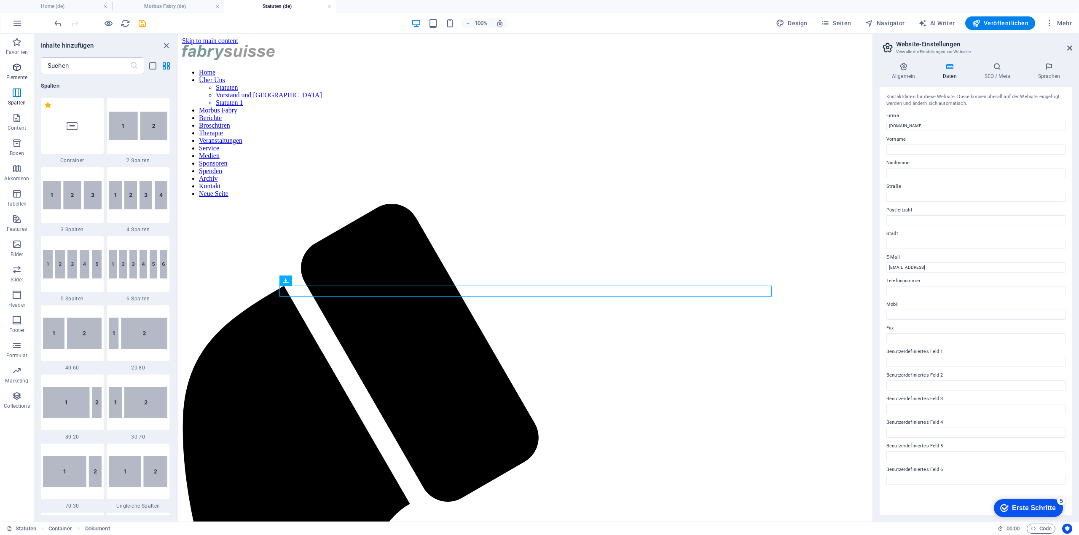
click at [23, 67] on span "Elemente" at bounding box center [17, 72] width 34 height 20
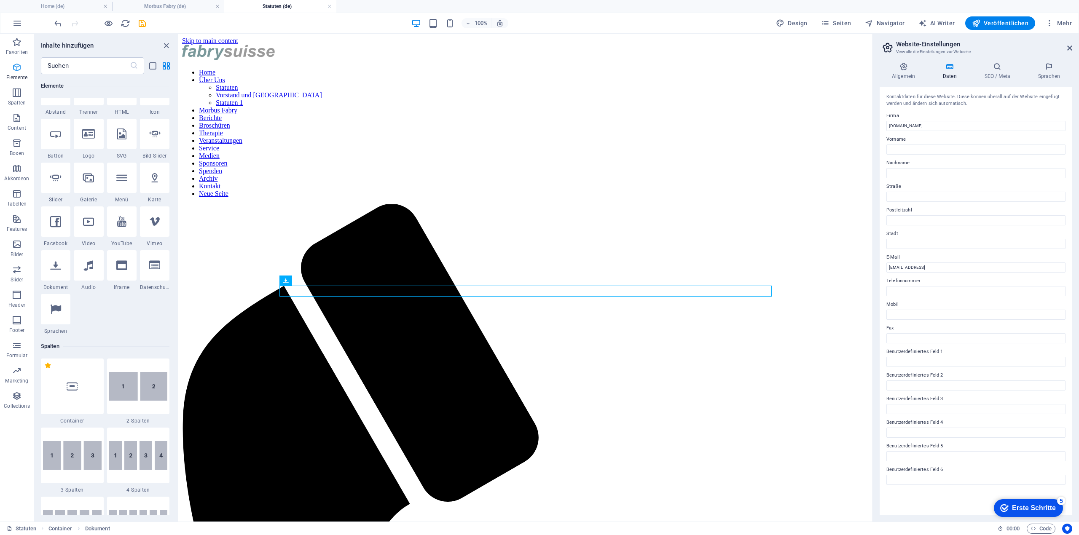
scroll to position [90, 0]
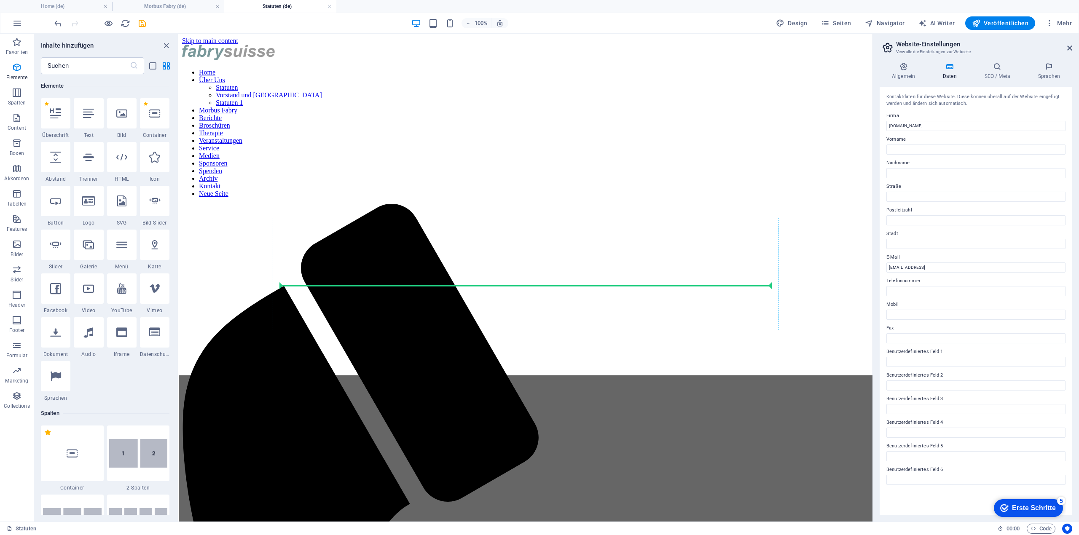
select select "%"
select select "px"
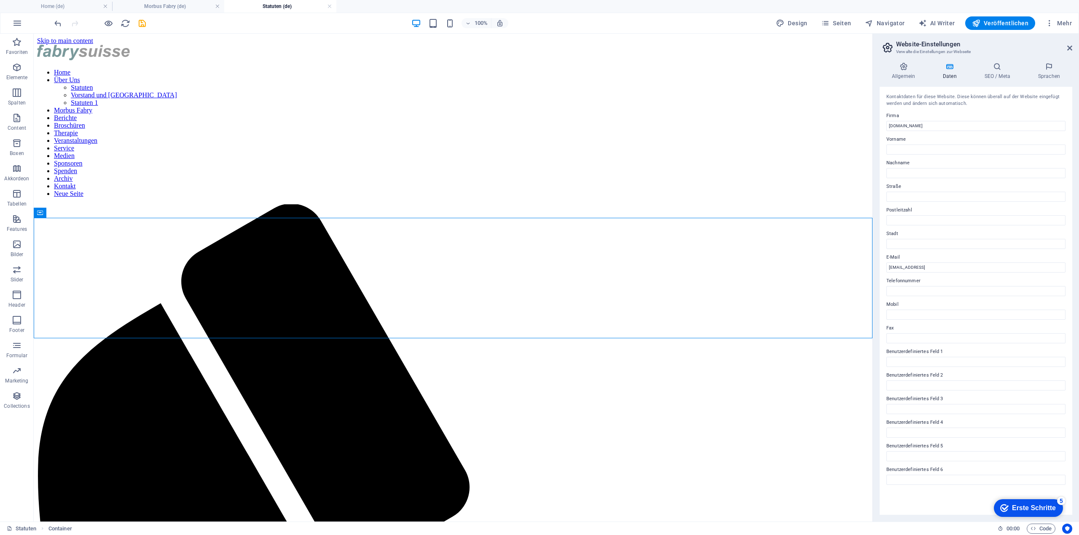
scroll to position [0, 139]
